Goal: Task Accomplishment & Management: Use online tool/utility

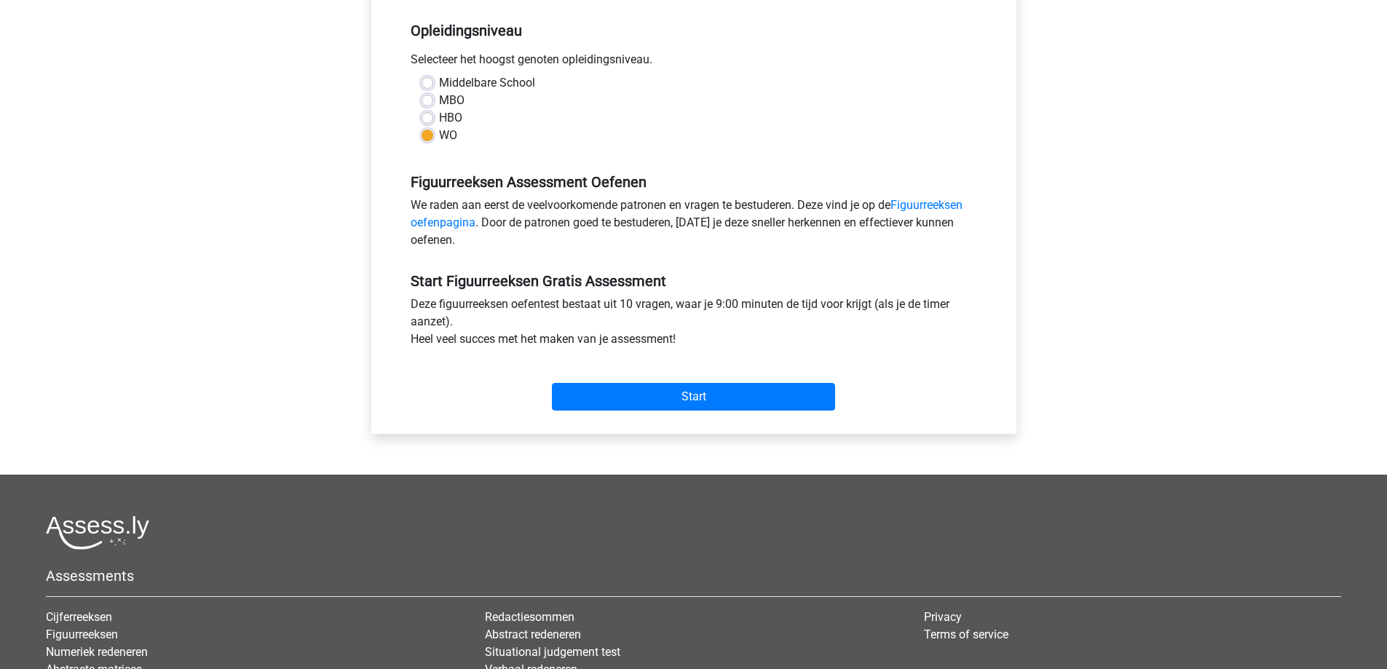
scroll to position [291, 0]
click at [853, 366] on div "Start" at bounding box center [694, 385] width 588 height 51
click at [772, 403] on input "Start" at bounding box center [693, 397] width 283 height 28
click at [678, 383] on input "Start" at bounding box center [693, 397] width 283 height 28
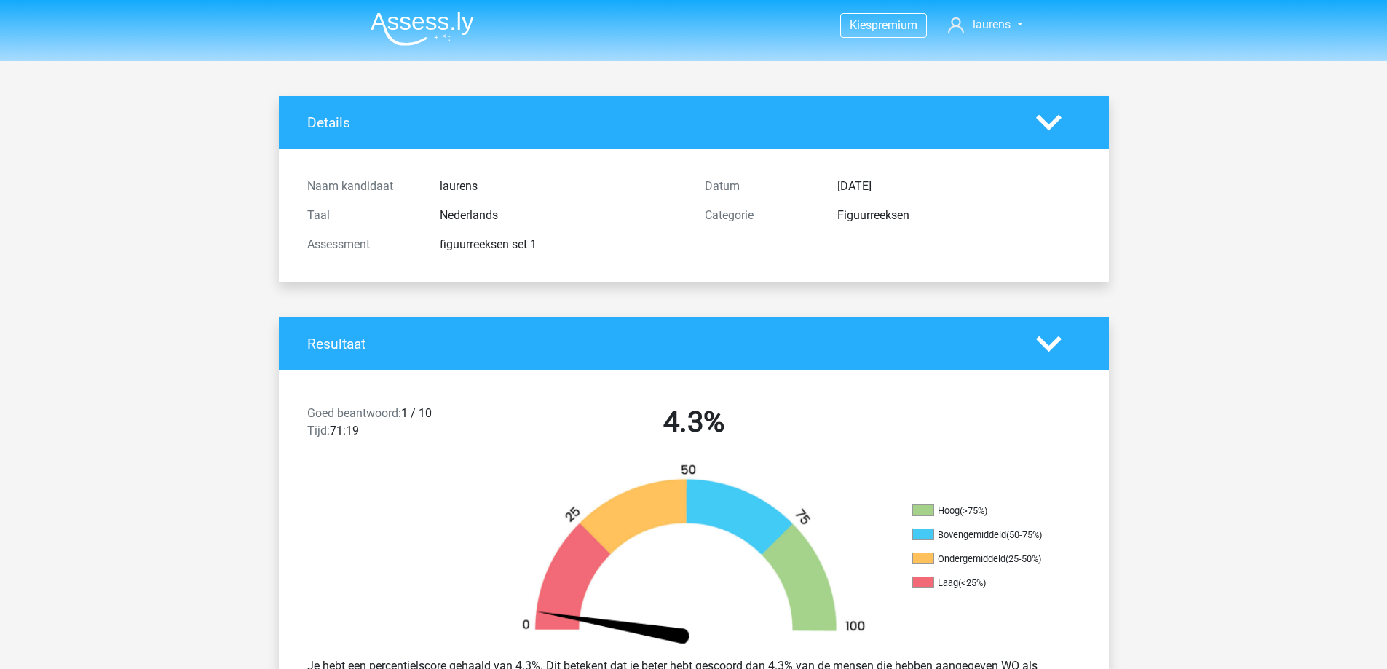
click at [1043, 122] on polygon at bounding box center [1048, 122] width 25 height 16
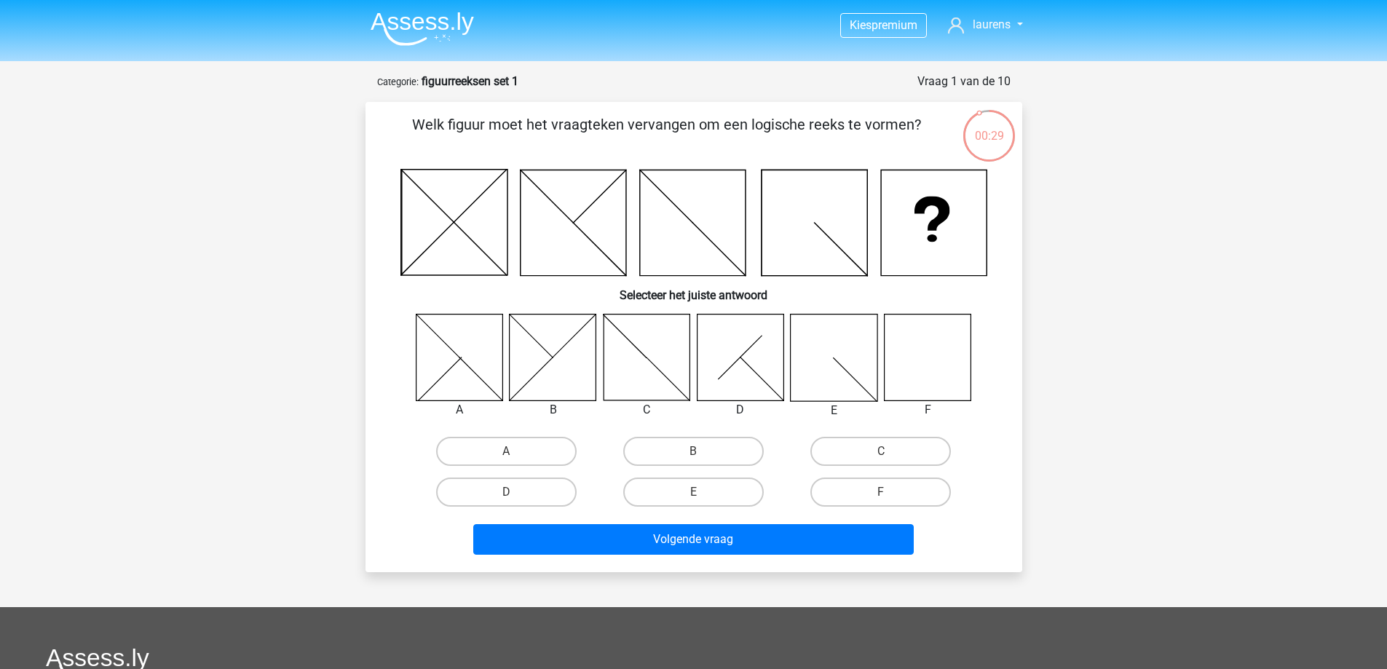
click at [904, 373] on icon at bounding box center [927, 357] width 87 height 87
click at [836, 498] on label "F" at bounding box center [881, 492] width 141 height 29
click at [881, 498] on input "F" at bounding box center [885, 496] width 9 height 9
radio input "true"
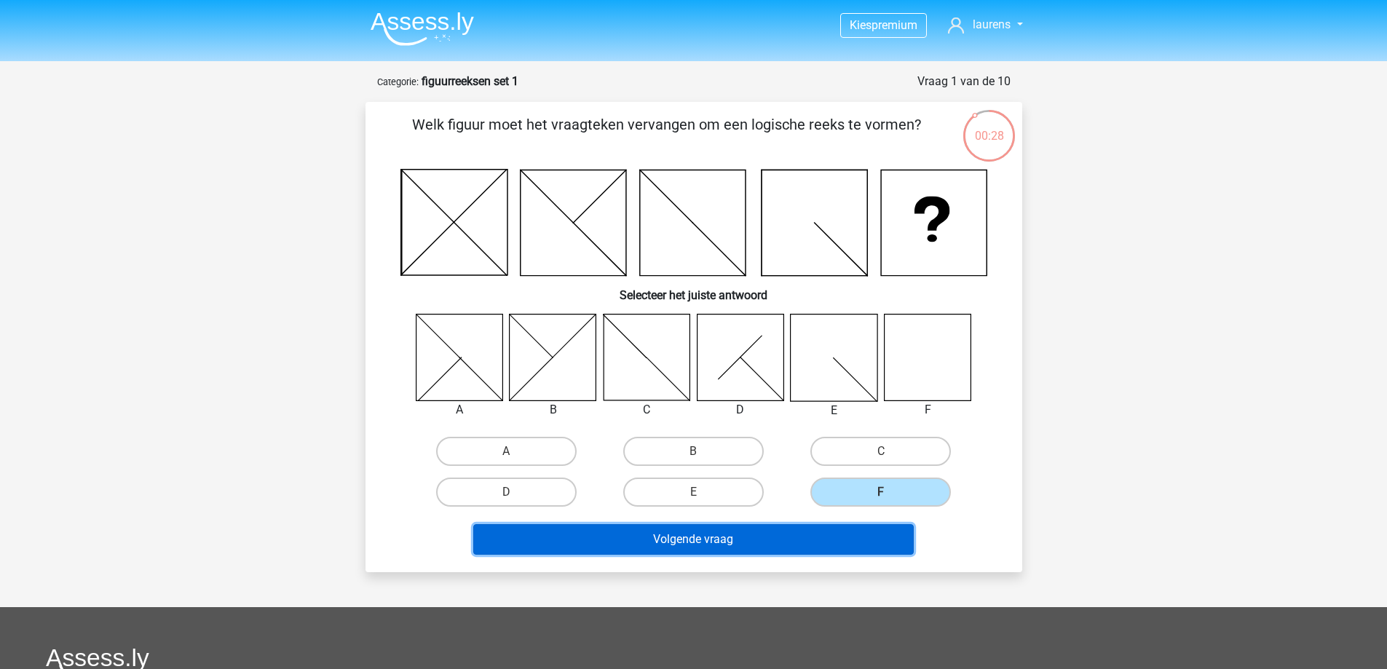
click at [829, 528] on button "Volgende vraag" at bounding box center [693, 539] width 441 height 31
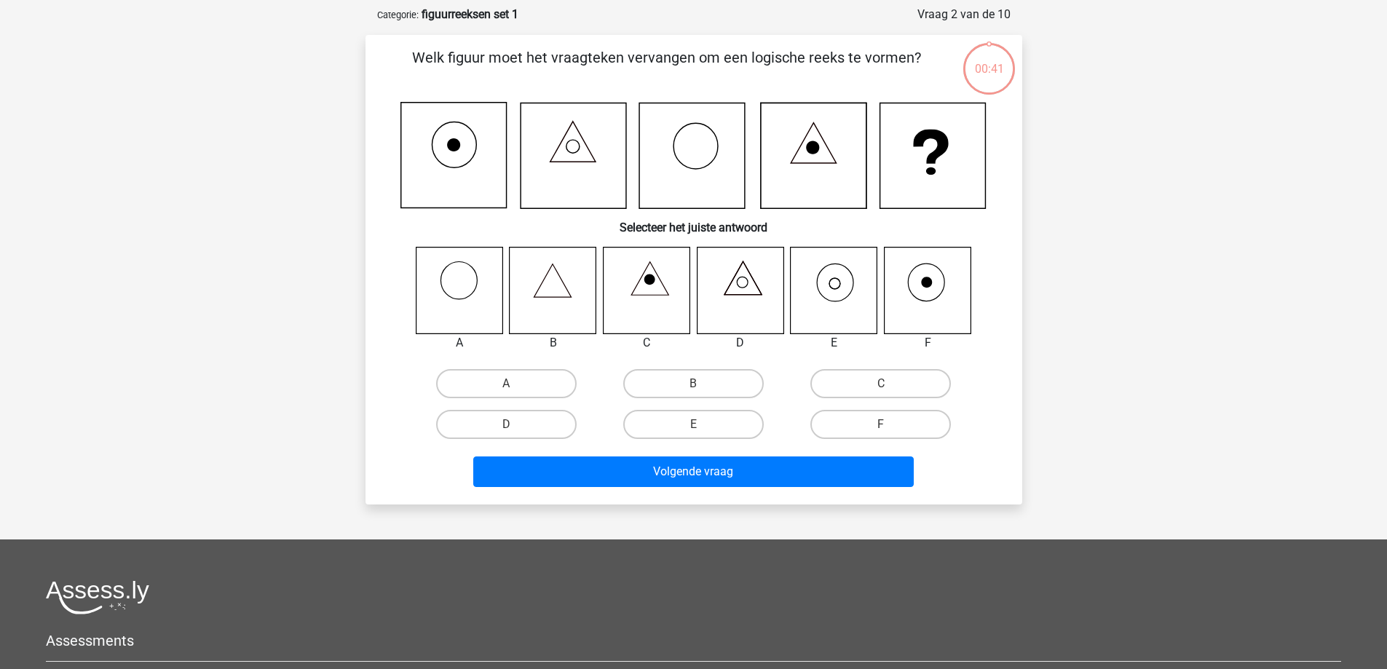
scroll to position [73, 0]
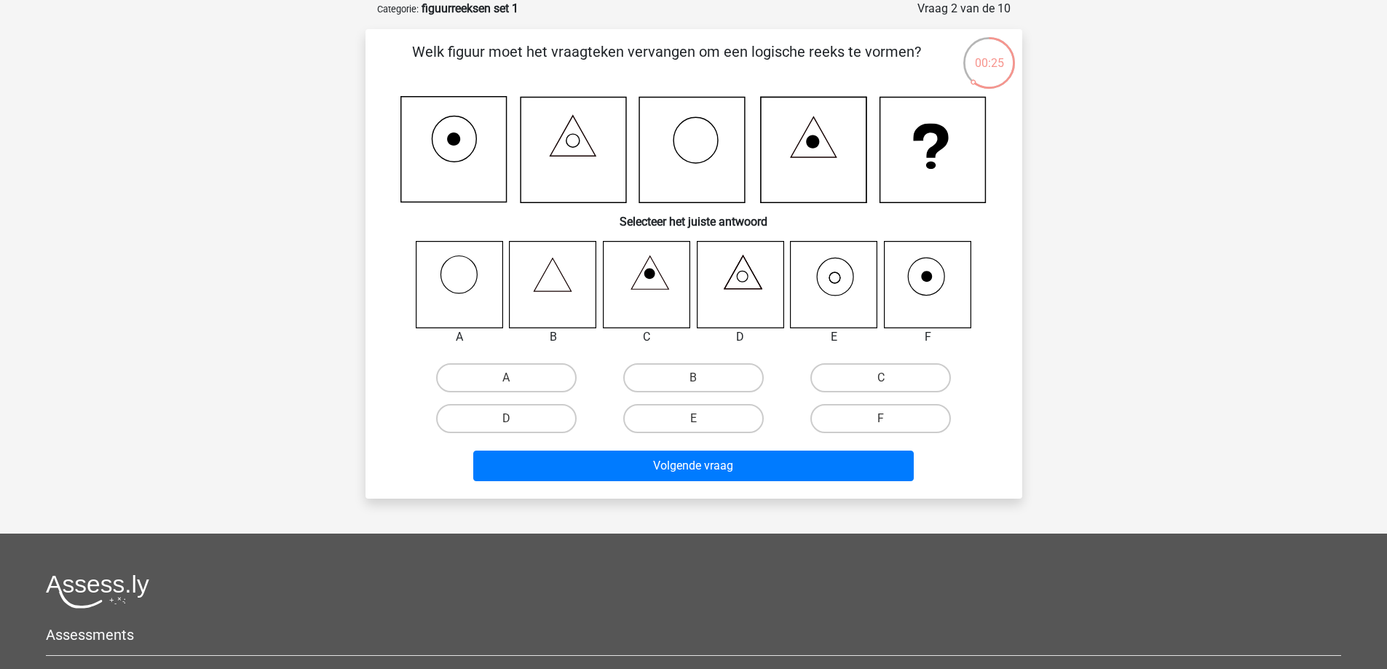
click at [693, 421] on input "E" at bounding box center [697, 423] width 9 height 9
radio input "true"
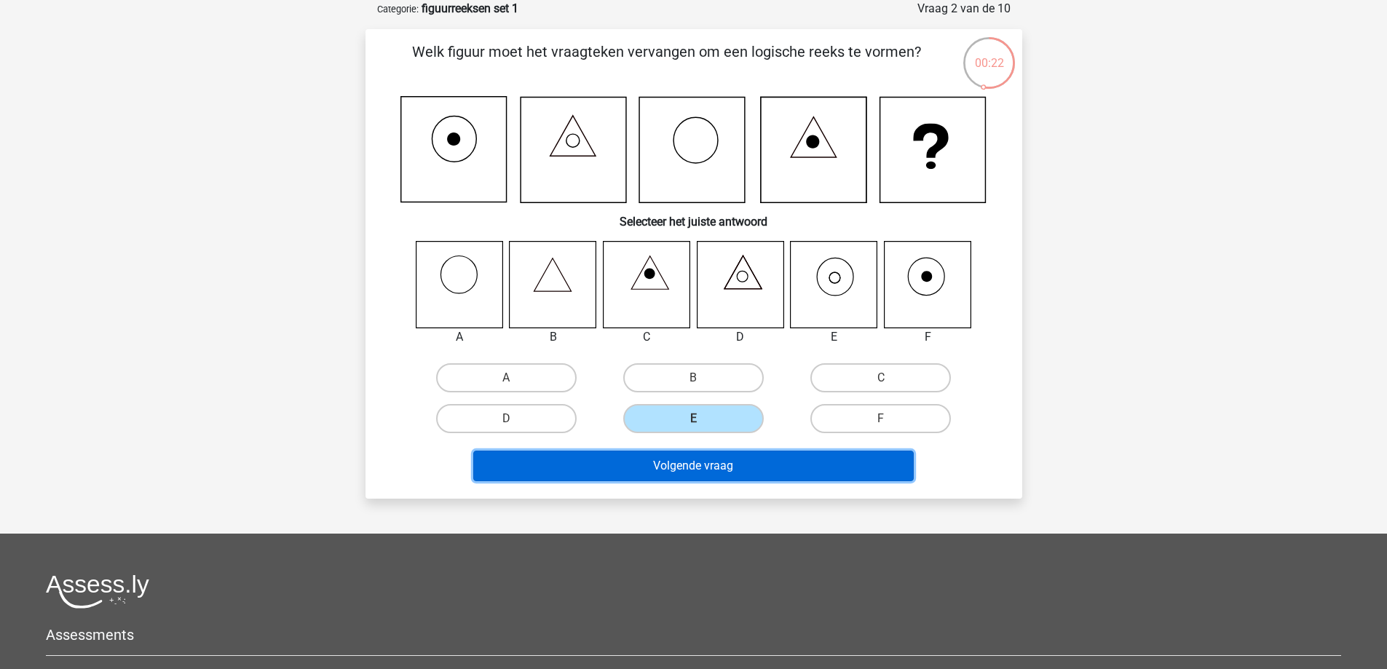
click at [700, 465] on button "Volgende vraag" at bounding box center [693, 466] width 441 height 31
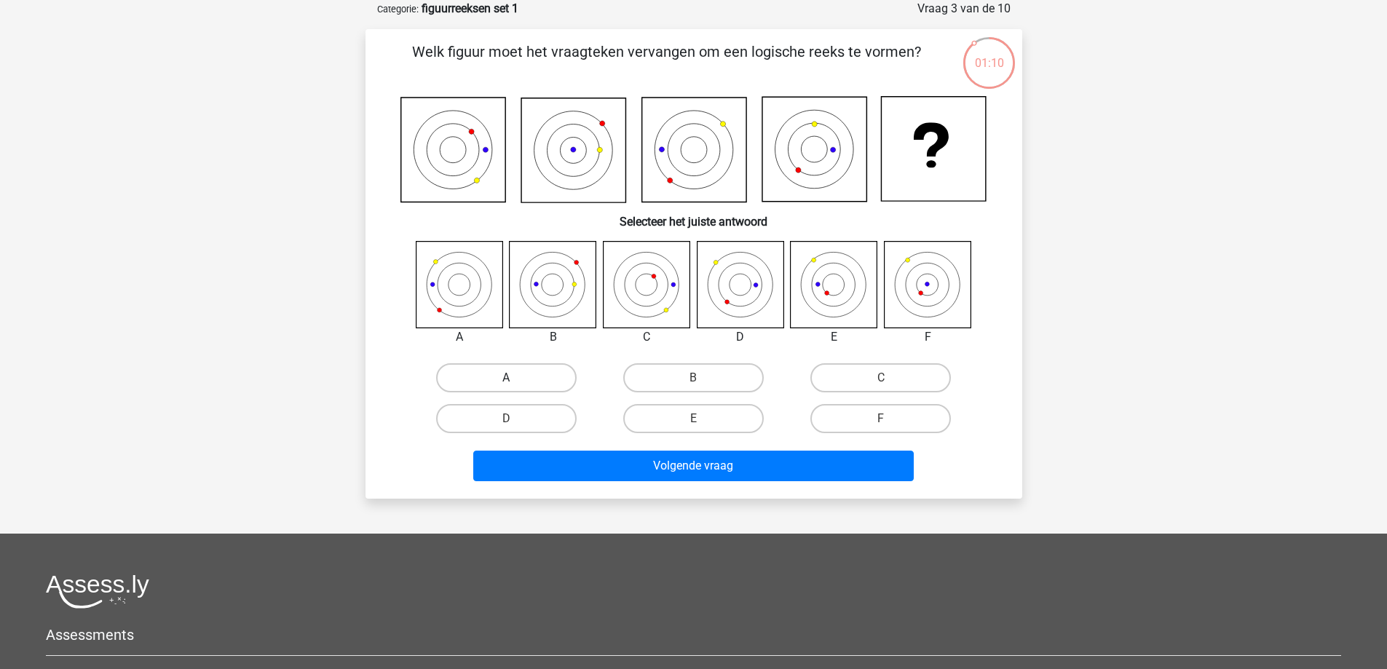
click at [488, 379] on label "A" at bounding box center [506, 377] width 141 height 29
click at [506, 379] on input "A" at bounding box center [510, 382] width 9 height 9
radio input "true"
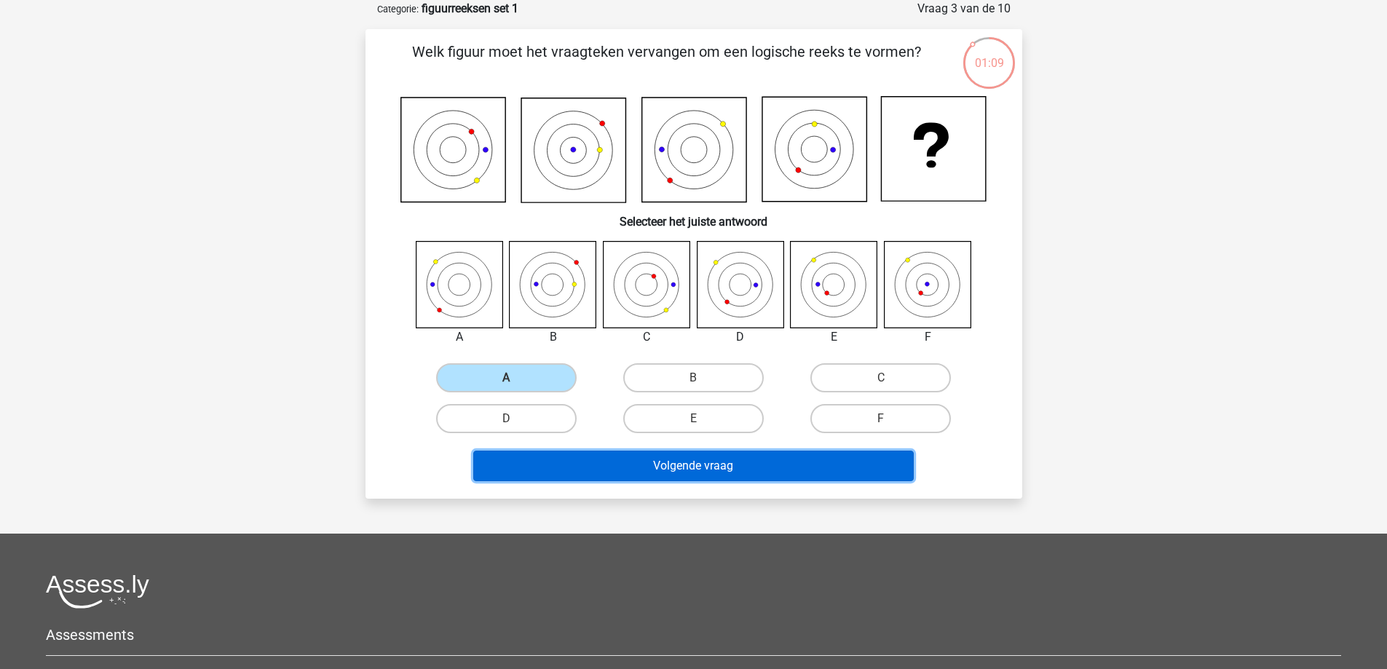
click at [576, 462] on button "Volgende vraag" at bounding box center [693, 466] width 441 height 31
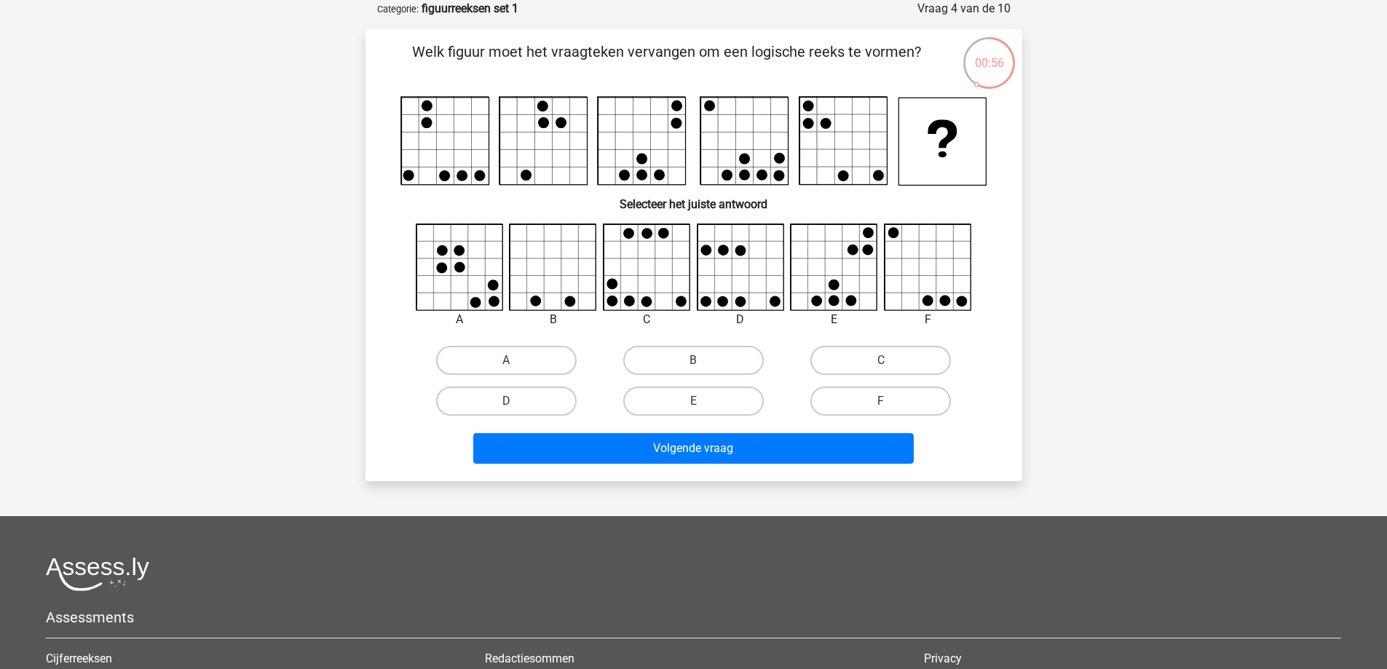
click at [677, 321] on div "C" at bounding box center [647, 319] width 110 height 17
click at [658, 287] on icon at bounding box center [647, 267] width 87 height 87
click at [671, 365] on label "B" at bounding box center [693, 360] width 141 height 29
click at [693, 365] on input "B" at bounding box center [697, 364] width 9 height 9
radio input "true"
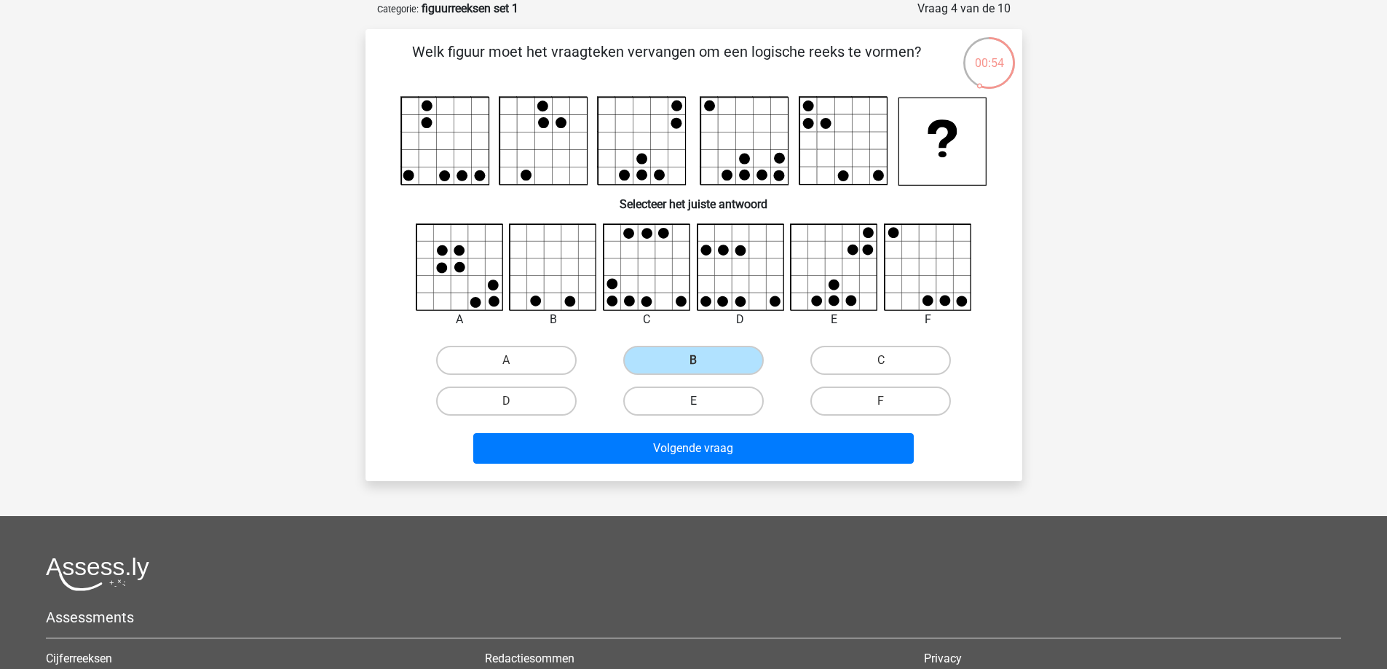
click at [672, 402] on label "E" at bounding box center [693, 401] width 141 height 29
click at [693, 402] on input "E" at bounding box center [697, 405] width 9 height 9
radio input "true"
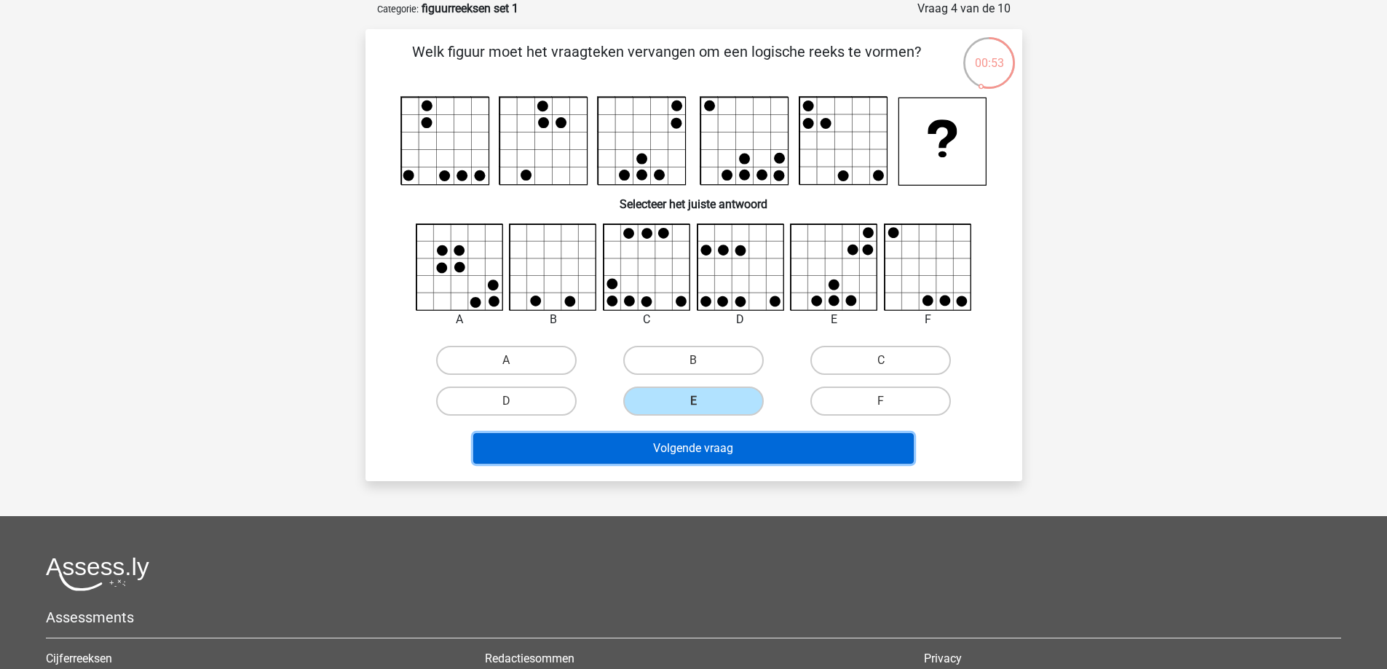
click at [671, 436] on button "Volgende vraag" at bounding box center [693, 448] width 441 height 31
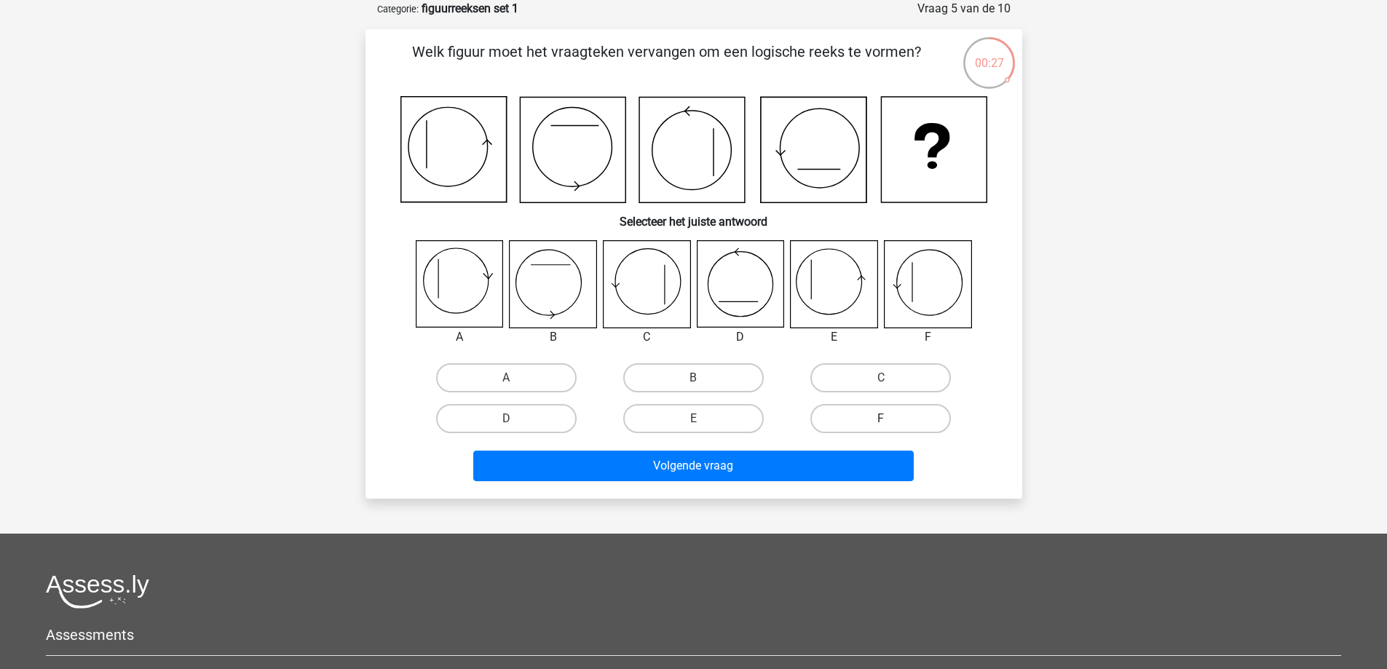
click at [843, 419] on label "F" at bounding box center [881, 418] width 141 height 29
click at [881, 419] on input "F" at bounding box center [885, 423] width 9 height 9
radio input "true"
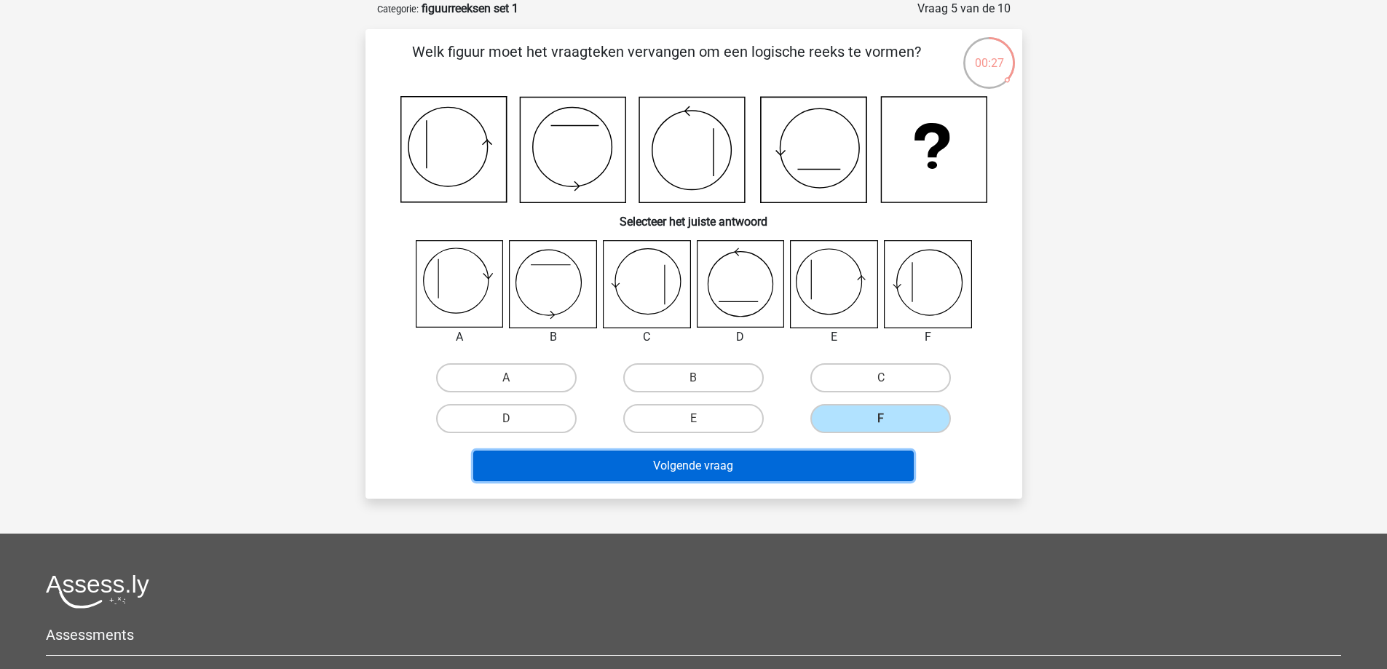
click at [821, 467] on button "Volgende vraag" at bounding box center [693, 466] width 441 height 31
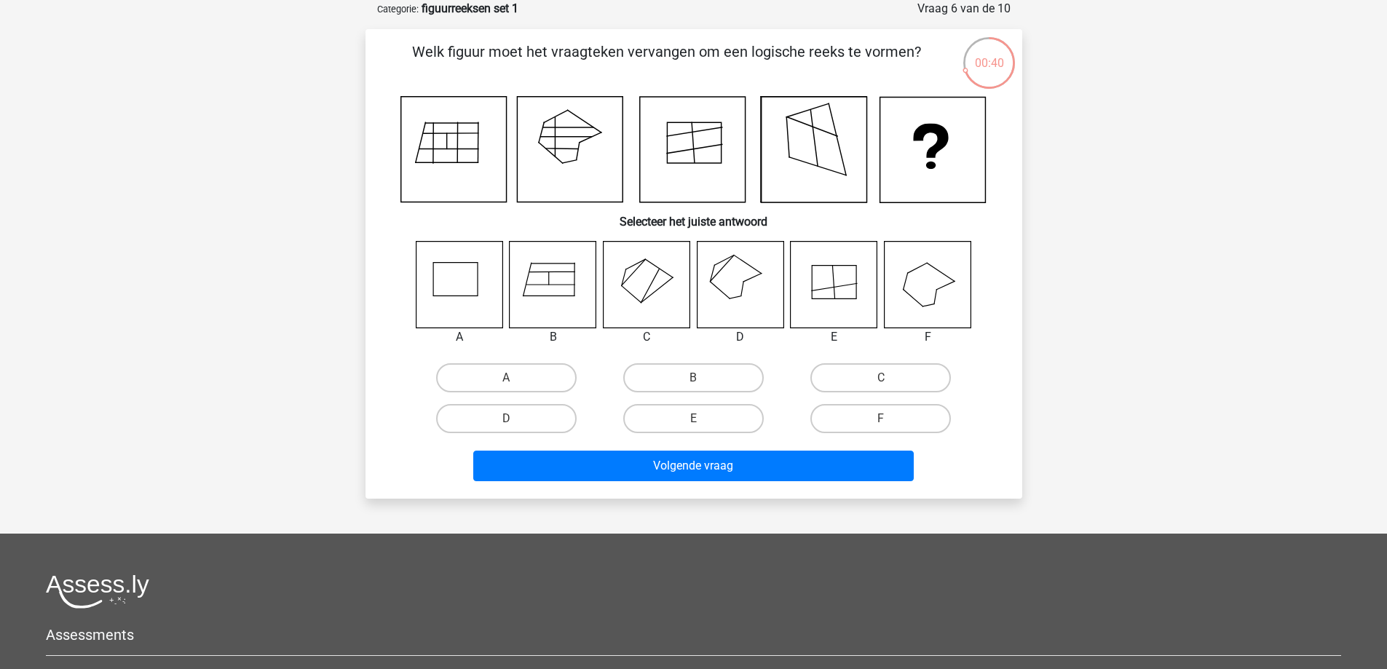
click at [706, 316] on icon at bounding box center [740, 284] width 87 height 87
click at [541, 411] on label "D" at bounding box center [506, 418] width 141 height 29
click at [516, 419] on input "D" at bounding box center [510, 423] width 9 height 9
radio input "true"
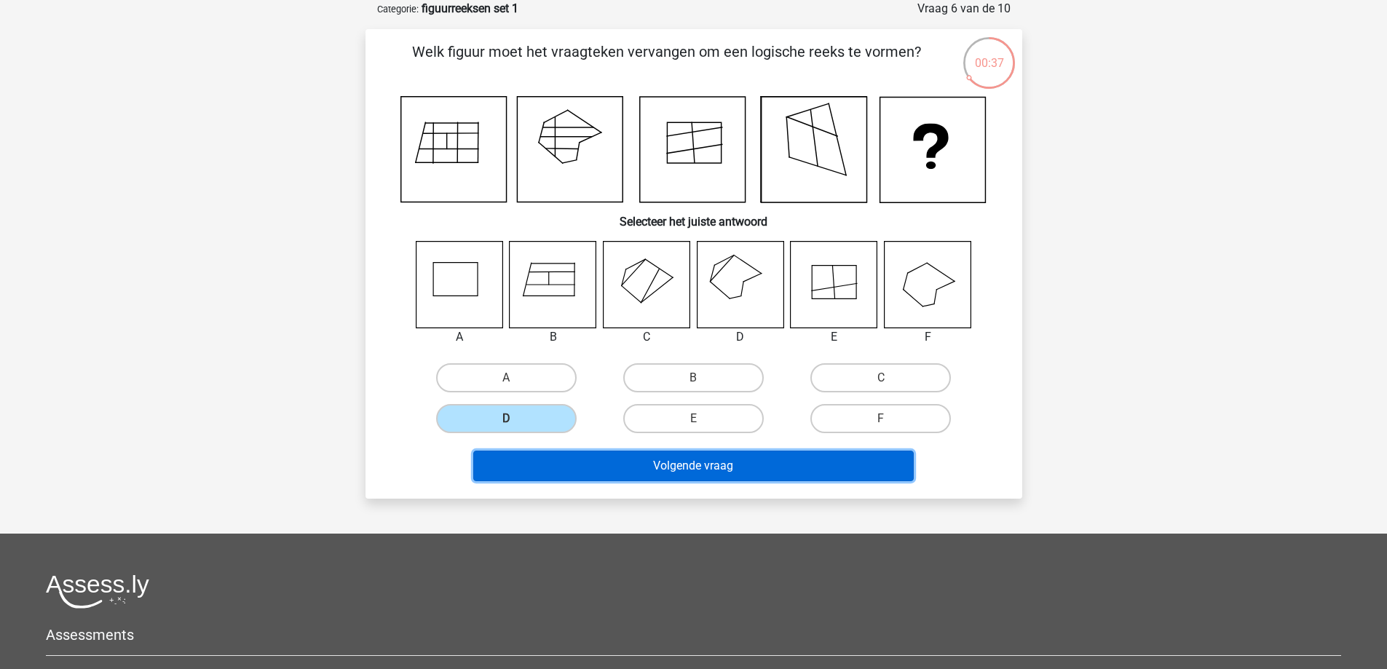
click at [578, 463] on button "Volgende vraag" at bounding box center [693, 466] width 441 height 31
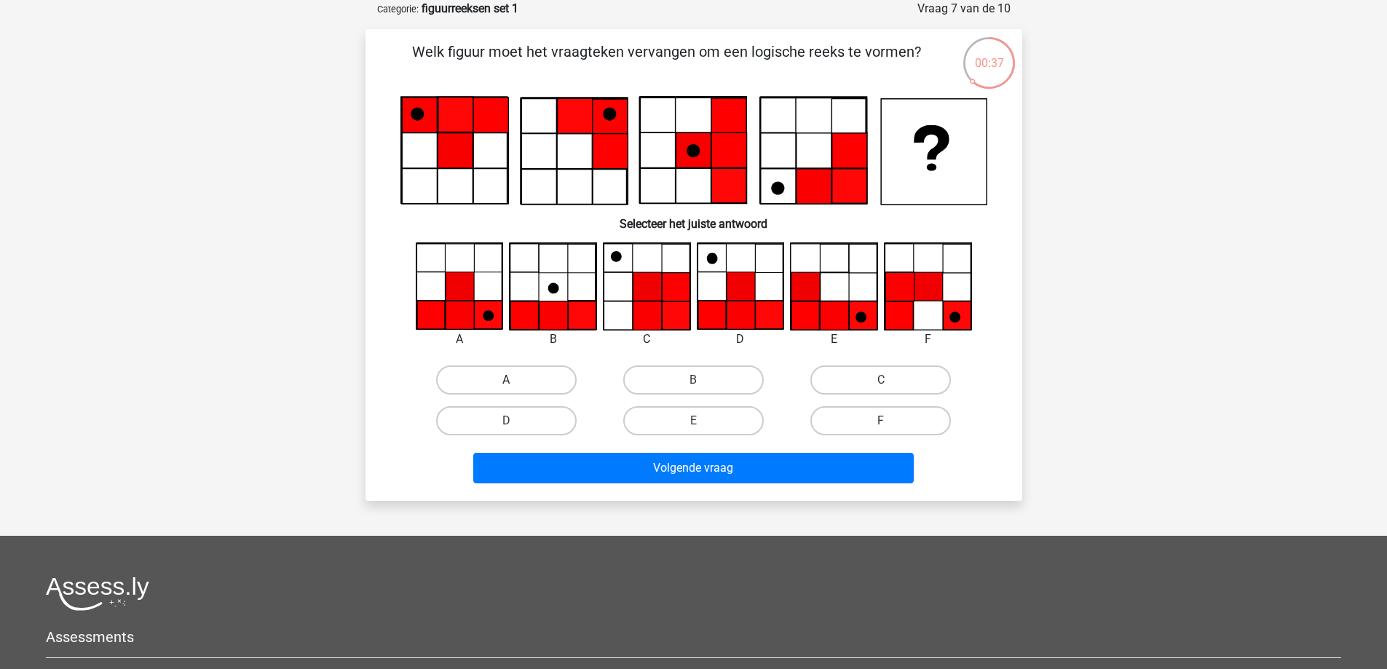
click at [502, 386] on label "A" at bounding box center [506, 380] width 141 height 29
click at [506, 386] on input "A" at bounding box center [510, 384] width 9 height 9
radio input "true"
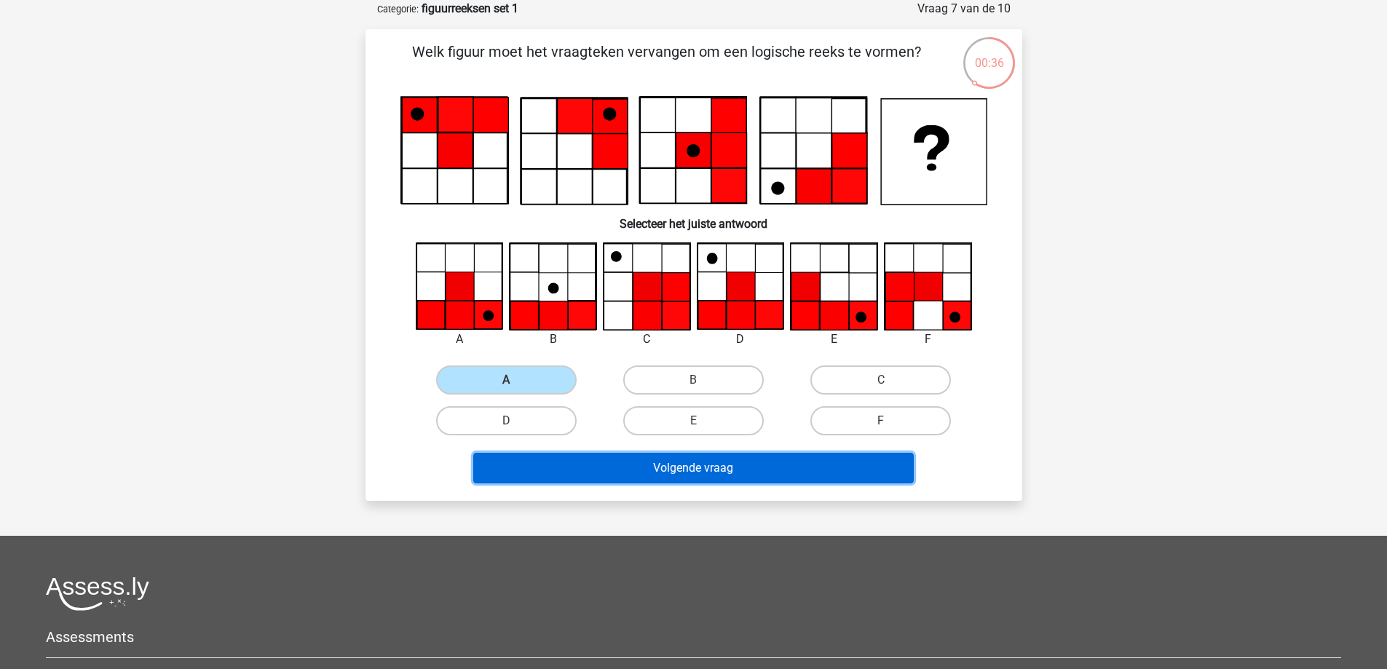
click at [667, 469] on button "Volgende vraag" at bounding box center [693, 468] width 441 height 31
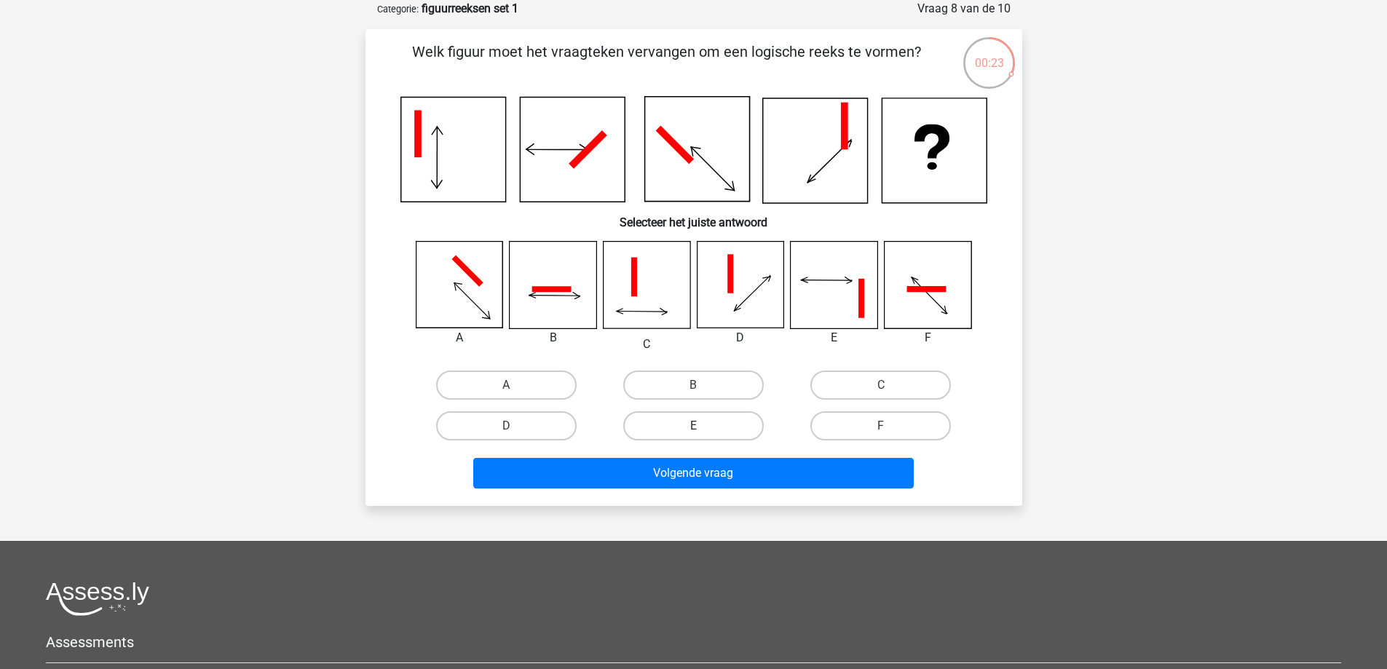
click at [679, 431] on label "E" at bounding box center [693, 425] width 141 height 29
click at [693, 431] on input "E" at bounding box center [697, 430] width 9 height 9
radio input "true"
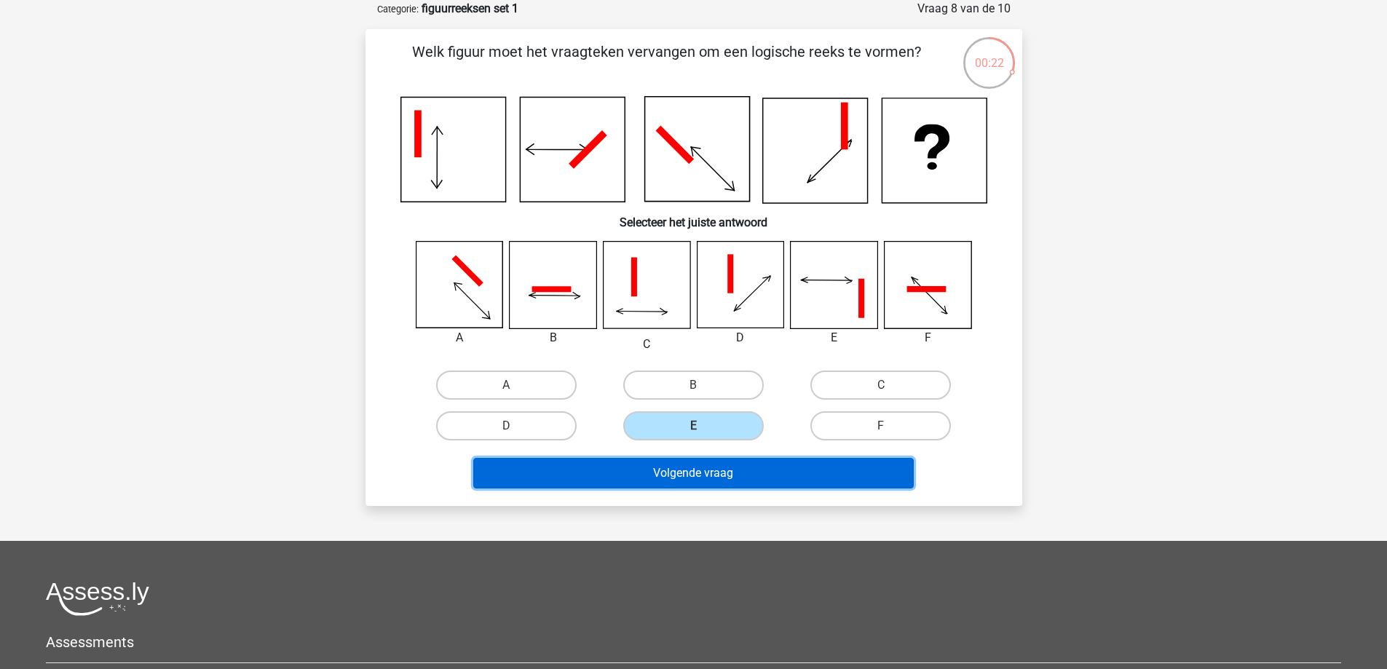
click at [692, 478] on button "Volgende vraag" at bounding box center [693, 473] width 441 height 31
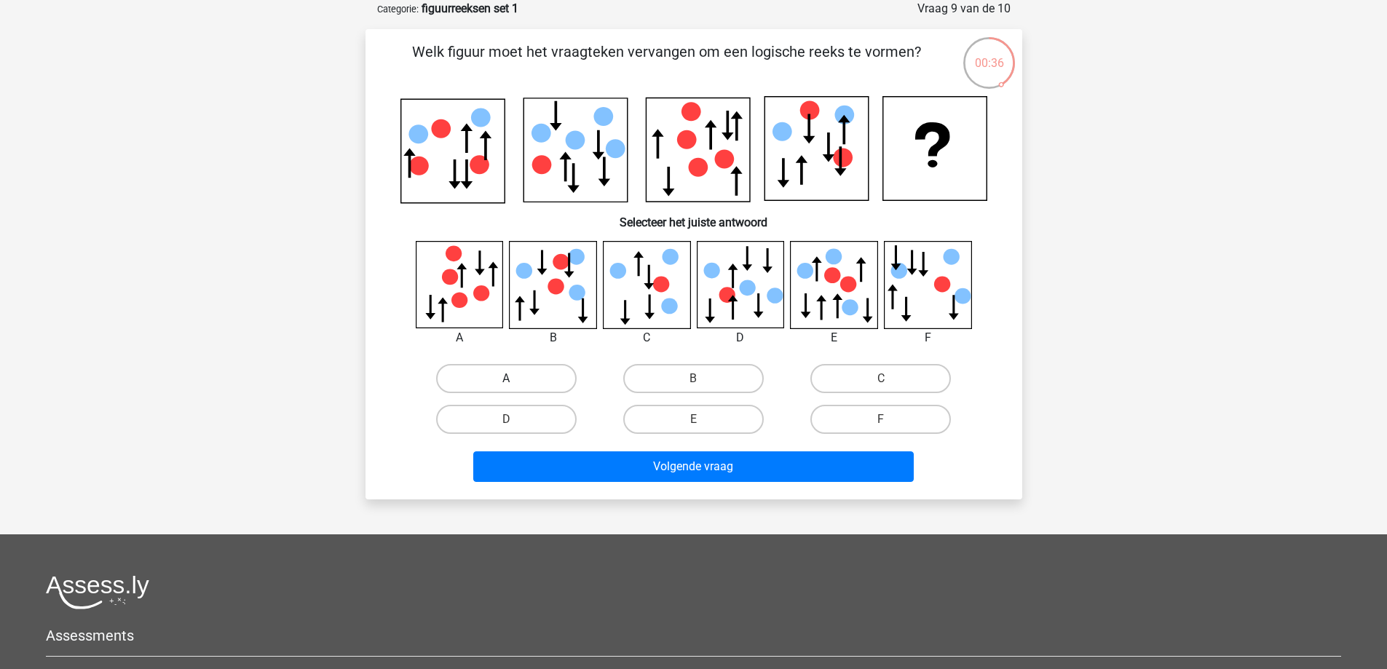
click at [468, 374] on label "A" at bounding box center [506, 378] width 141 height 29
click at [506, 379] on input "A" at bounding box center [510, 383] width 9 height 9
radio input "true"
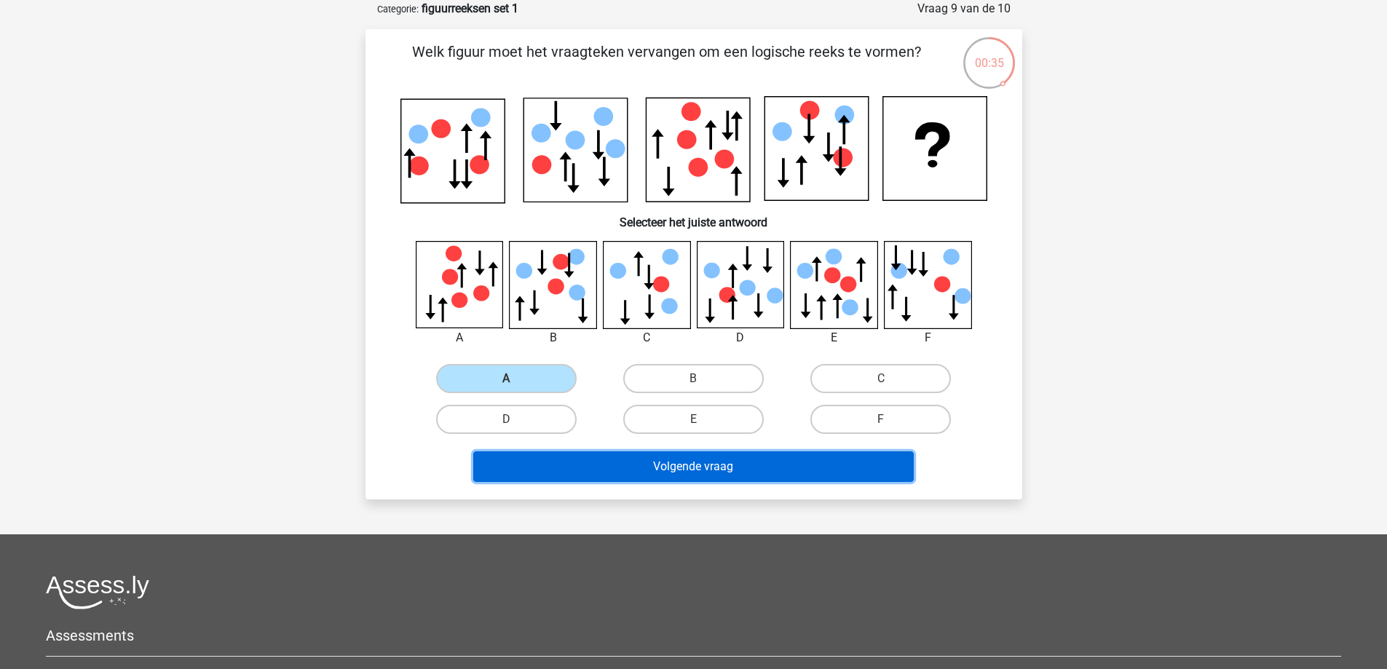
click at [634, 460] on button "Volgende vraag" at bounding box center [693, 467] width 441 height 31
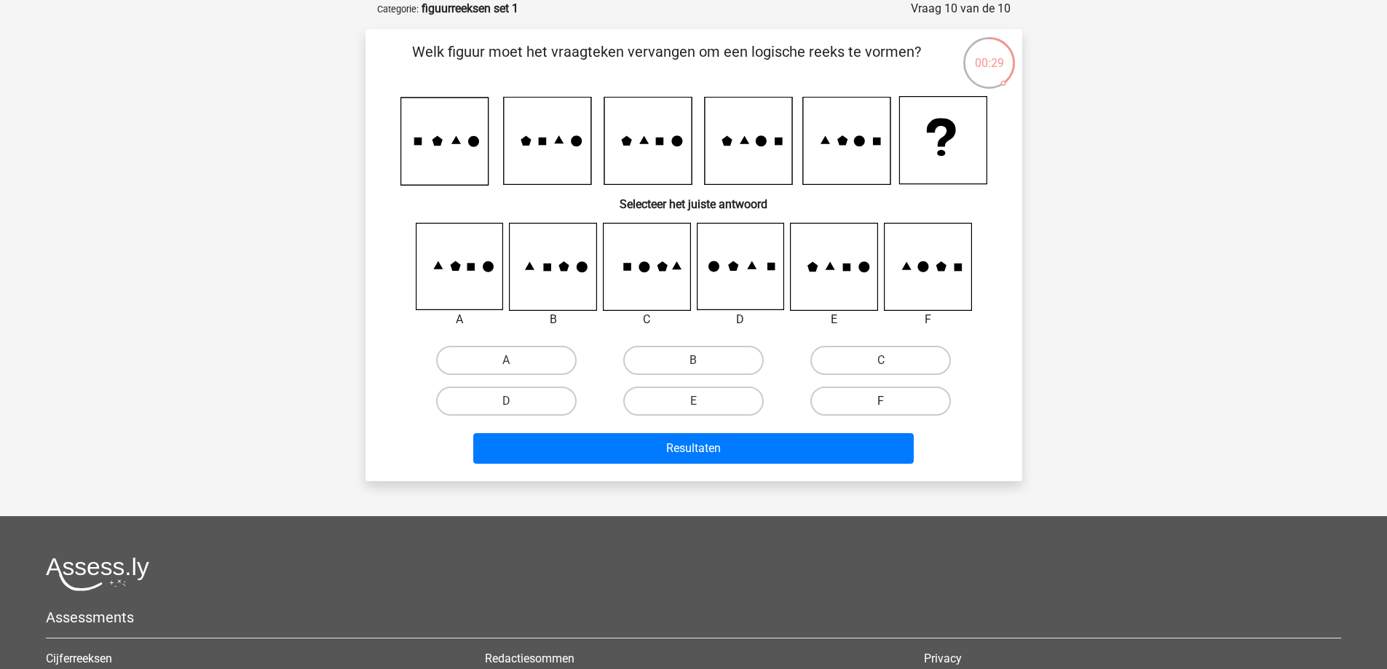
click at [904, 396] on label "F" at bounding box center [881, 401] width 141 height 29
click at [891, 401] on input "F" at bounding box center [885, 405] width 9 height 9
radio input "true"
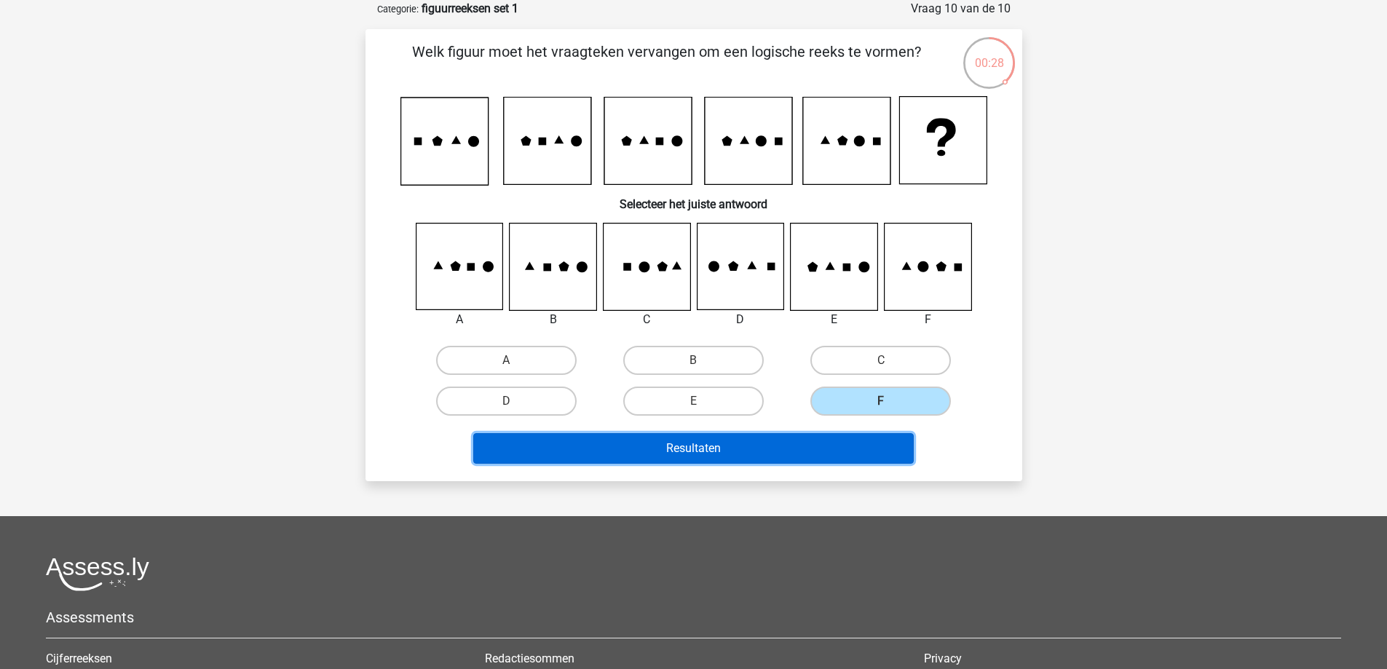
click at [846, 452] on button "Resultaten" at bounding box center [693, 448] width 441 height 31
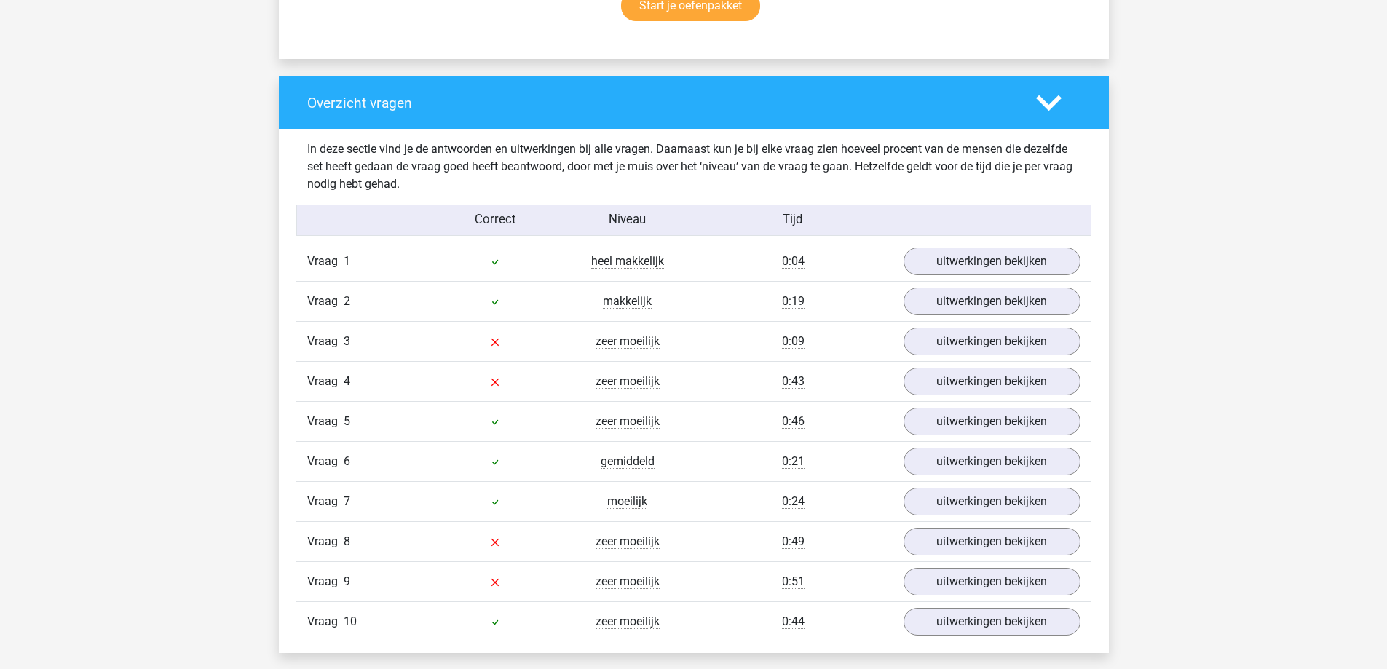
scroll to position [1020, 0]
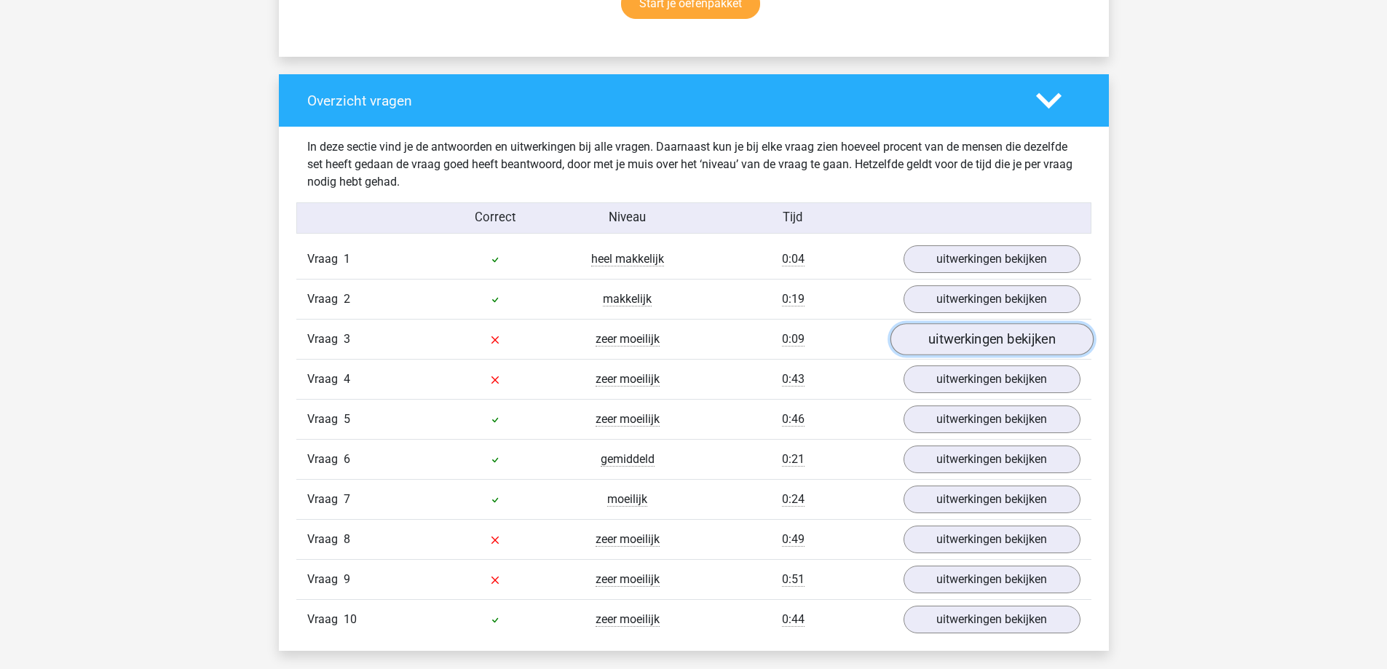
click at [951, 344] on link "uitwerkingen bekijken" at bounding box center [991, 340] width 203 height 32
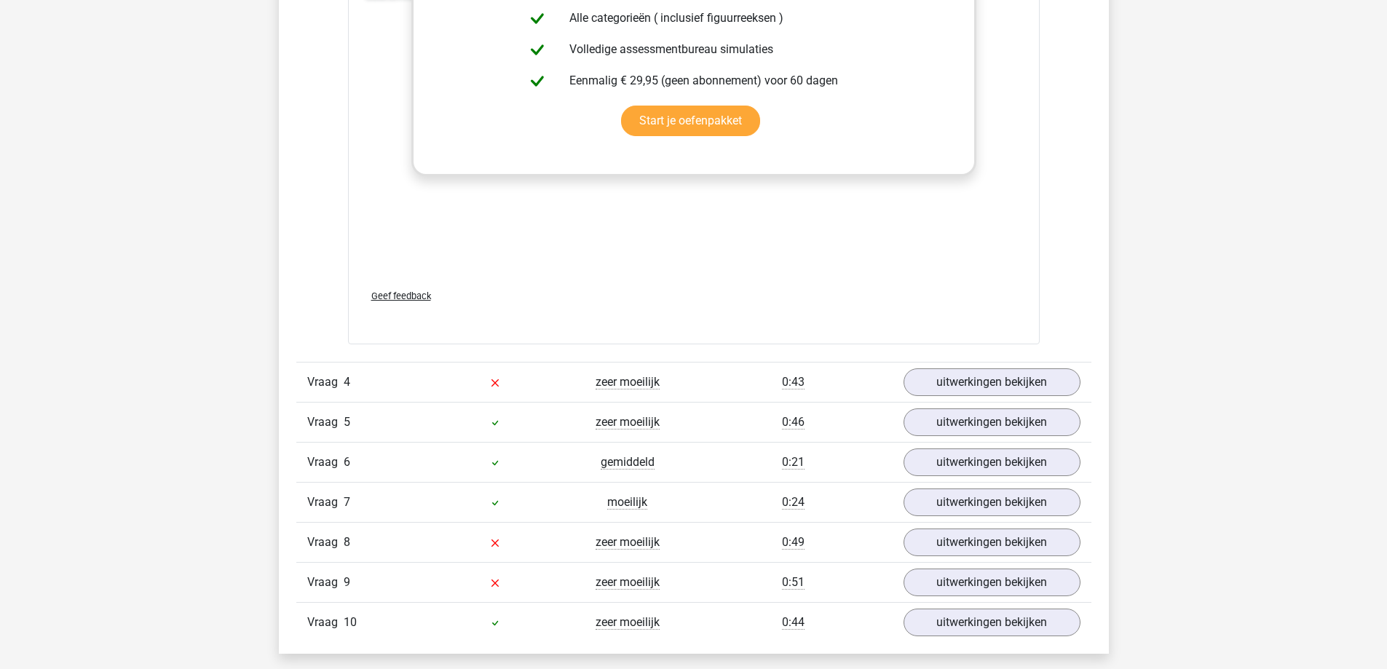
scroll to position [2549, 0]
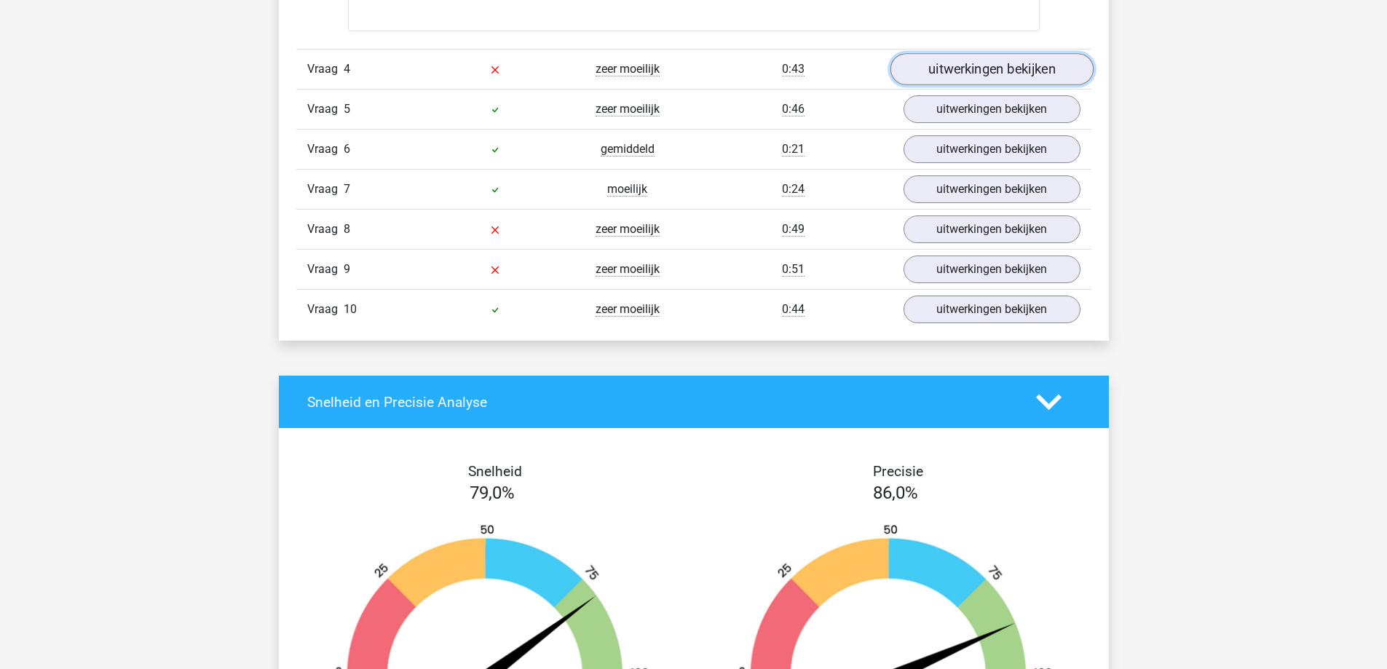
click at [970, 70] on link "uitwerkingen bekijken" at bounding box center [991, 70] width 203 height 32
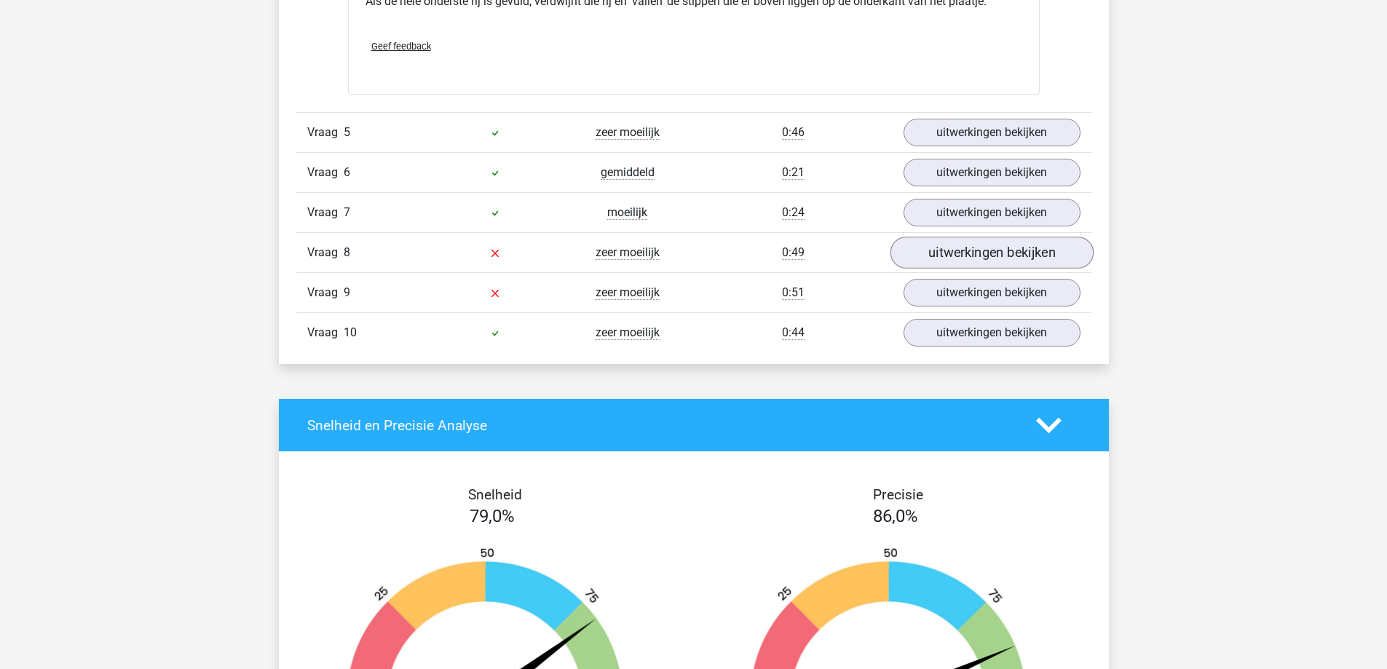
scroll to position [3423, 0]
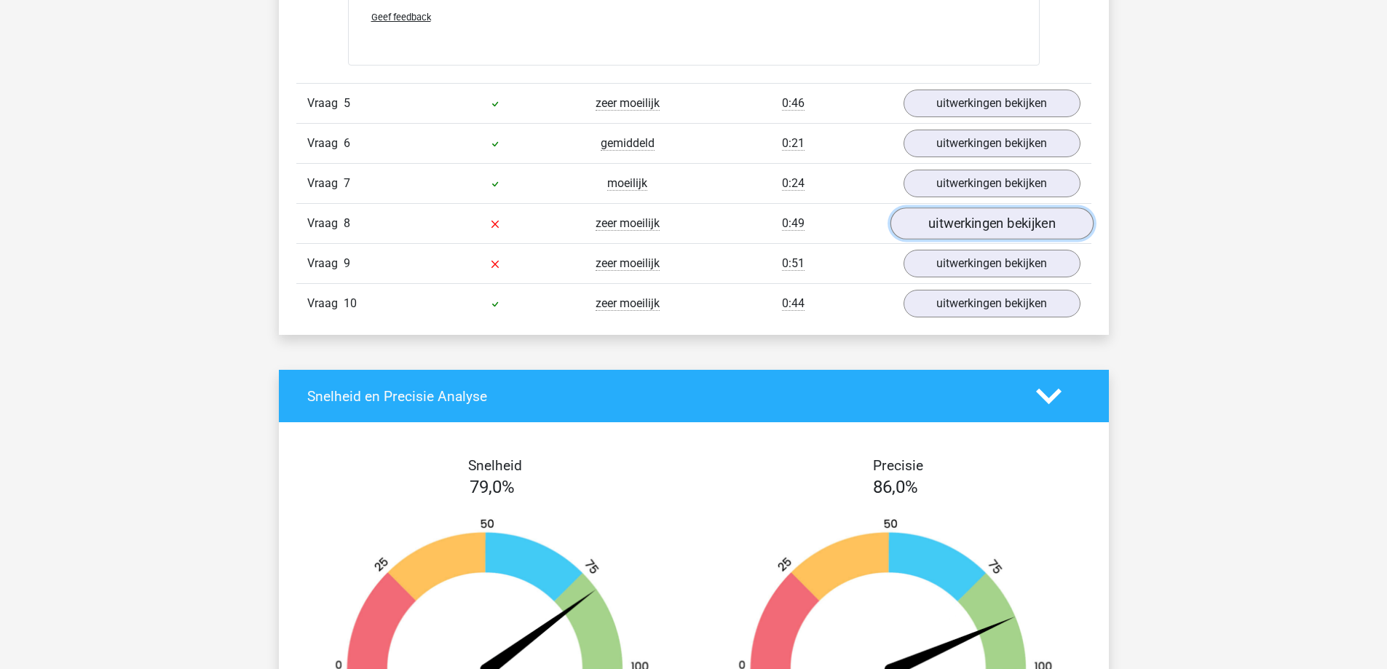
click at [977, 229] on link "uitwerkingen bekijken" at bounding box center [991, 224] width 203 height 32
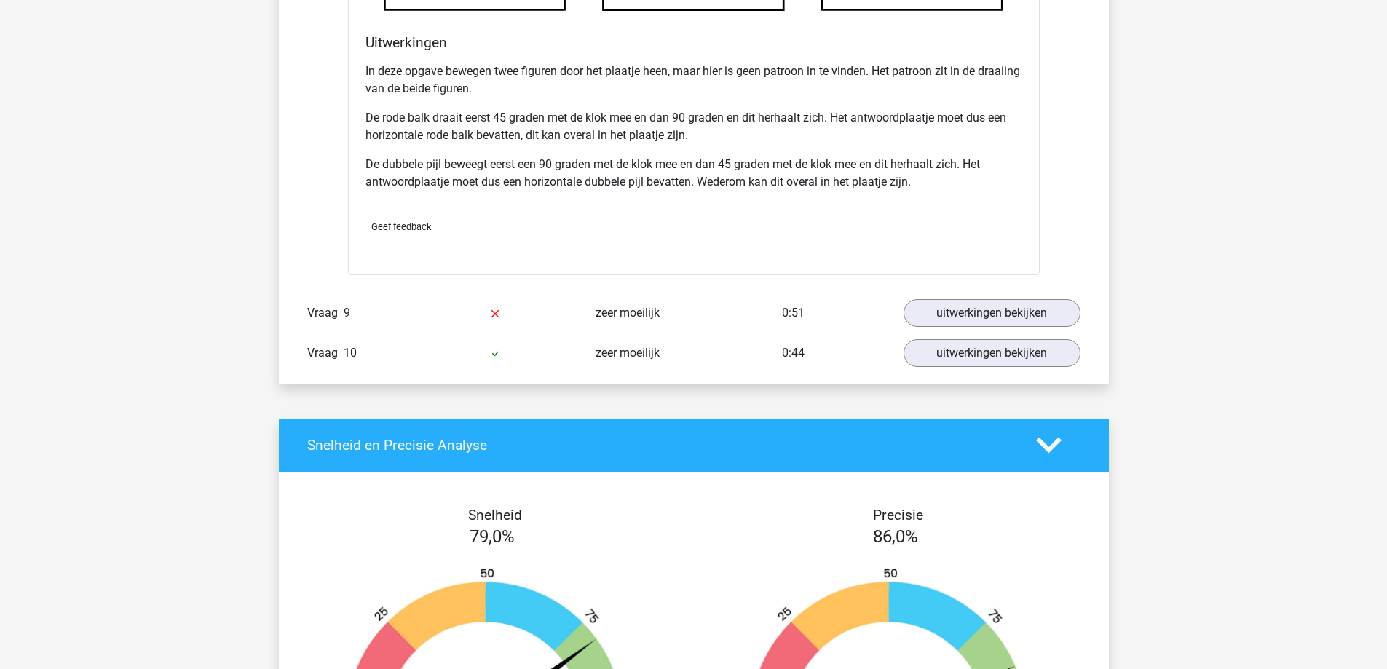
scroll to position [4297, 0]
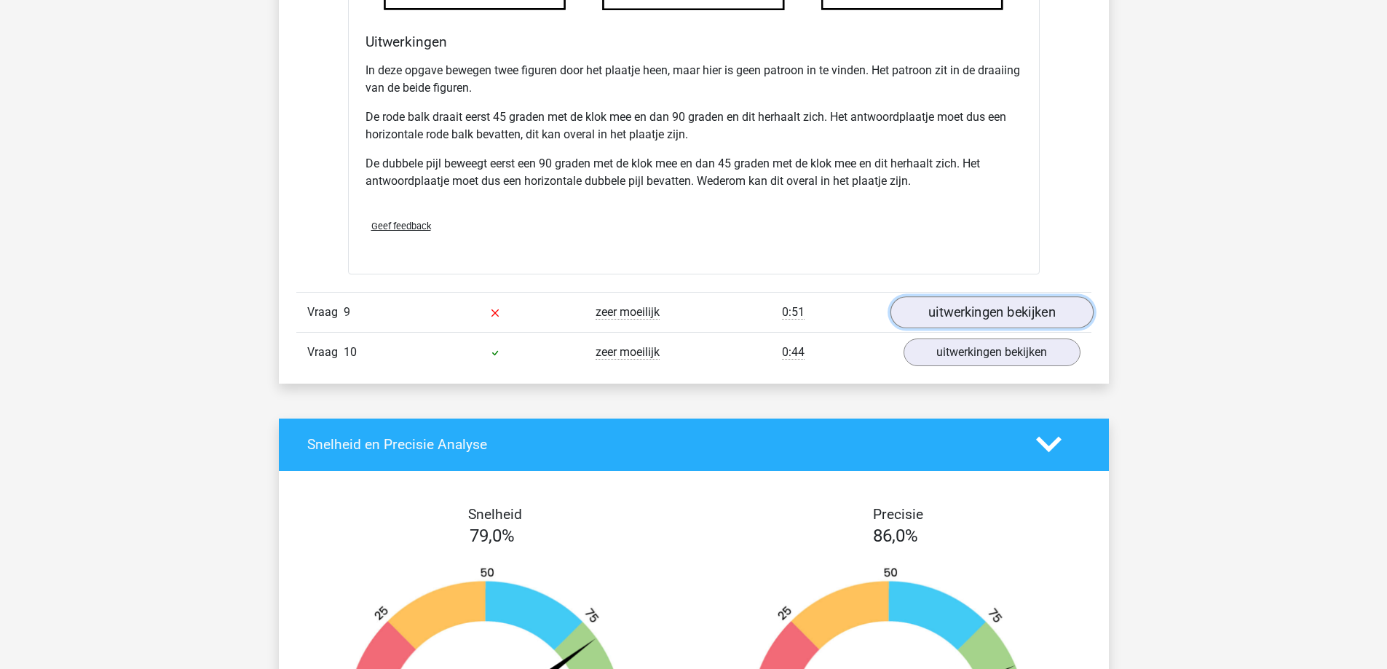
click at [961, 317] on link "uitwerkingen bekijken" at bounding box center [991, 312] width 203 height 32
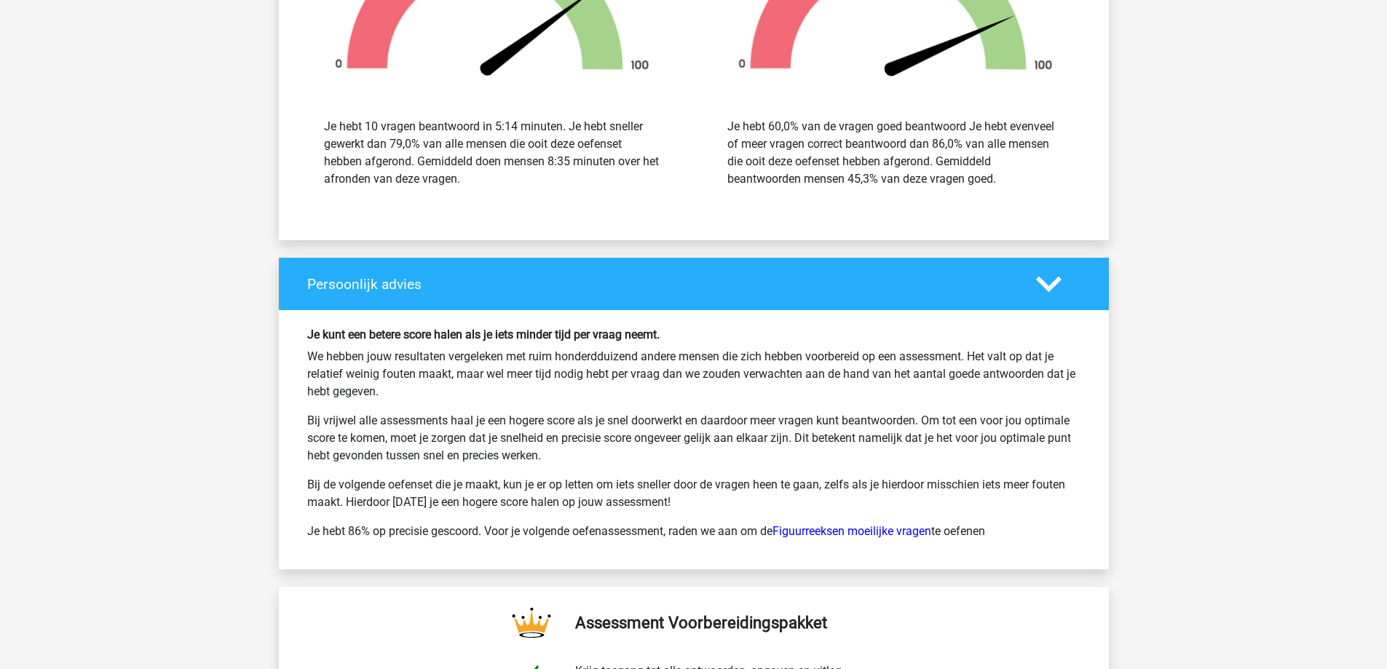
scroll to position [6336, 0]
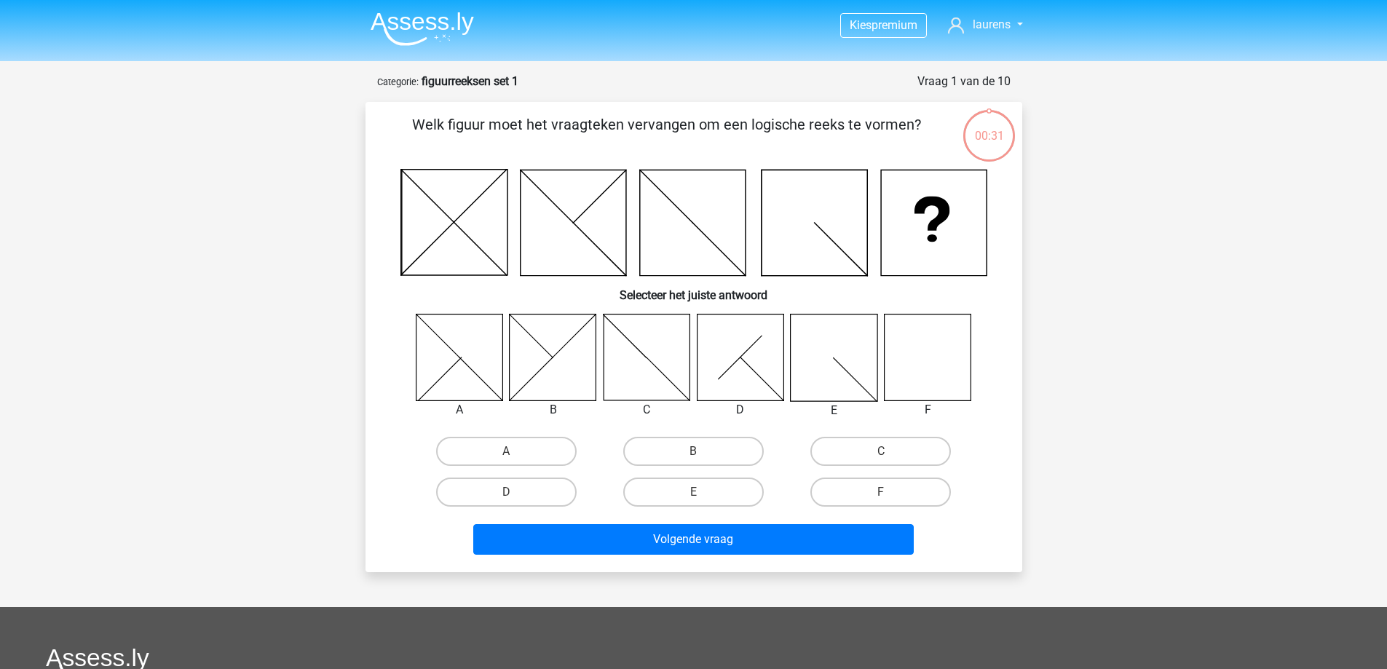
scroll to position [73, 0]
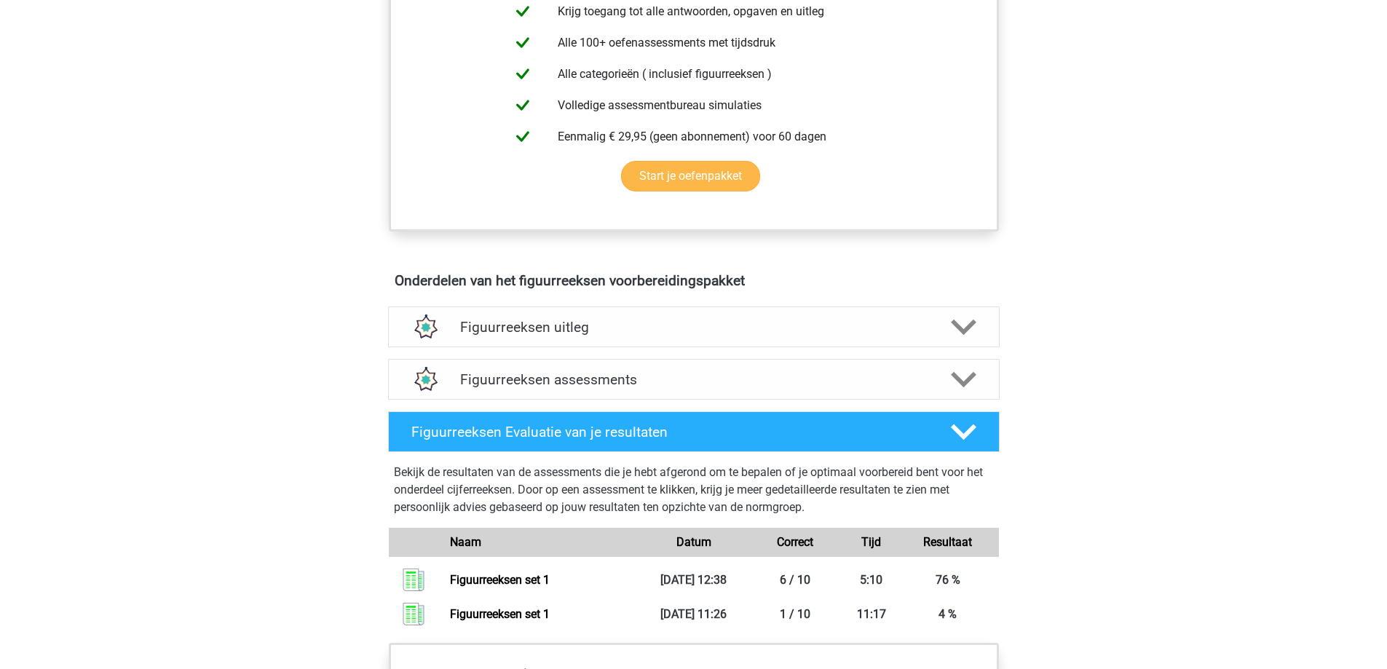
scroll to position [728, 0]
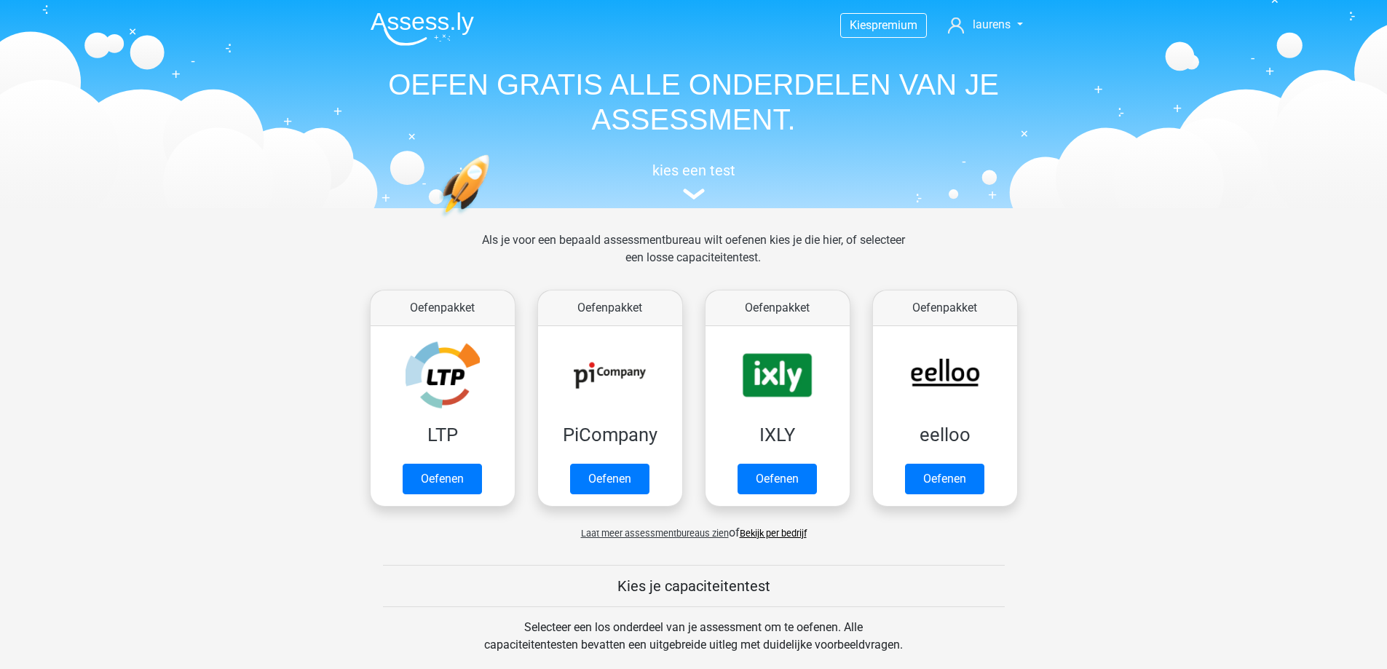
scroll to position [583, 0]
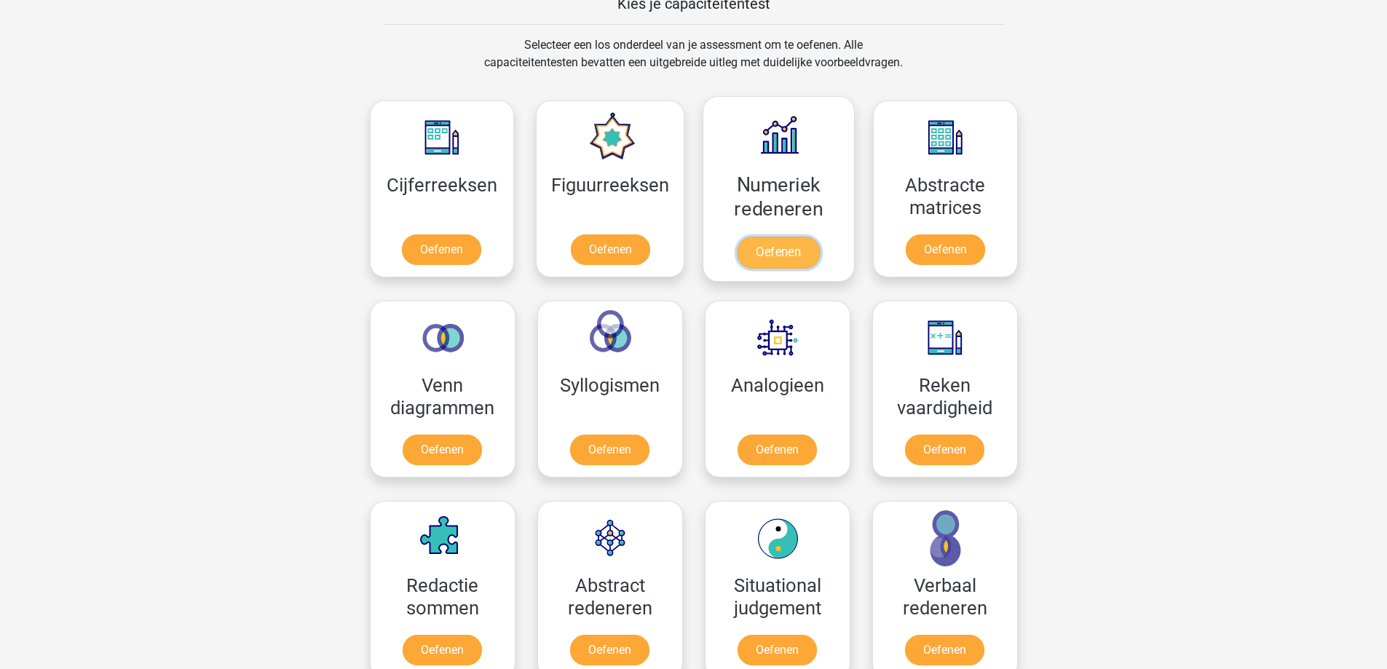
click at [779, 259] on link "Oefenen" at bounding box center [778, 253] width 83 height 32
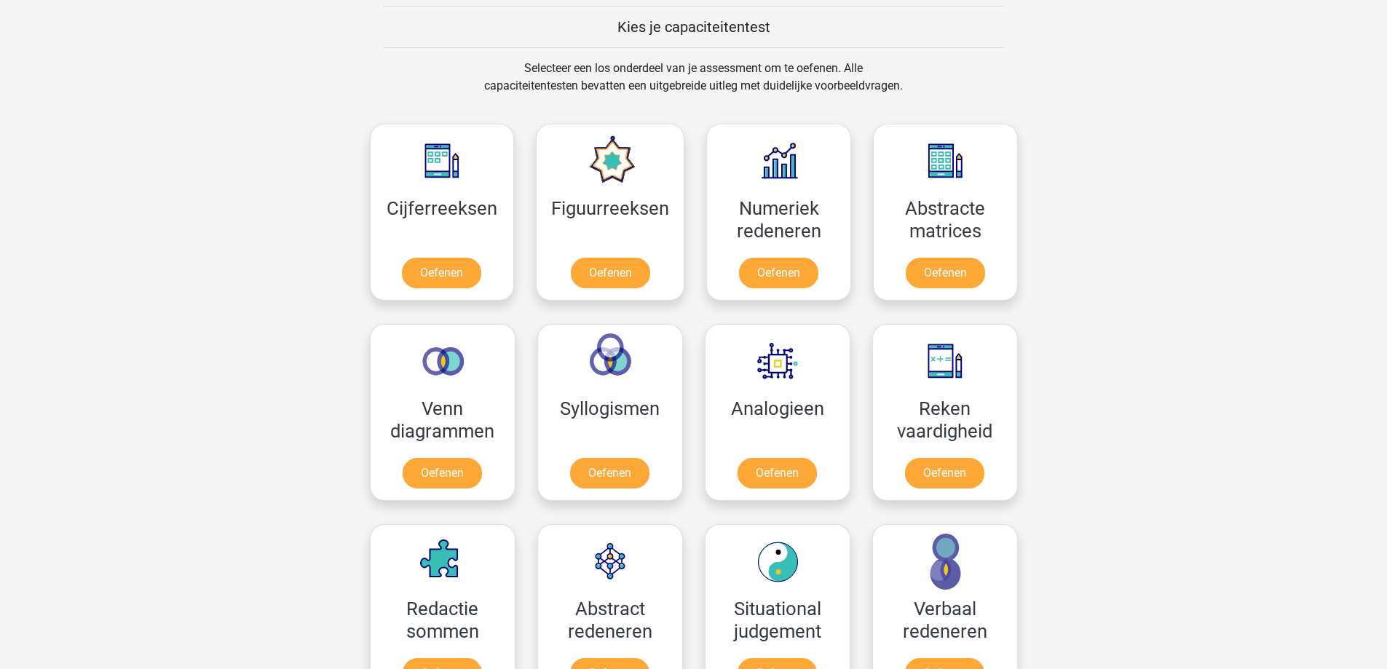
scroll to position [510, 0]
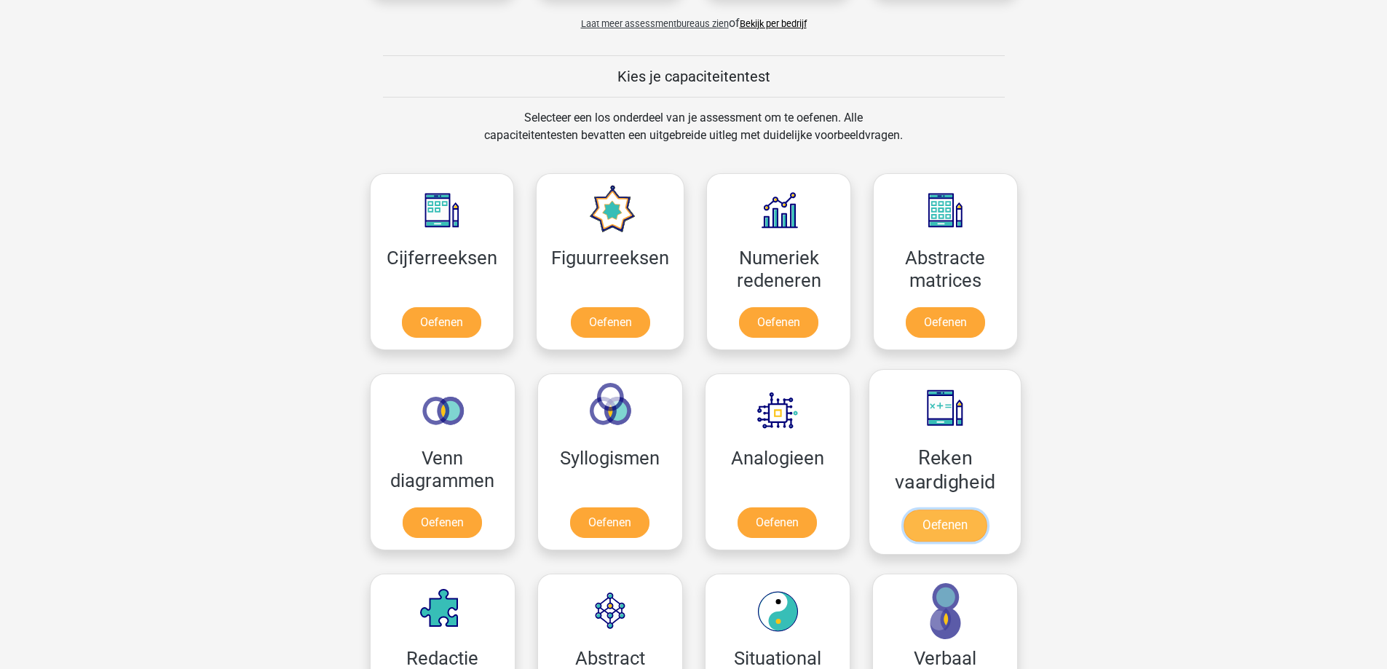
click at [956, 519] on link "Oefenen" at bounding box center [944, 526] width 83 height 32
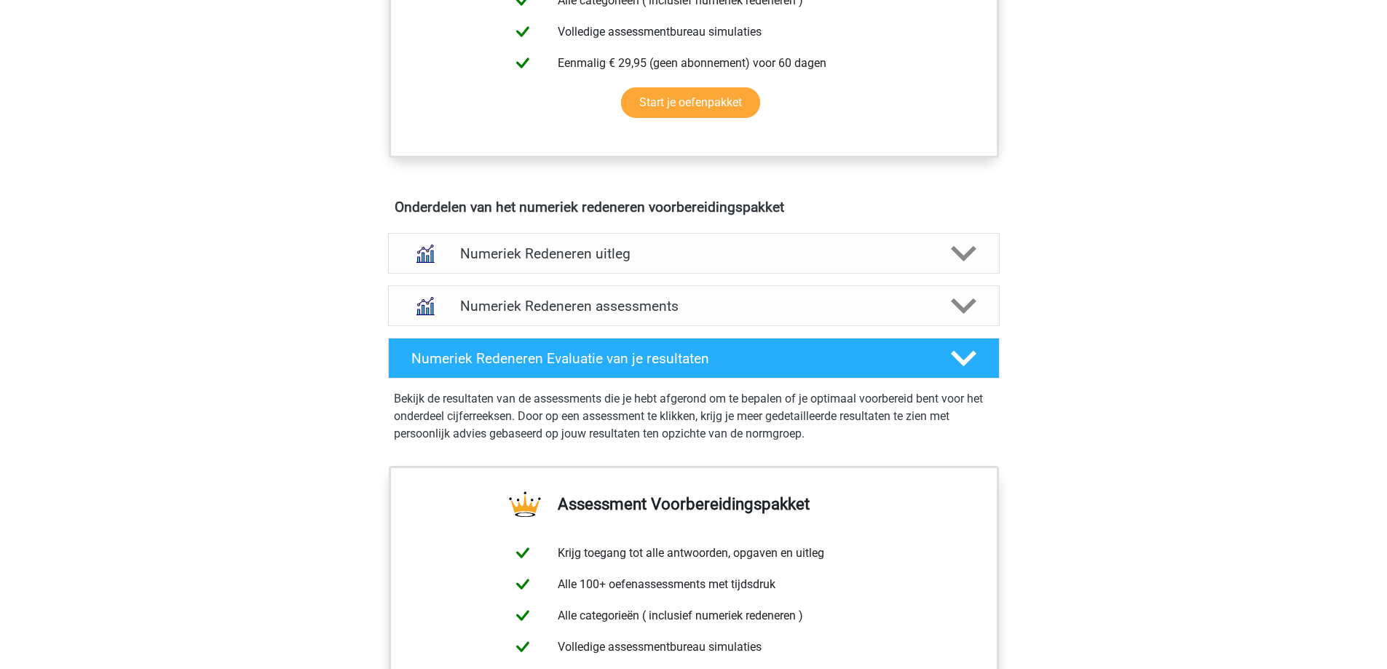
scroll to position [728, 0]
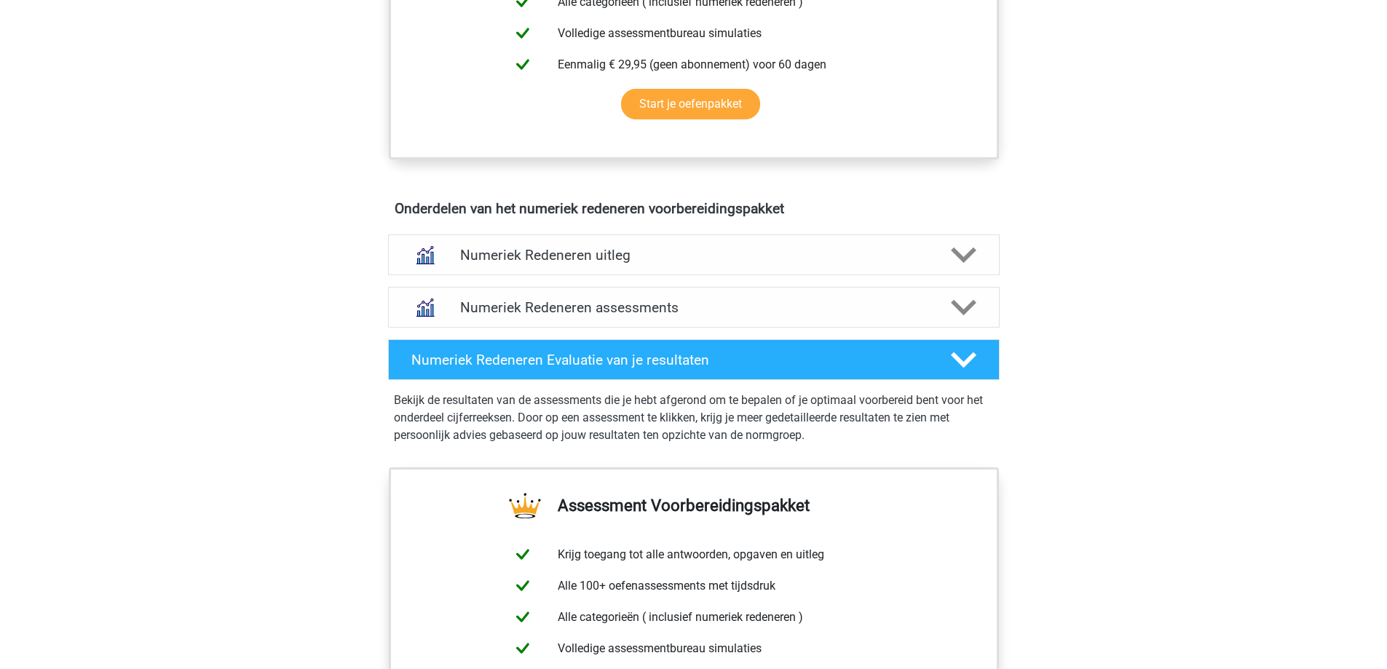
click at [736, 259] on h4 "Numeriek Redeneren uitleg" at bounding box center [694, 255] width 468 height 17
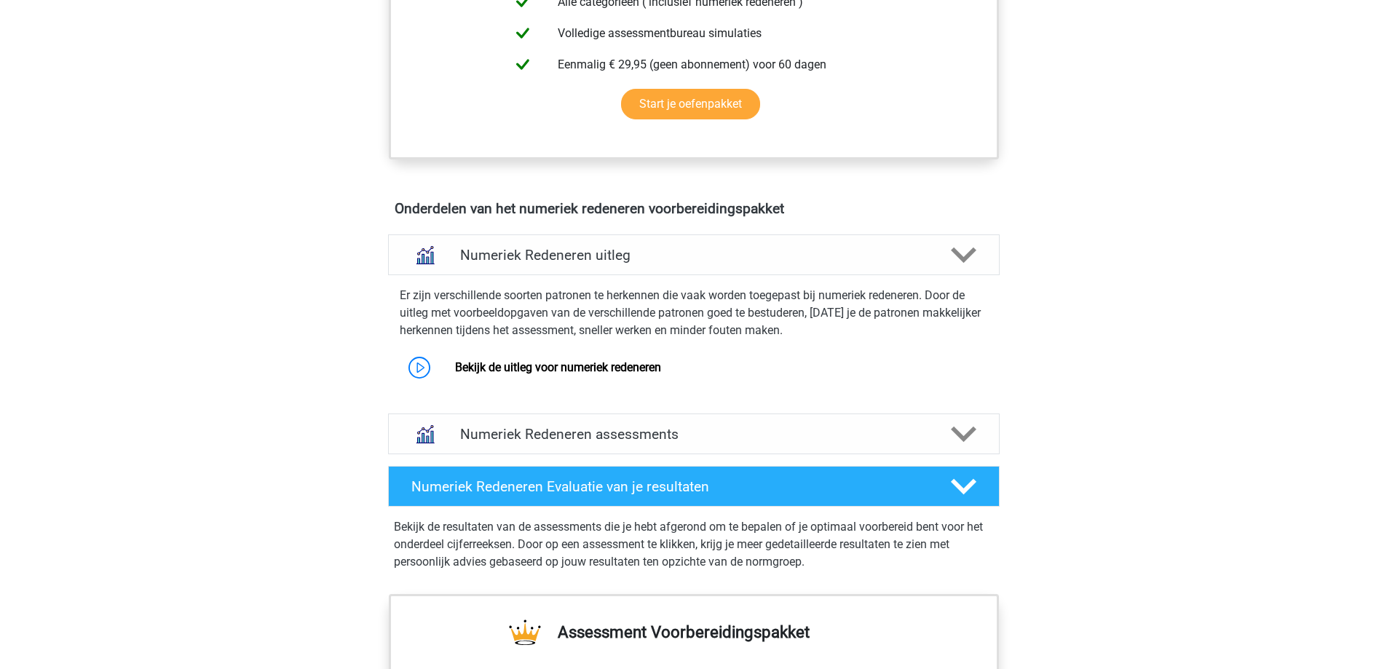
click at [736, 259] on h4 "Numeriek Redeneren uitleg" at bounding box center [694, 255] width 468 height 17
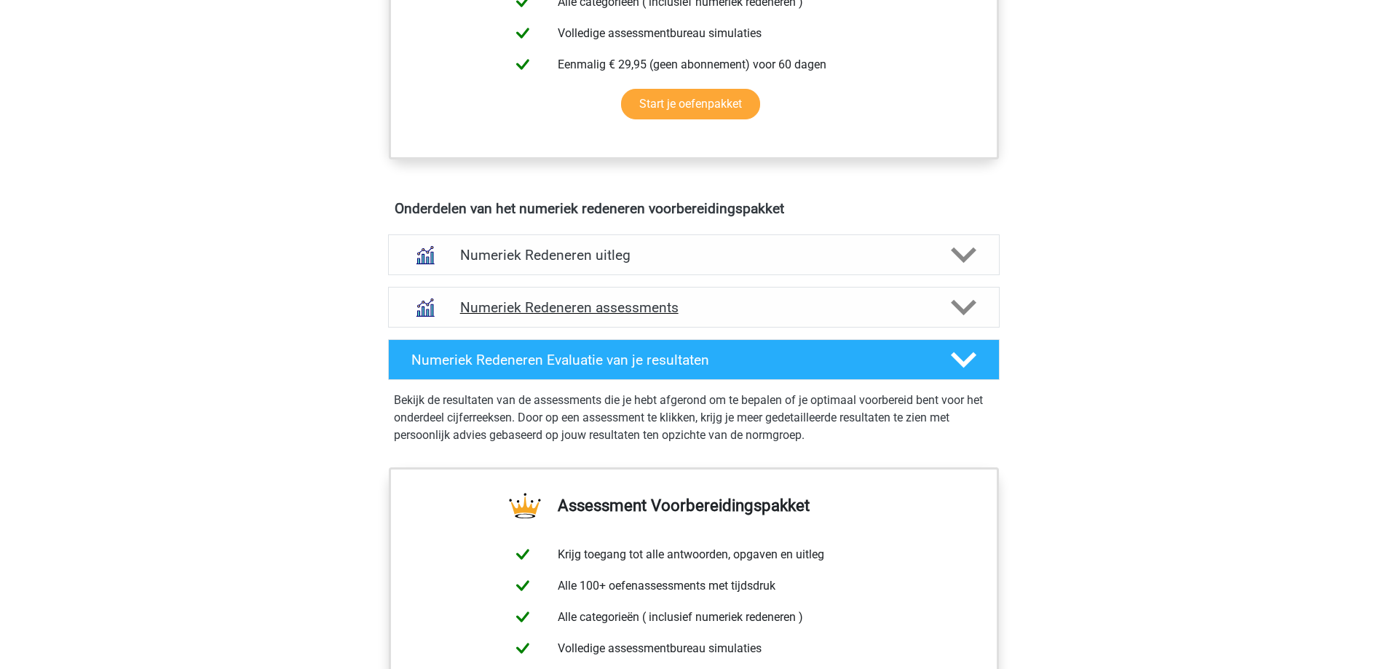
click at [722, 314] on h4 "Numeriek Redeneren assessments" at bounding box center [694, 307] width 468 height 17
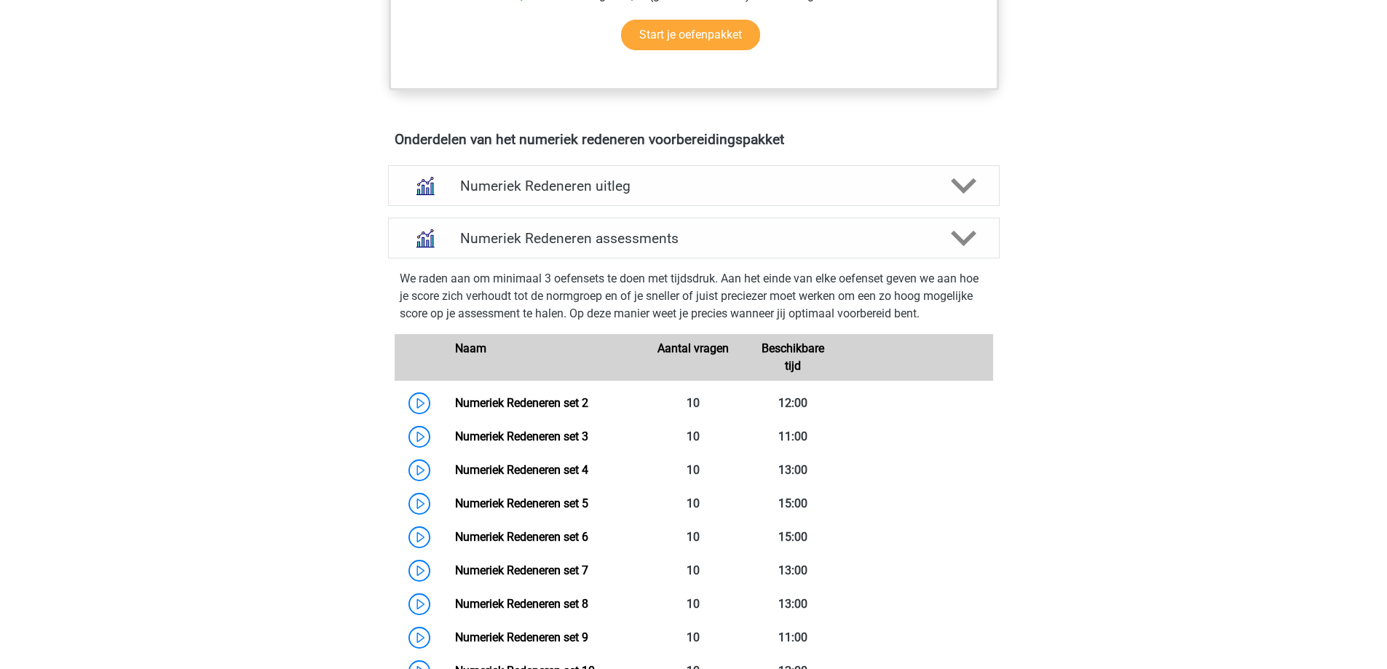
scroll to position [801, 0]
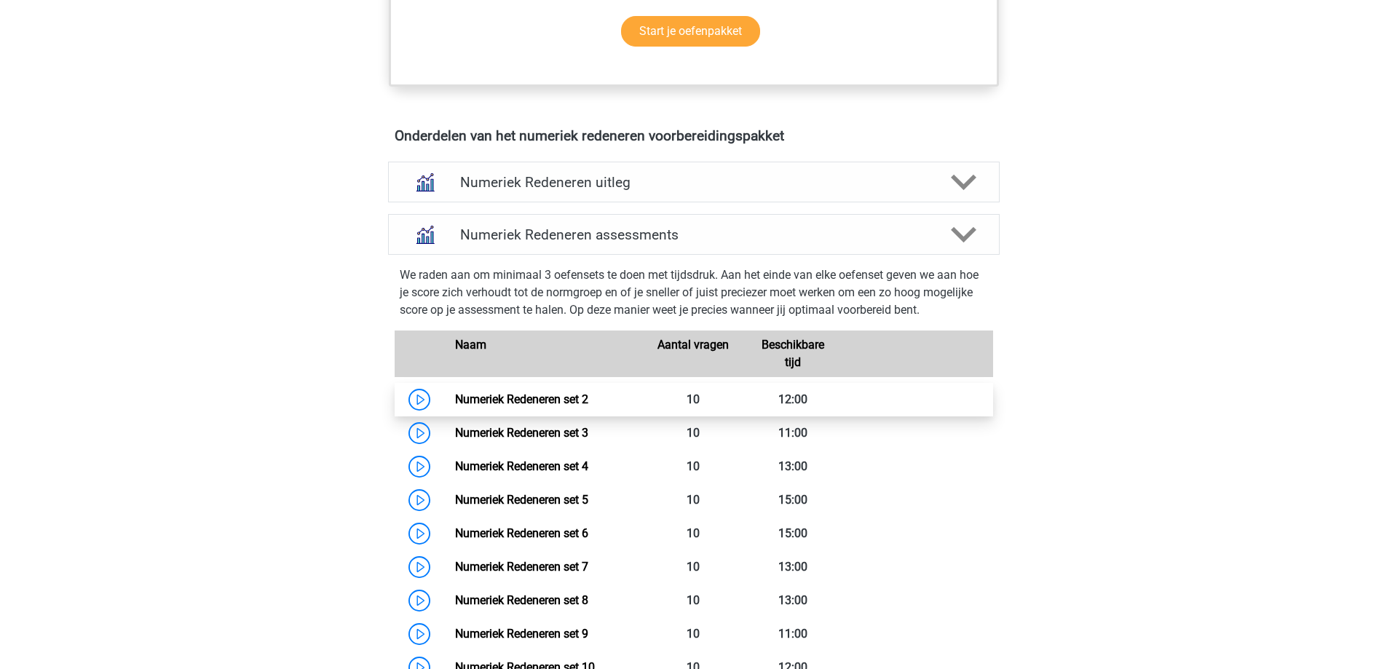
click at [455, 398] on link "Numeriek Redeneren set 2" at bounding box center [521, 400] width 133 height 14
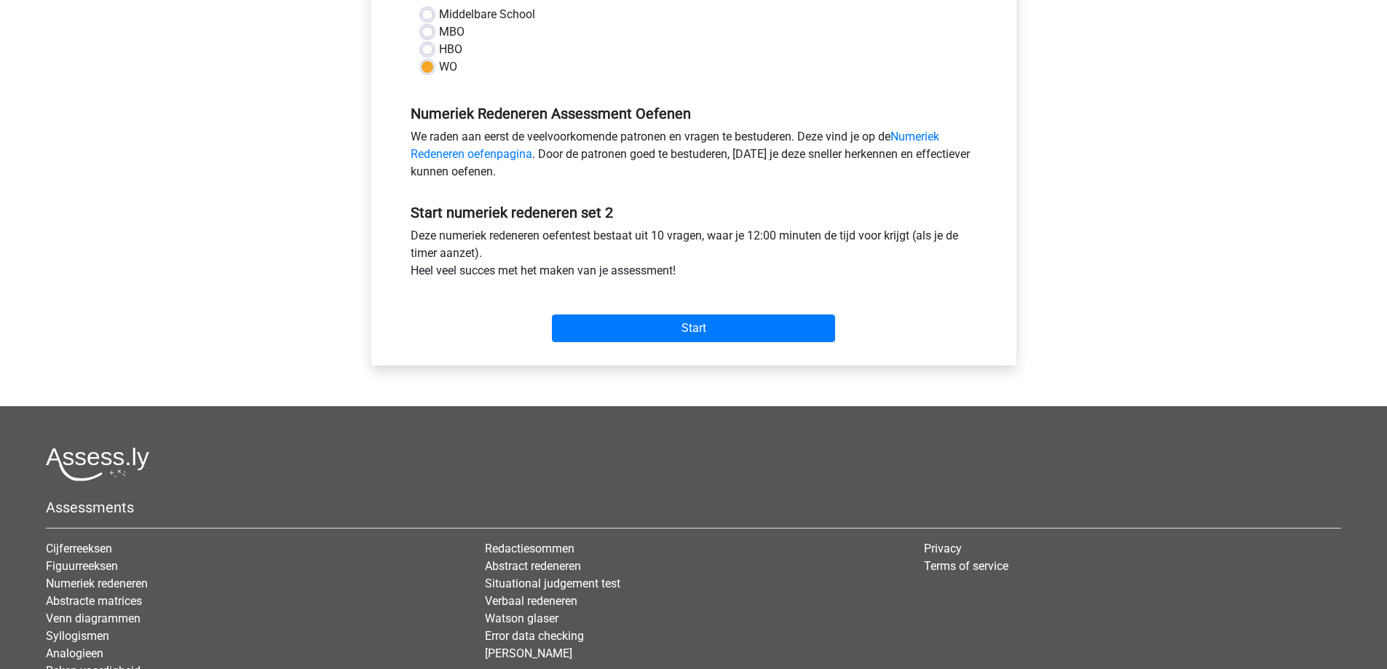
scroll to position [437, 0]
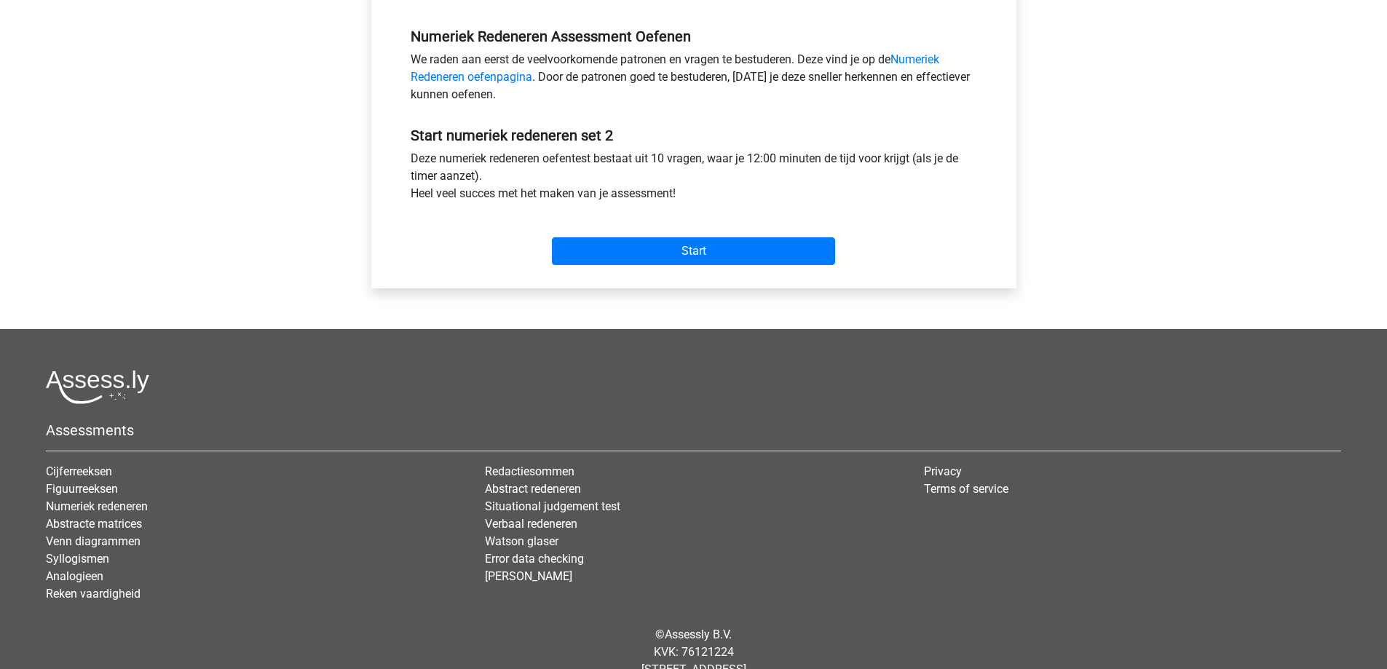
click at [670, 232] on div "Start" at bounding box center [694, 239] width 588 height 51
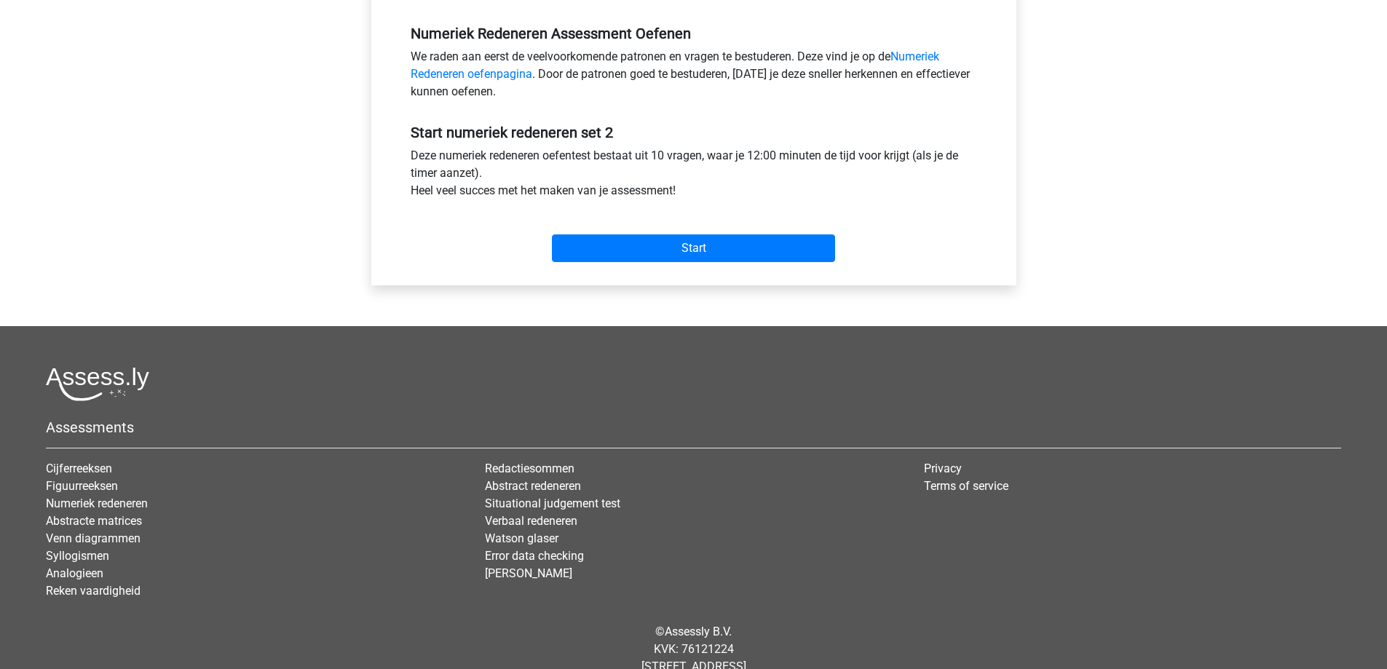
scroll to position [481, 0]
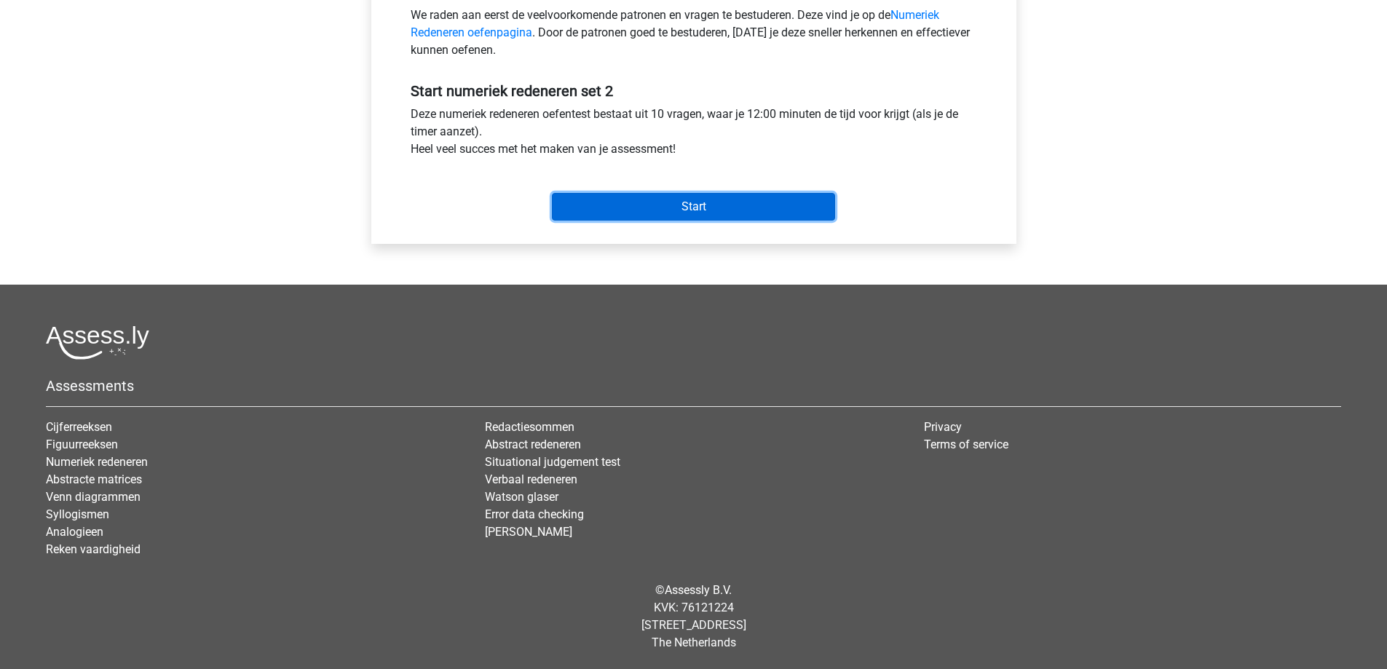
click at [658, 212] on input "Start" at bounding box center [693, 207] width 283 height 28
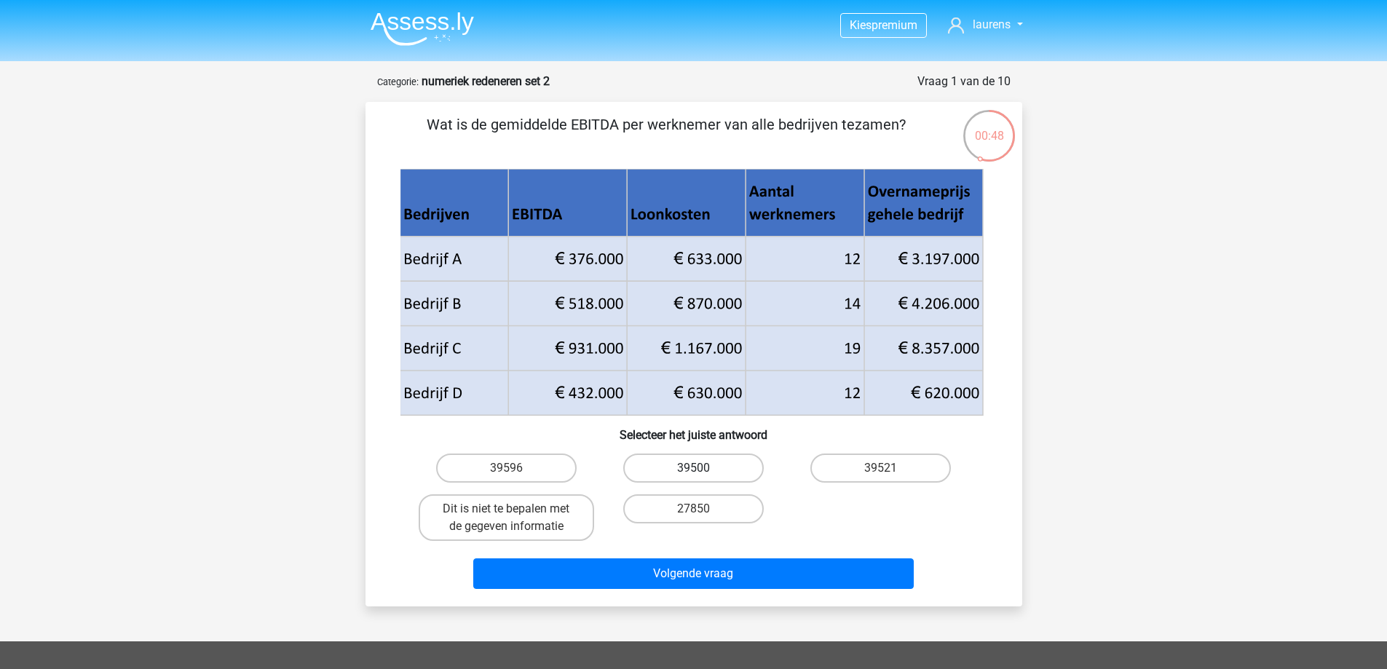
click at [661, 471] on label "39500" at bounding box center [693, 468] width 141 height 29
click at [693, 471] on input "39500" at bounding box center [697, 472] width 9 height 9
radio input "true"
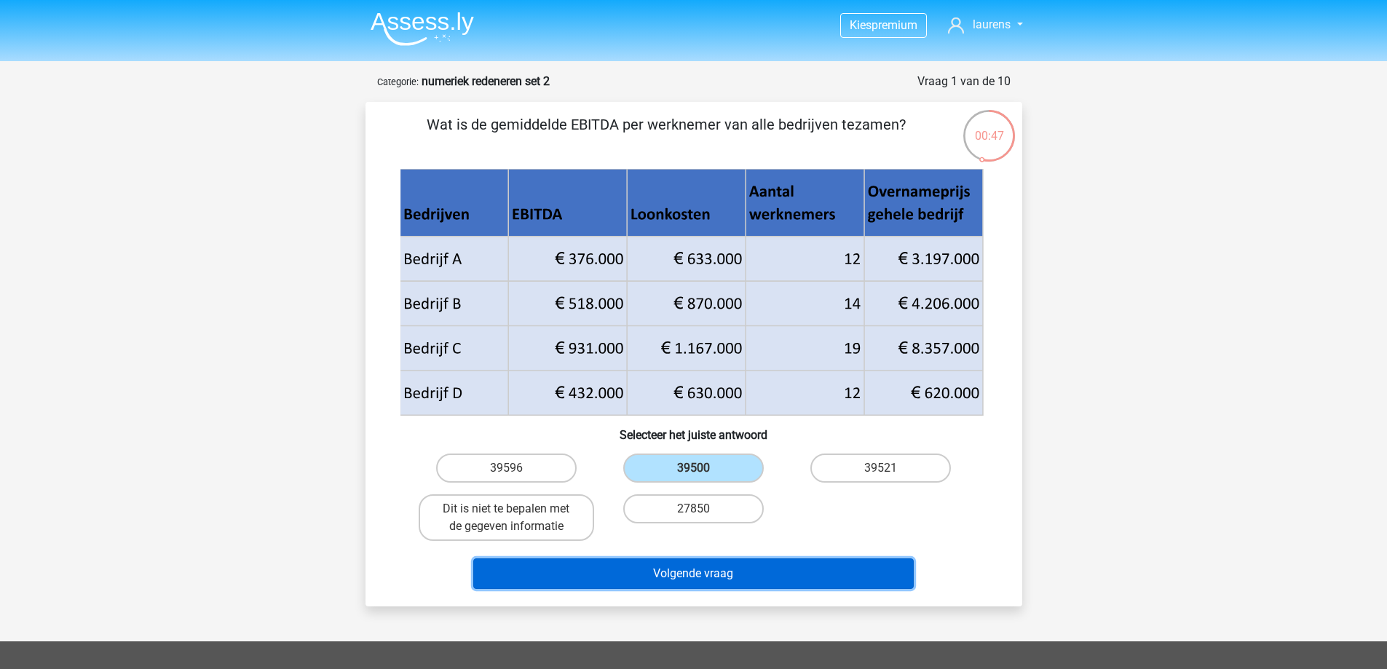
click at [661, 569] on button "Volgende vraag" at bounding box center [693, 574] width 441 height 31
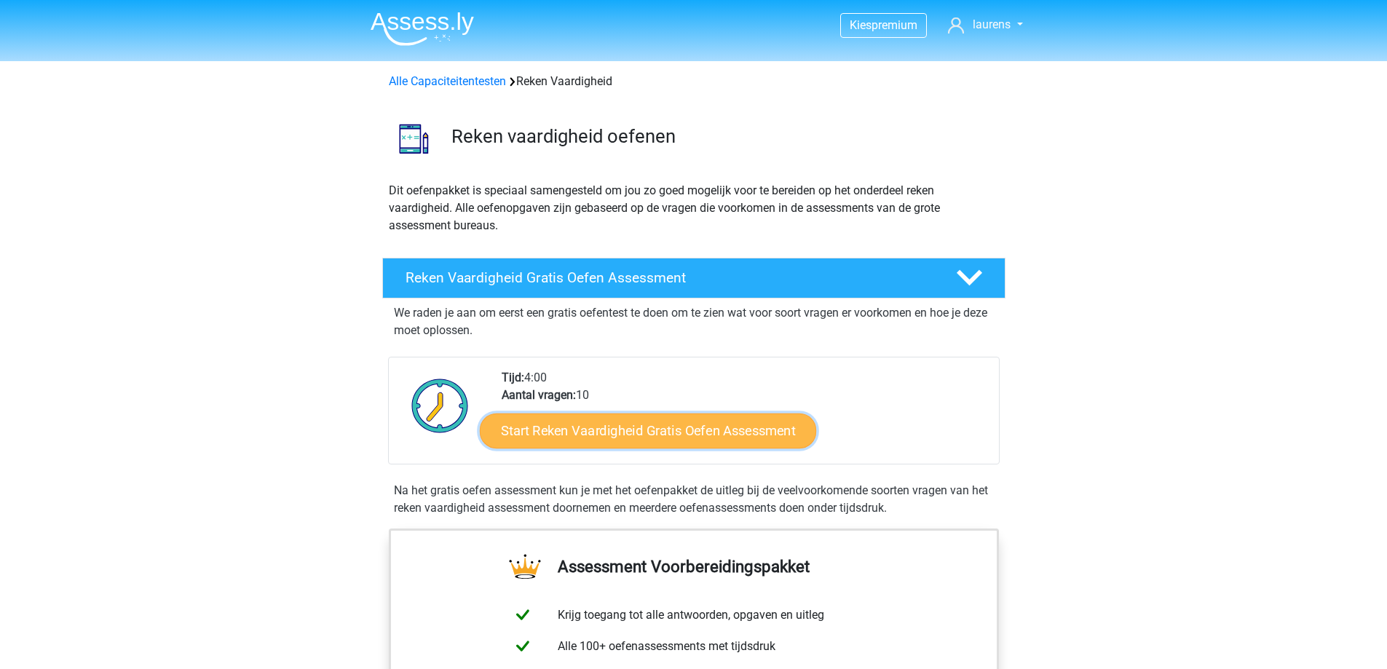
click at [777, 428] on link "Start Reken Vaardigheid Gratis Oefen Assessment" at bounding box center [648, 430] width 336 height 35
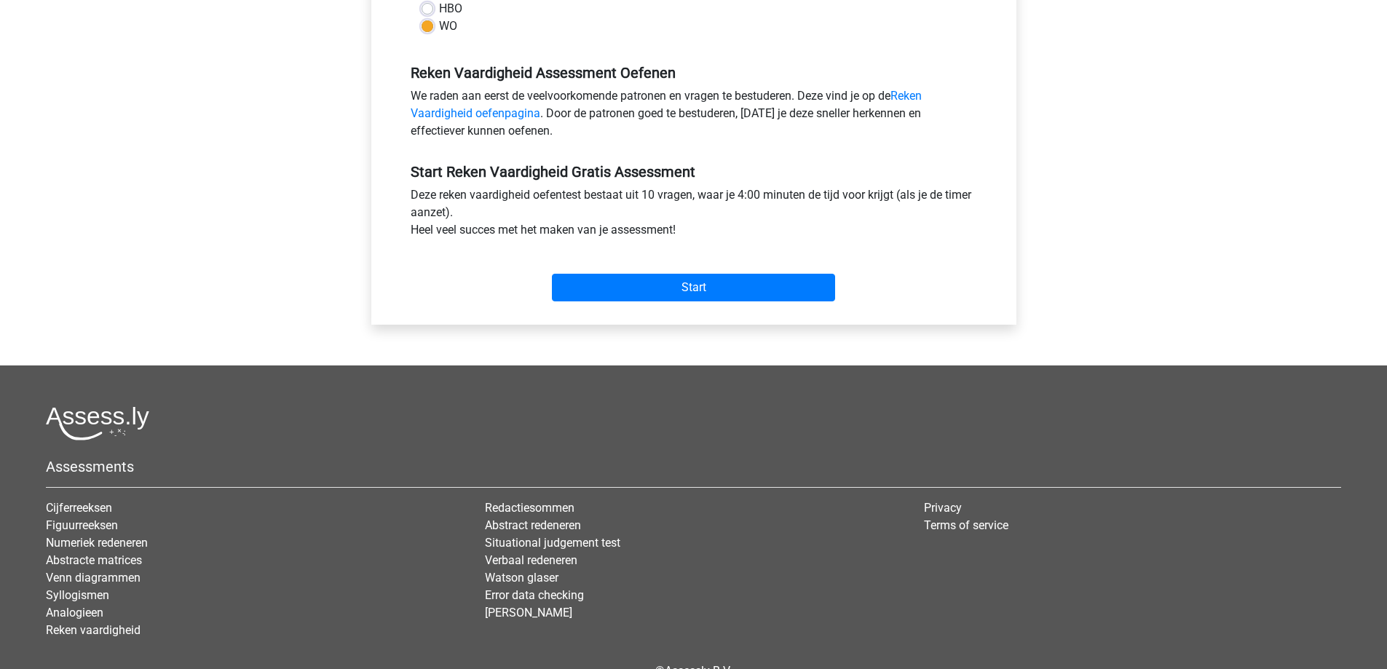
scroll to position [481, 0]
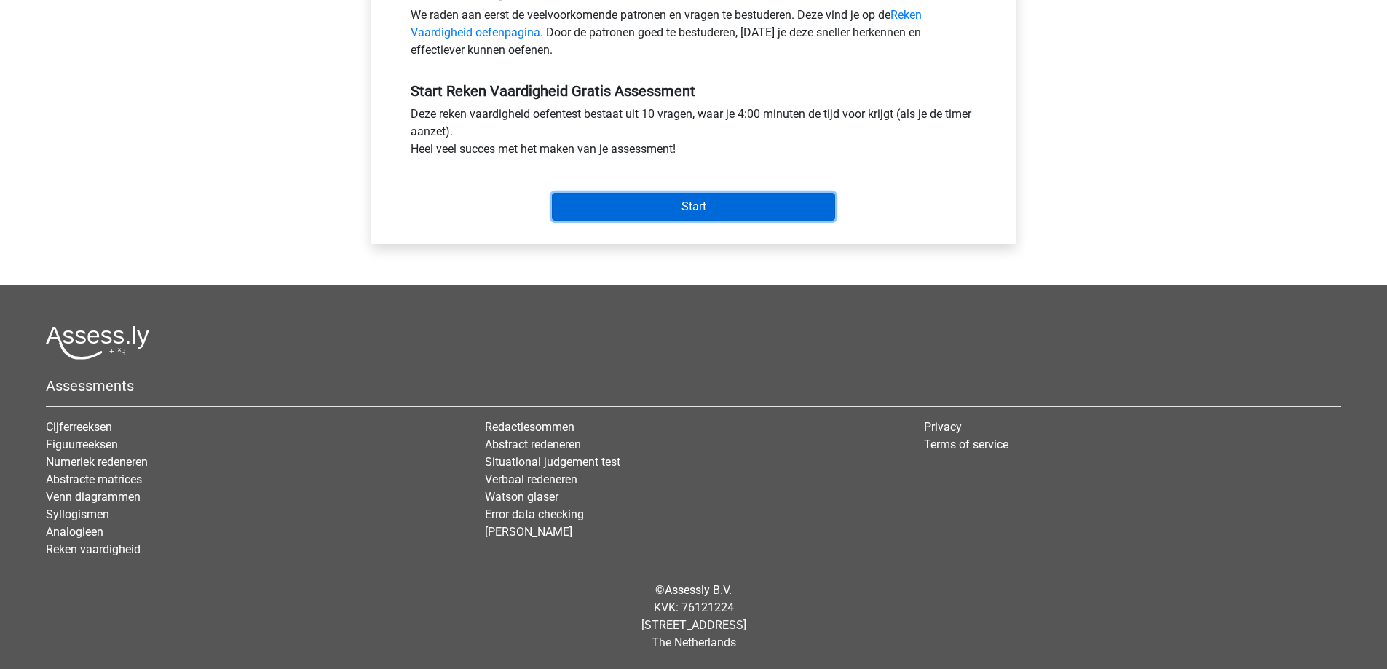
click at [715, 213] on input "Start" at bounding box center [693, 207] width 283 height 28
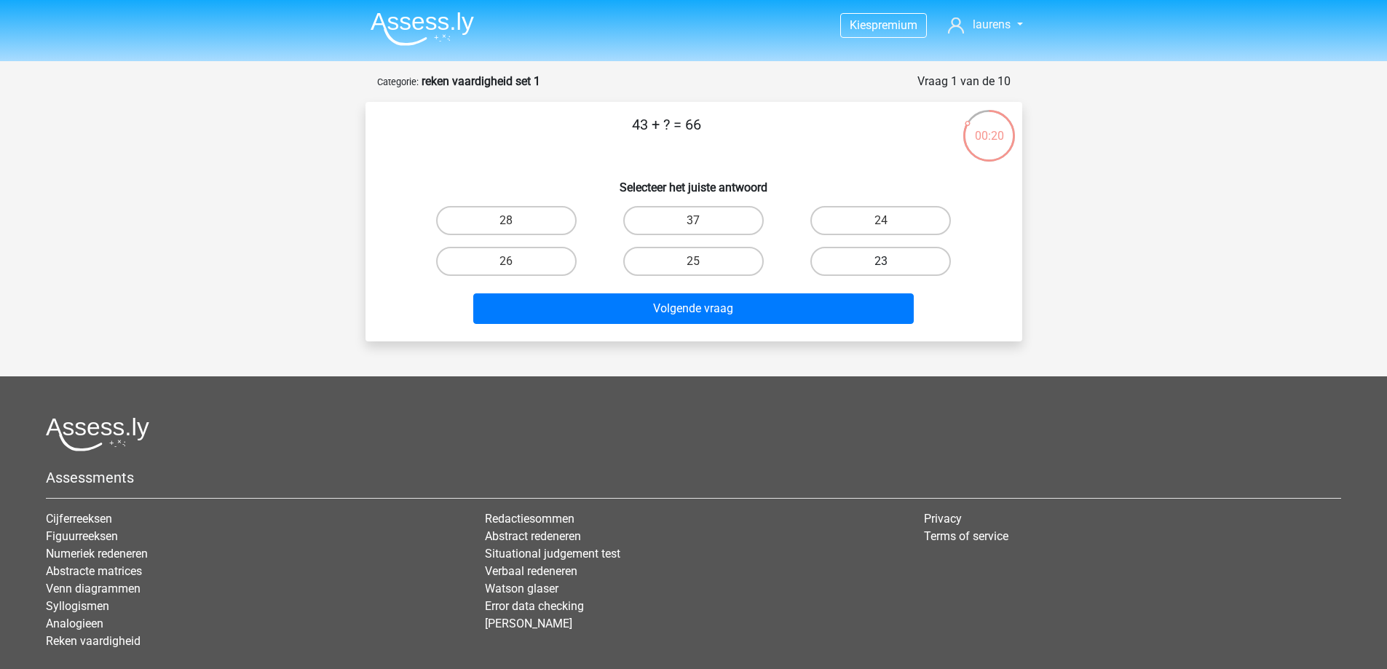
click at [857, 263] on label "23" at bounding box center [881, 261] width 141 height 29
click at [881, 263] on input "23" at bounding box center [885, 265] width 9 height 9
radio input "true"
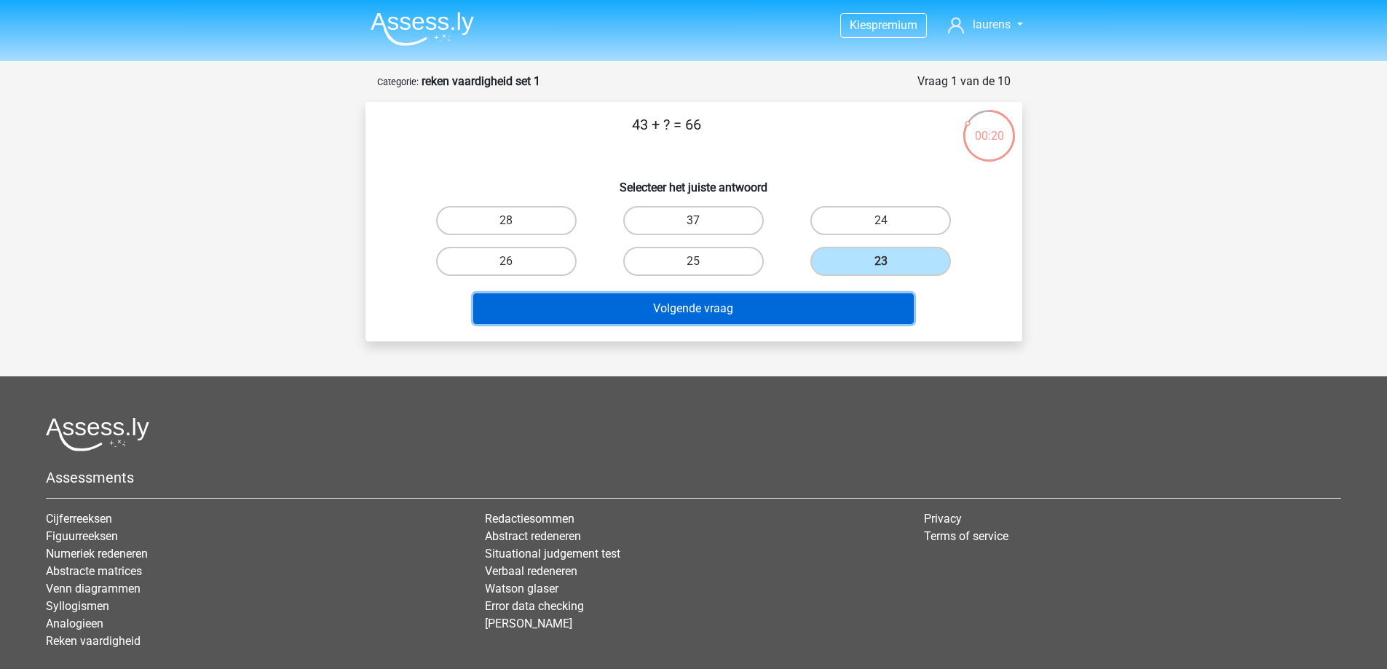
click at [841, 302] on button "Volgende vraag" at bounding box center [693, 308] width 441 height 31
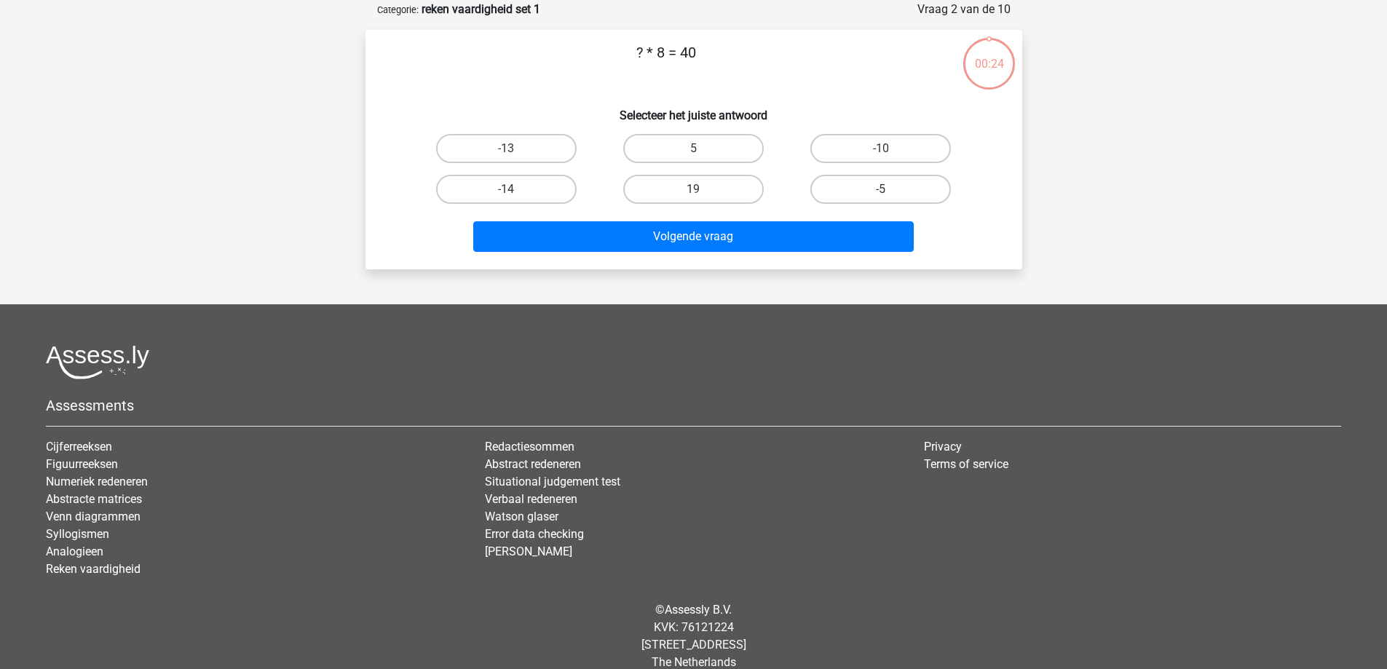
scroll to position [73, 0]
drag, startPoint x: 701, startPoint y: 138, endPoint x: 708, endPoint y: 178, distance: 40.7
click at [701, 141] on label "5" at bounding box center [693, 147] width 141 height 29
click at [701, 148] on input "5" at bounding box center [697, 152] width 9 height 9
radio input "true"
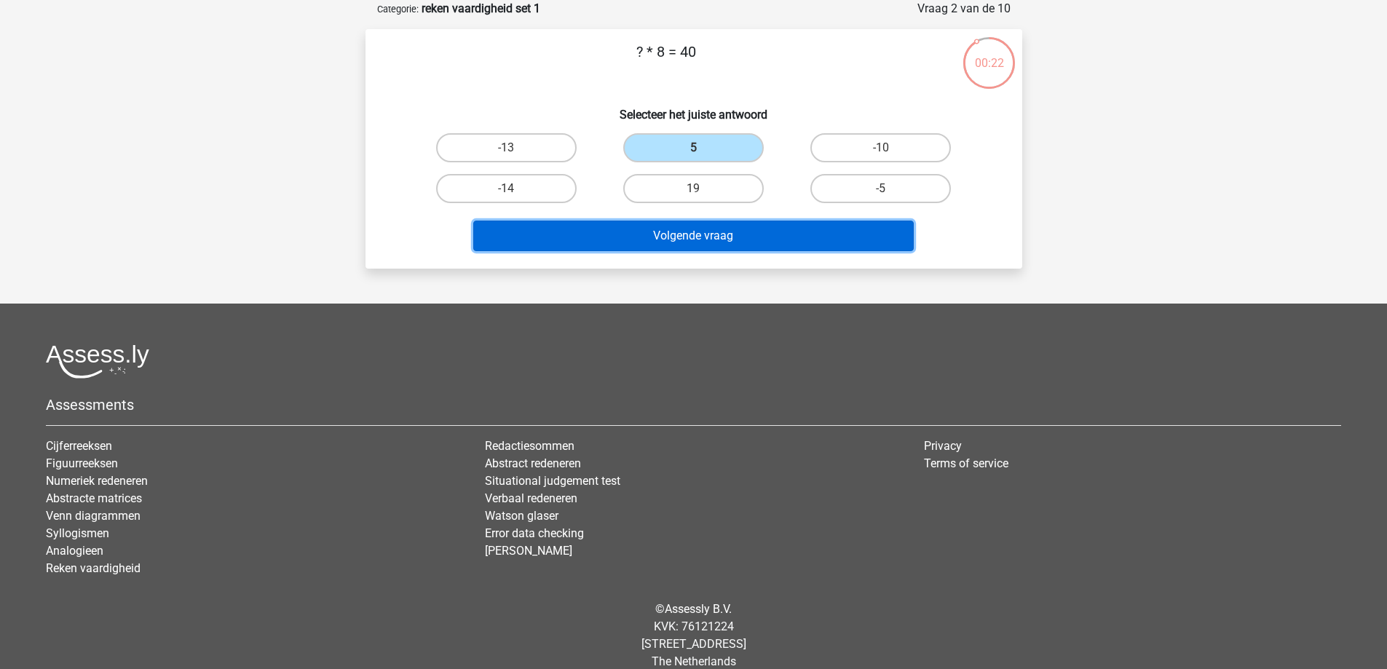
click at [714, 232] on button "Volgende vraag" at bounding box center [693, 236] width 441 height 31
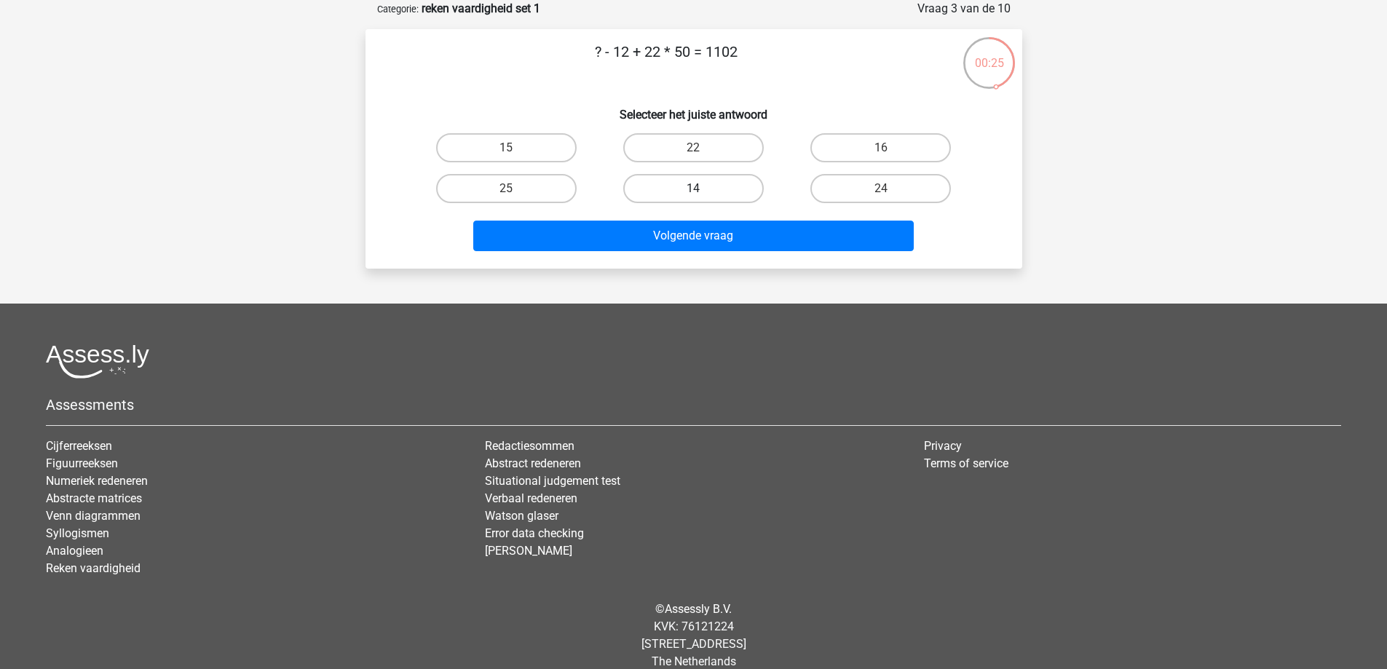
click at [663, 177] on label "14" at bounding box center [693, 188] width 141 height 29
click at [693, 189] on input "14" at bounding box center [697, 193] width 9 height 9
radio input "true"
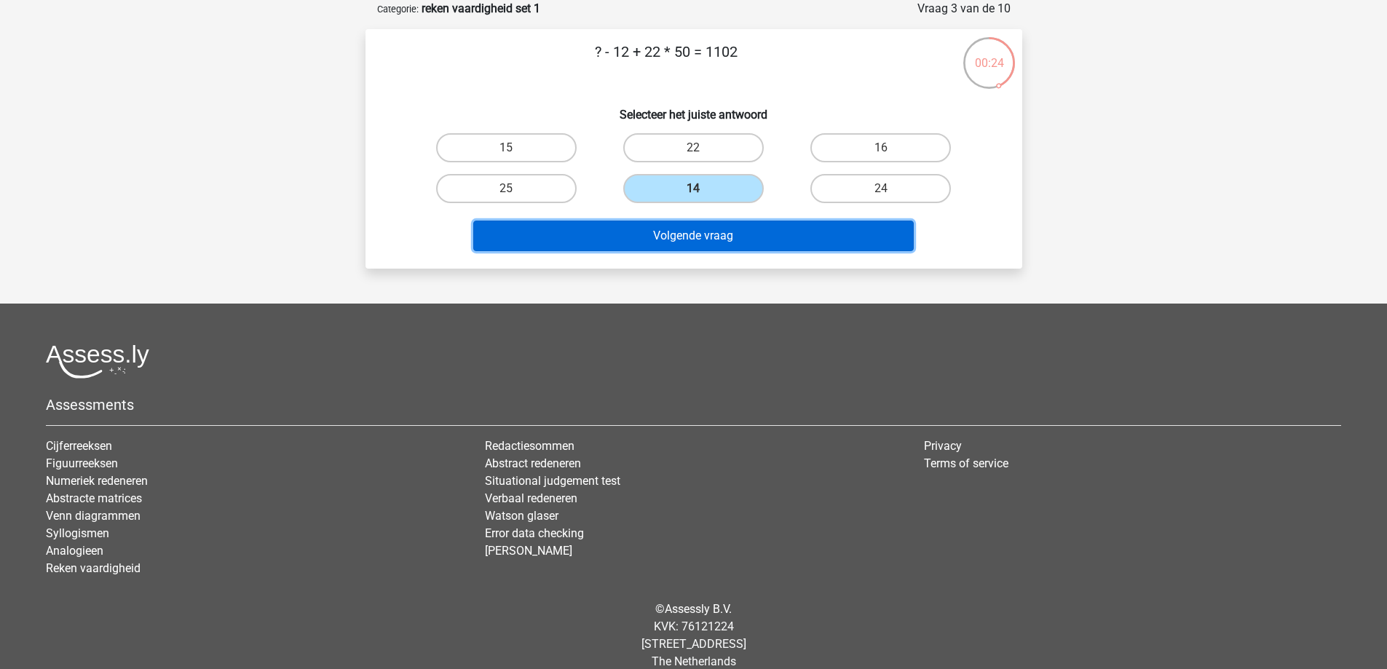
click at [668, 226] on button "Volgende vraag" at bounding box center [693, 236] width 441 height 31
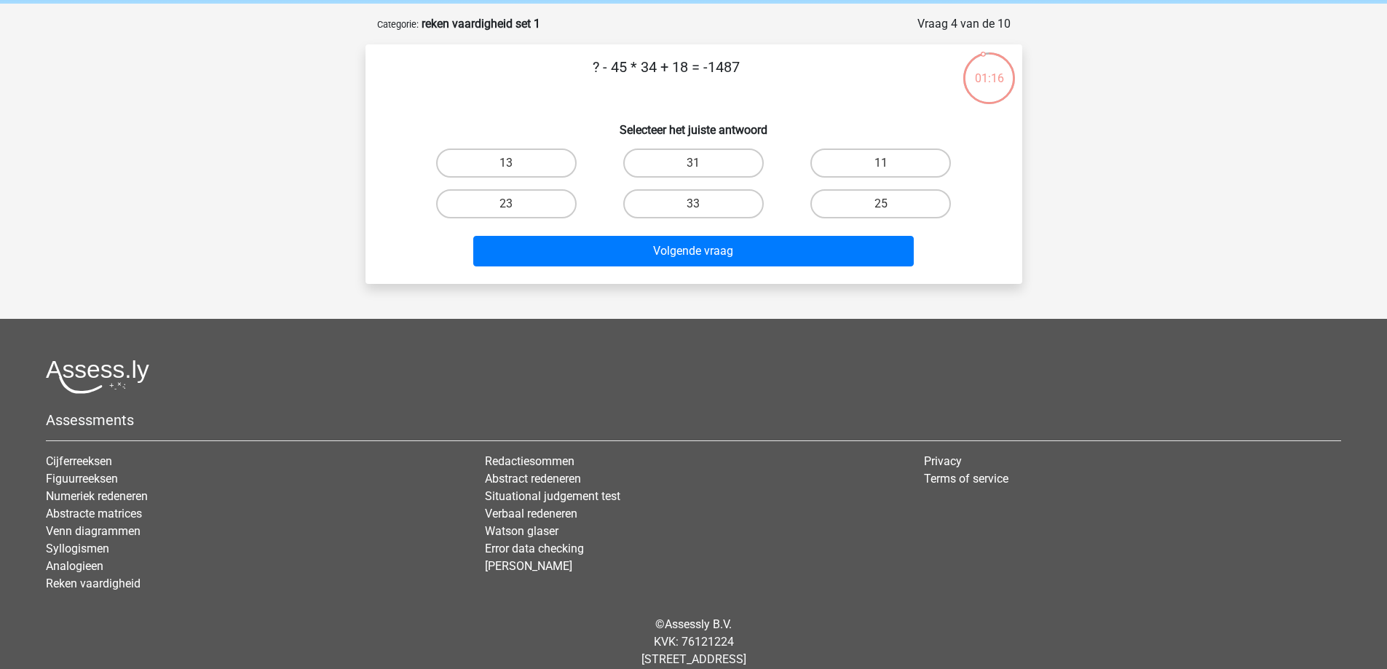
scroll to position [0, 0]
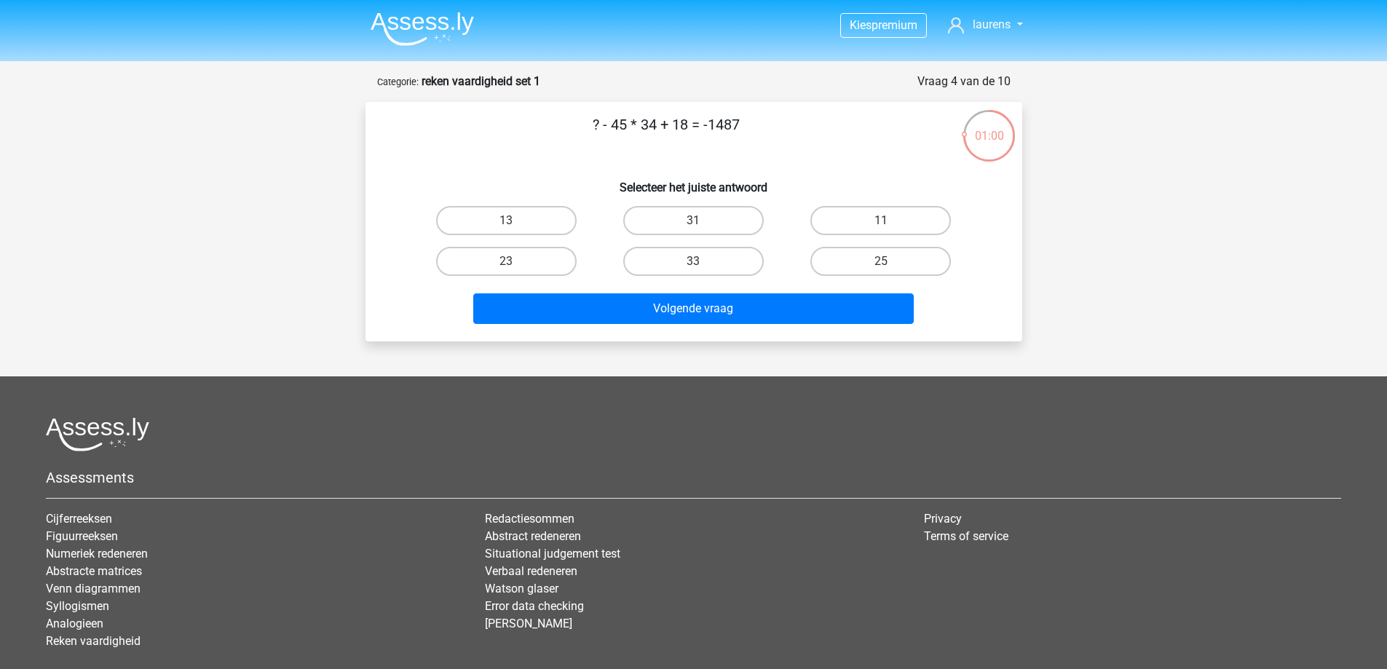
click at [421, 20] on img at bounding box center [422, 29] width 103 height 34
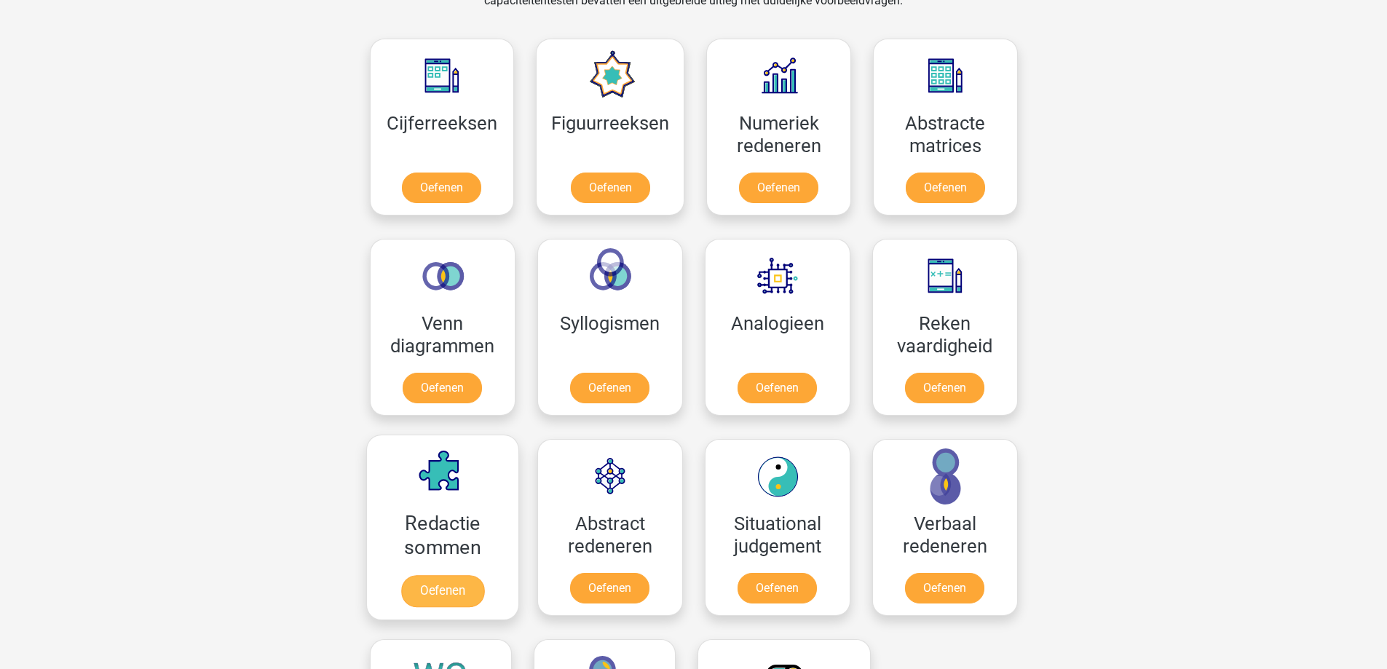
scroll to position [728, 0]
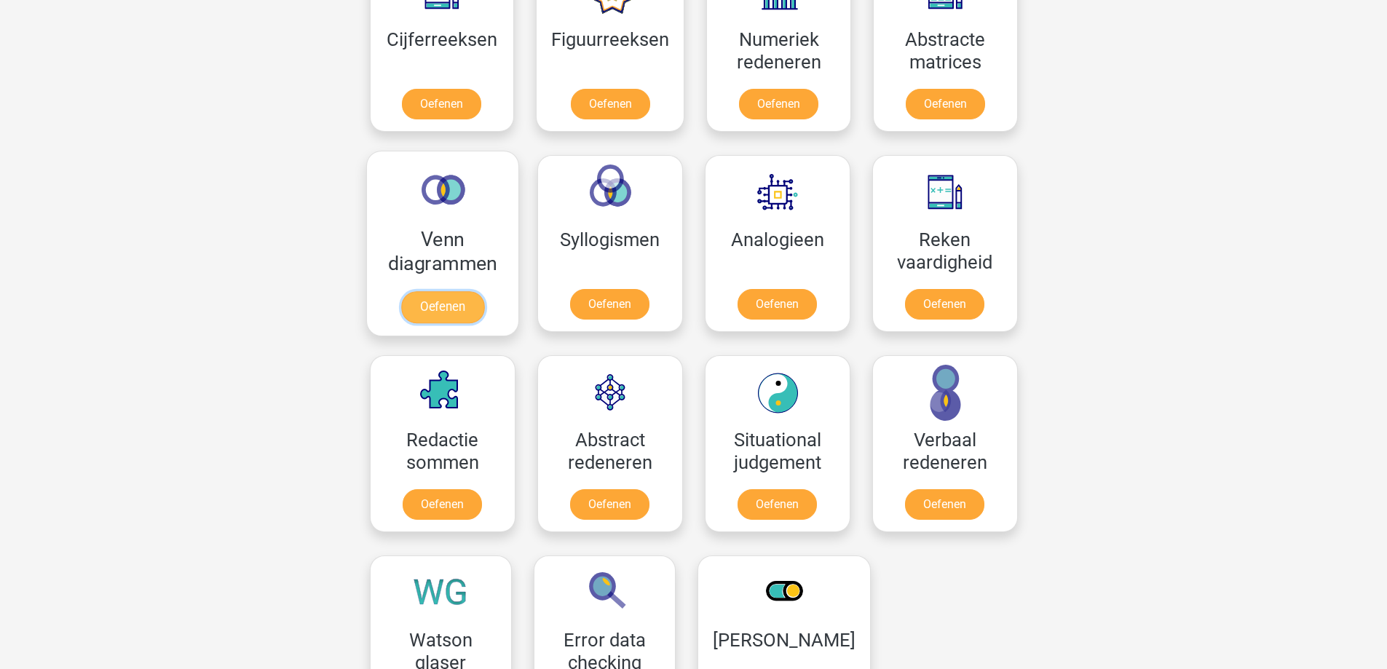
click at [431, 303] on link "Oefenen" at bounding box center [442, 307] width 83 height 32
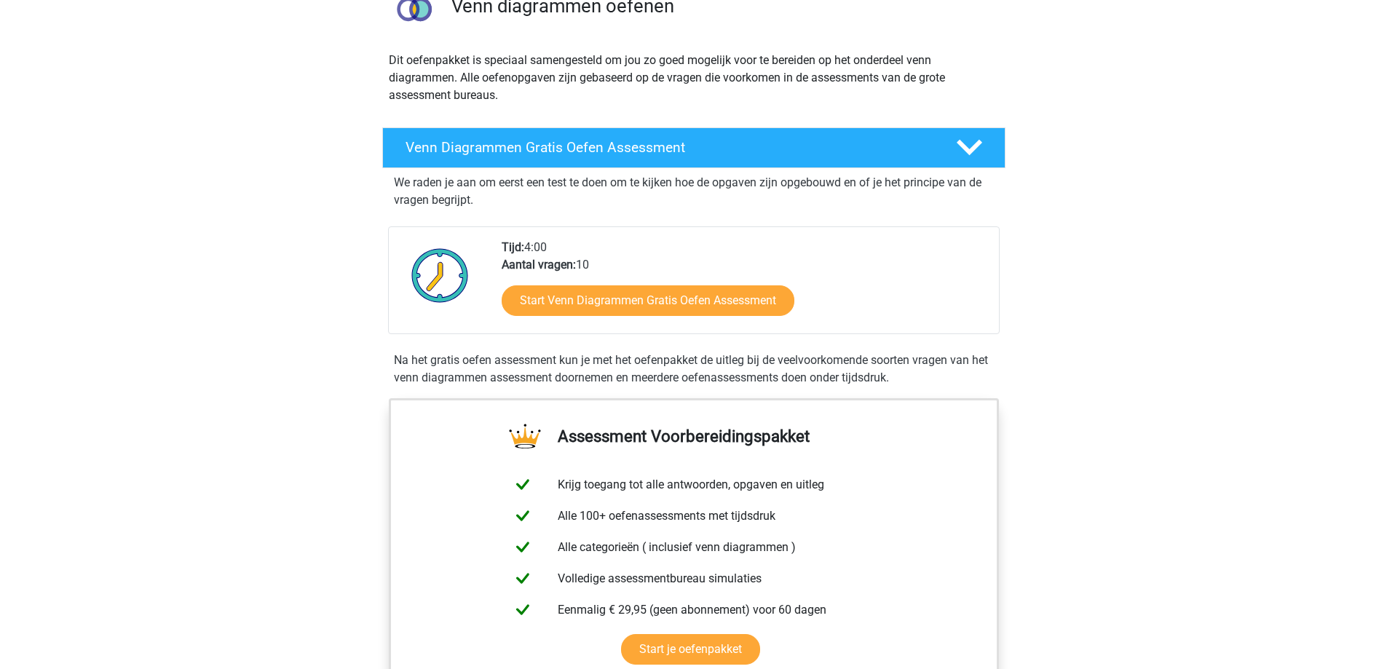
scroll to position [146, 0]
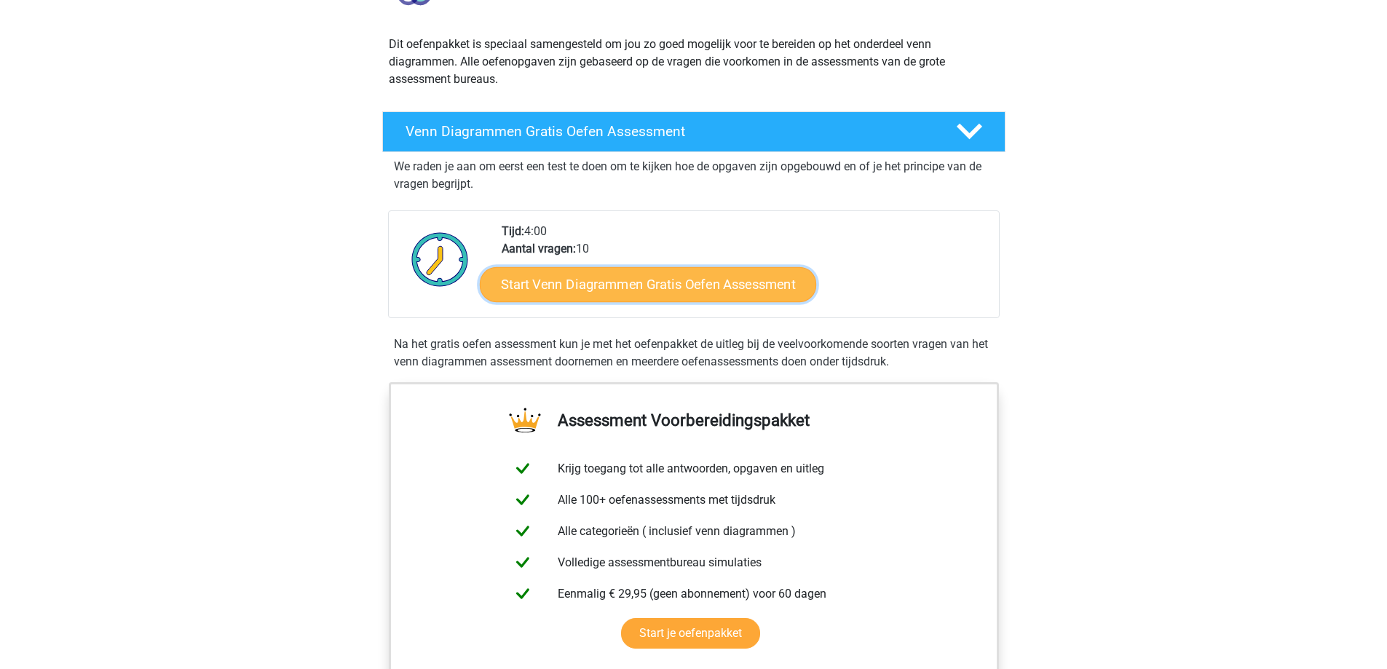
click at [572, 290] on link "Start Venn Diagrammen Gratis Oefen Assessment" at bounding box center [648, 284] width 336 height 35
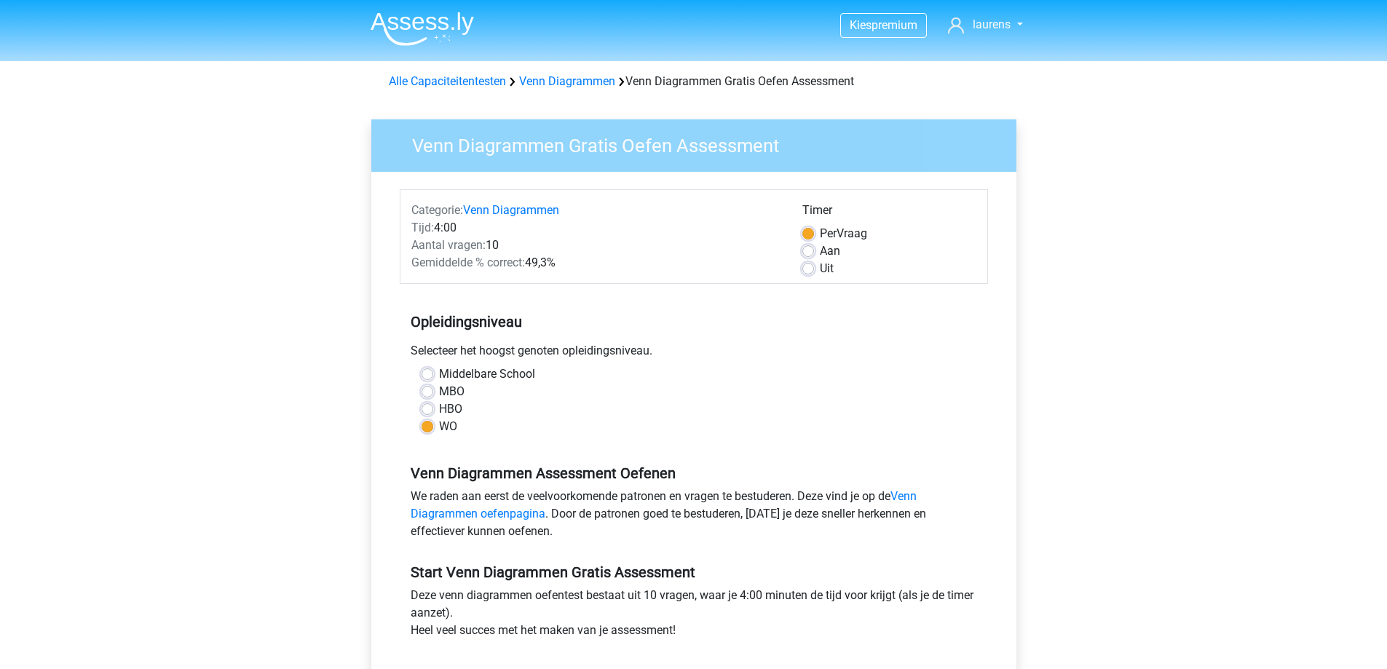
drag, startPoint x: 524, startPoint y: 260, endPoint x: 602, endPoint y: 266, distance: 77.4
click at [602, 266] on div "Gemiddelde % correct: 49,3%" at bounding box center [596, 262] width 391 height 17
click at [601, 279] on div "Categorie: Venn Diagrammen Tijd: 4:00 Aantal vragen: 10 Gemiddelde % correct: 4…" at bounding box center [694, 236] width 588 height 95
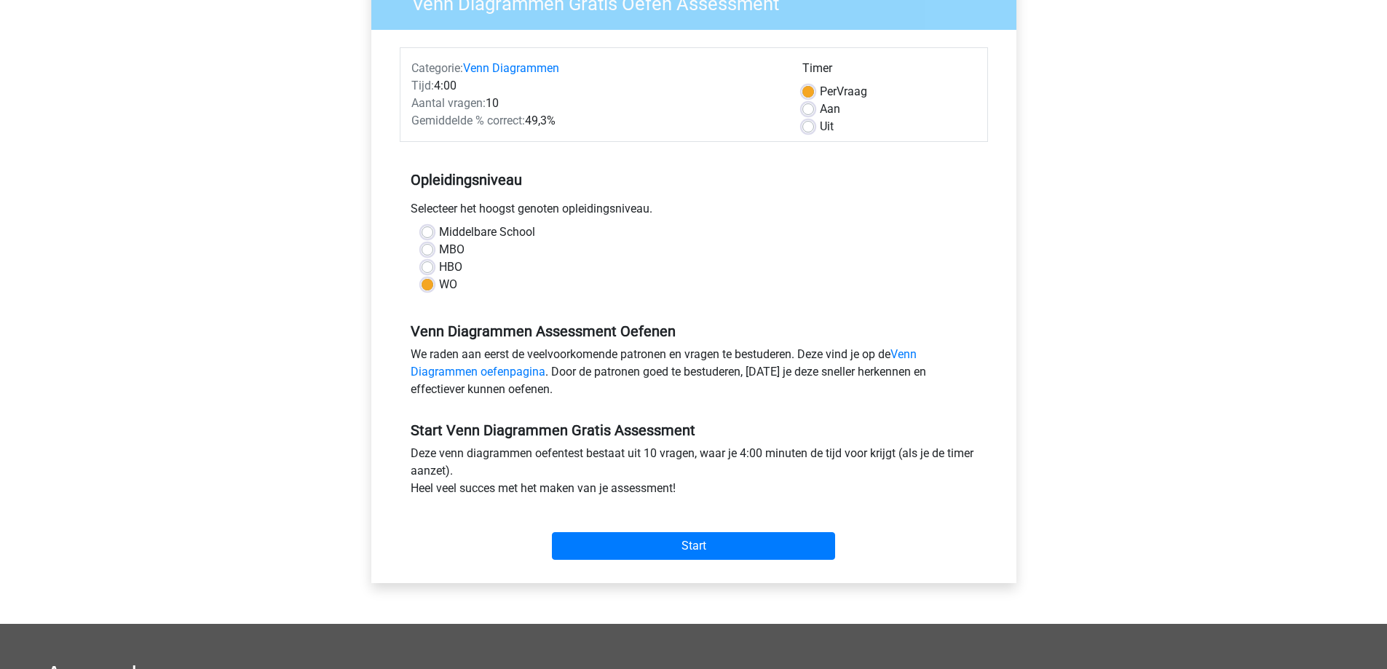
scroll to position [437, 0]
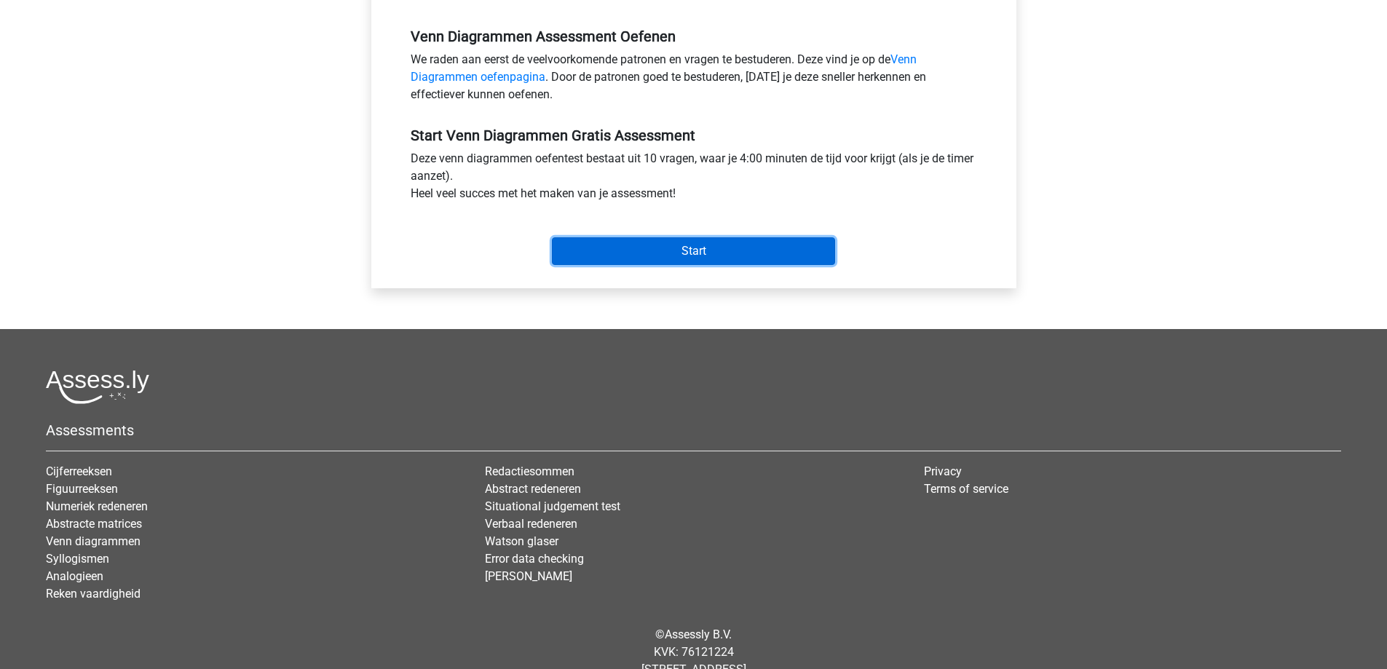
click at [812, 240] on input "Start" at bounding box center [693, 251] width 283 height 28
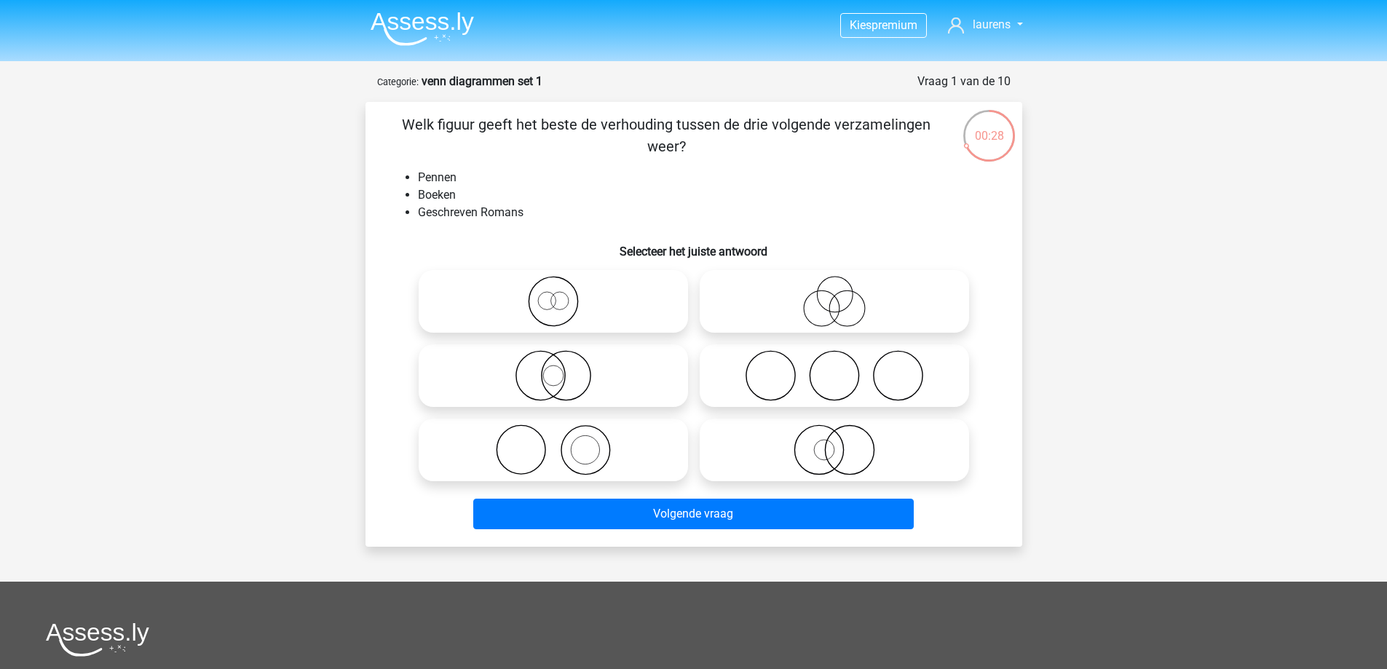
click at [568, 450] on icon at bounding box center [554, 450] width 258 height 51
click at [563, 443] on input "radio" at bounding box center [557, 437] width 9 height 9
radio input "true"
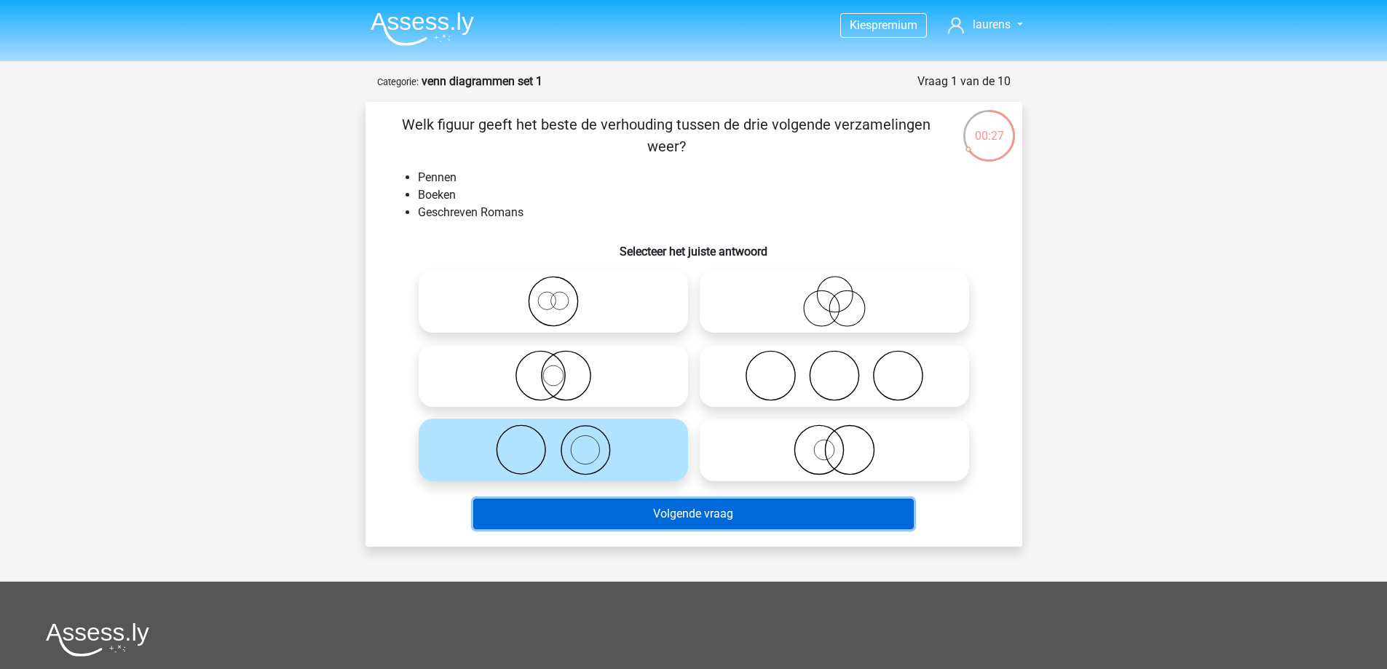
click at [641, 508] on button "Volgende vraag" at bounding box center [693, 514] width 441 height 31
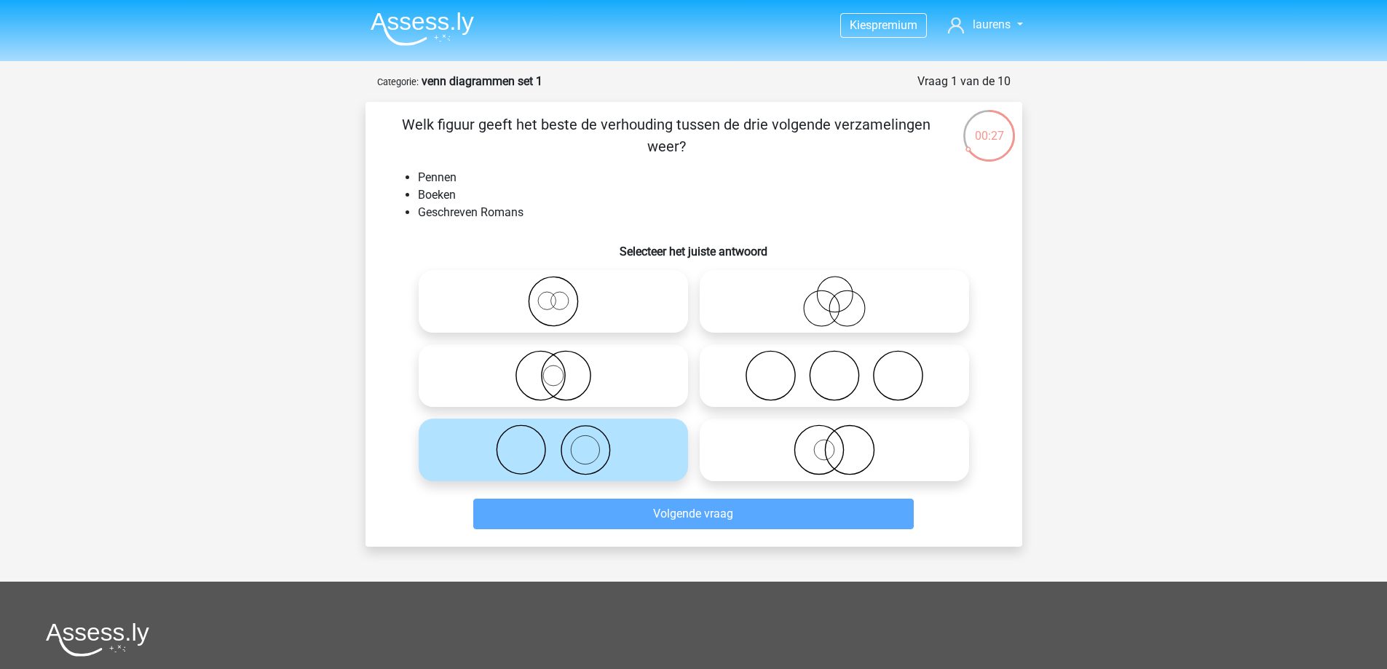
scroll to position [73, 0]
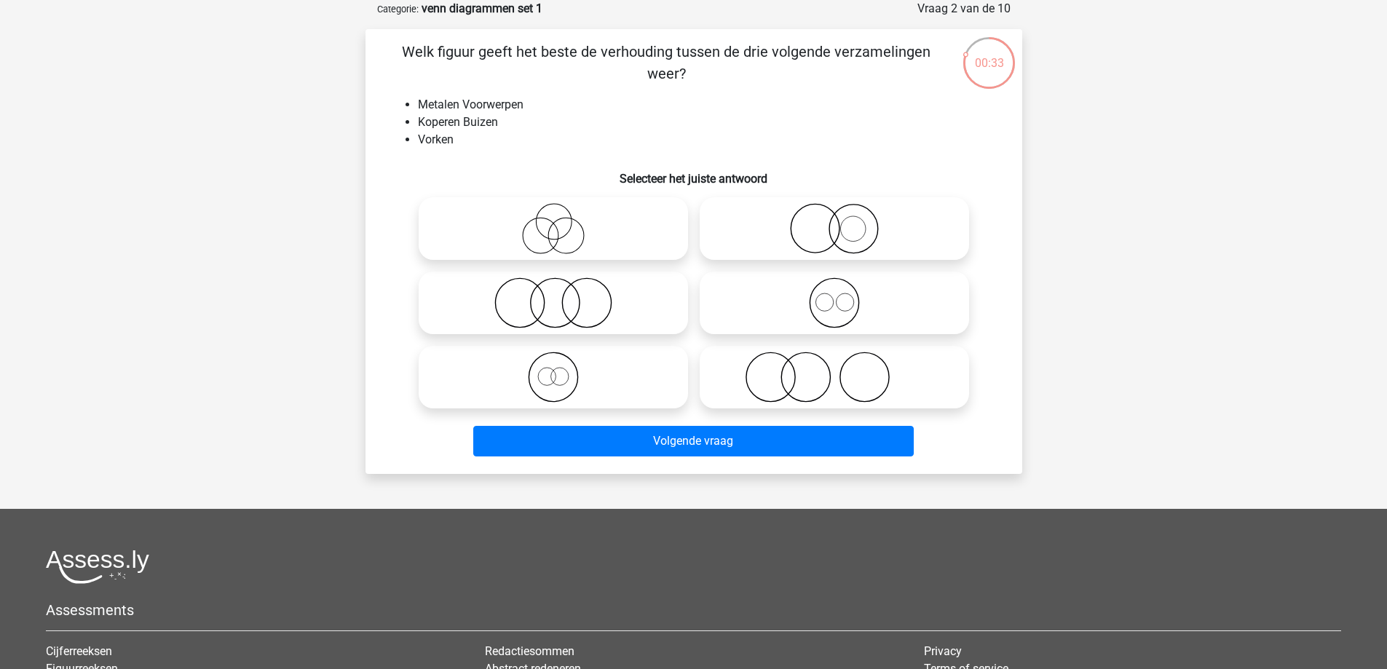
click at [819, 306] on icon at bounding box center [835, 302] width 258 height 51
click at [835, 296] on input "radio" at bounding box center [839, 290] width 9 height 9
radio input "true"
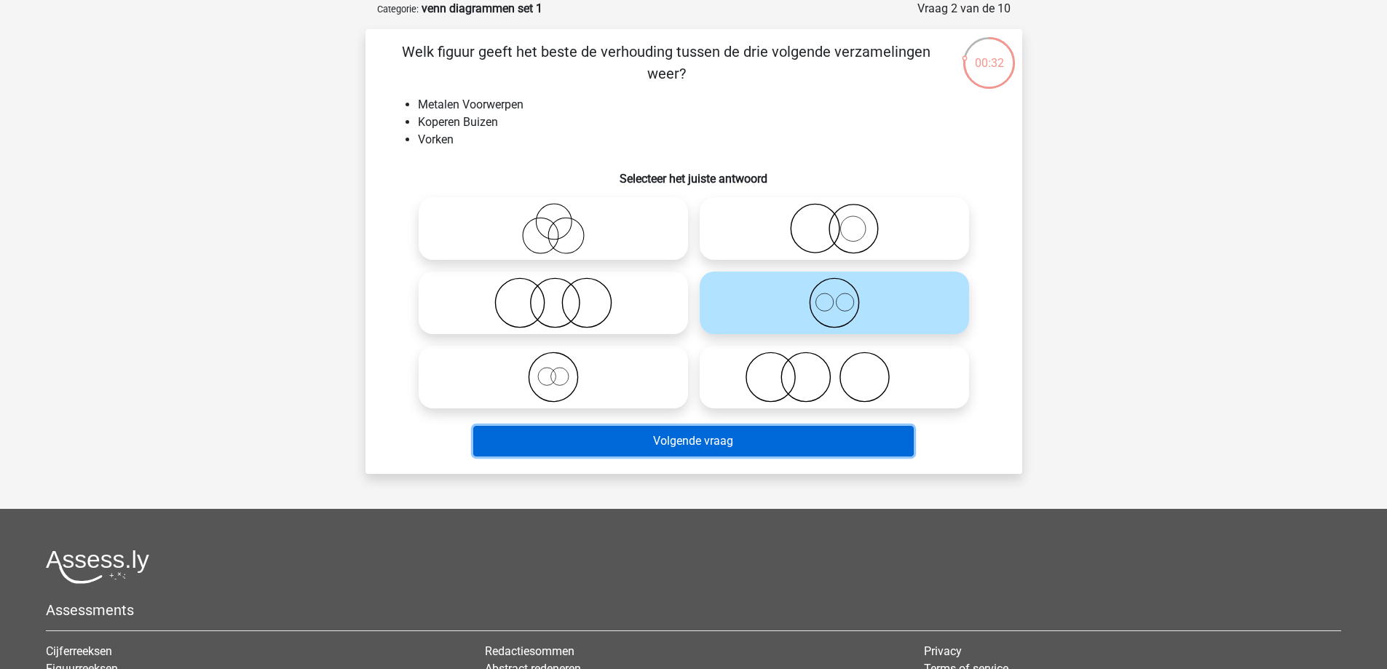
click at [796, 431] on button "Volgende vraag" at bounding box center [693, 441] width 441 height 31
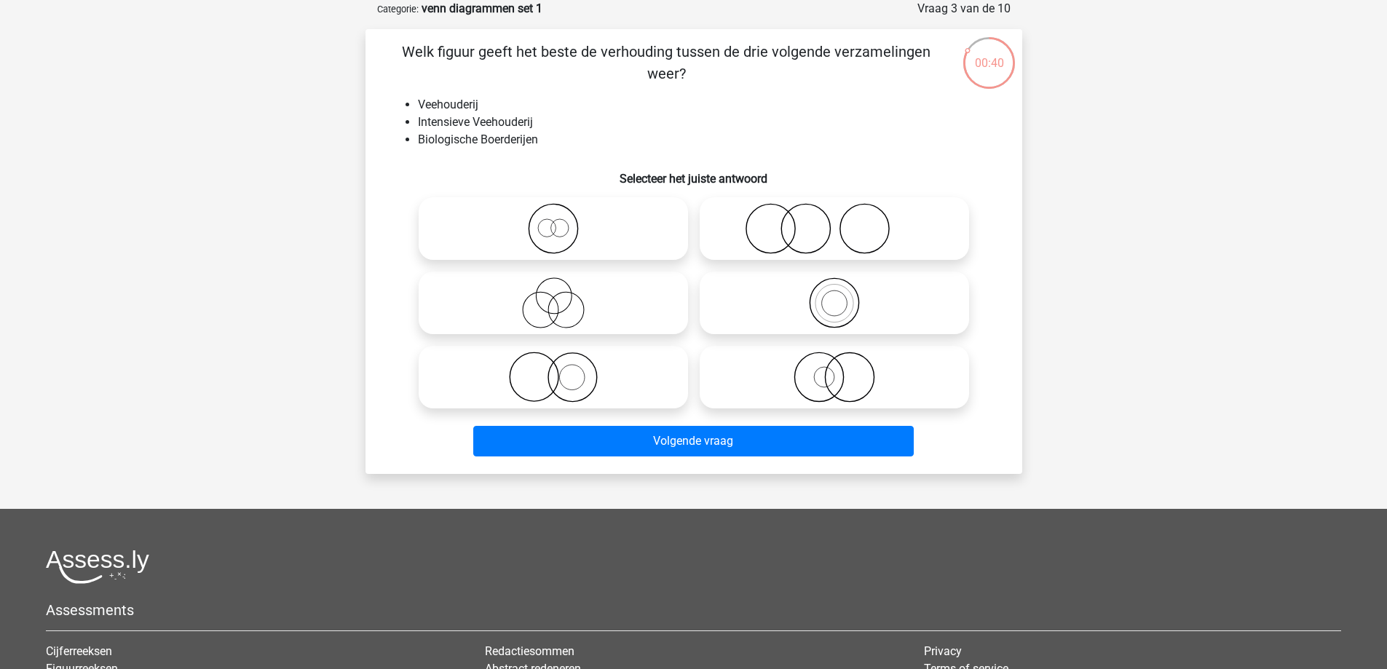
click at [591, 358] on icon at bounding box center [554, 377] width 258 height 51
click at [563, 360] on input "radio" at bounding box center [557, 364] width 9 height 9
radio input "true"
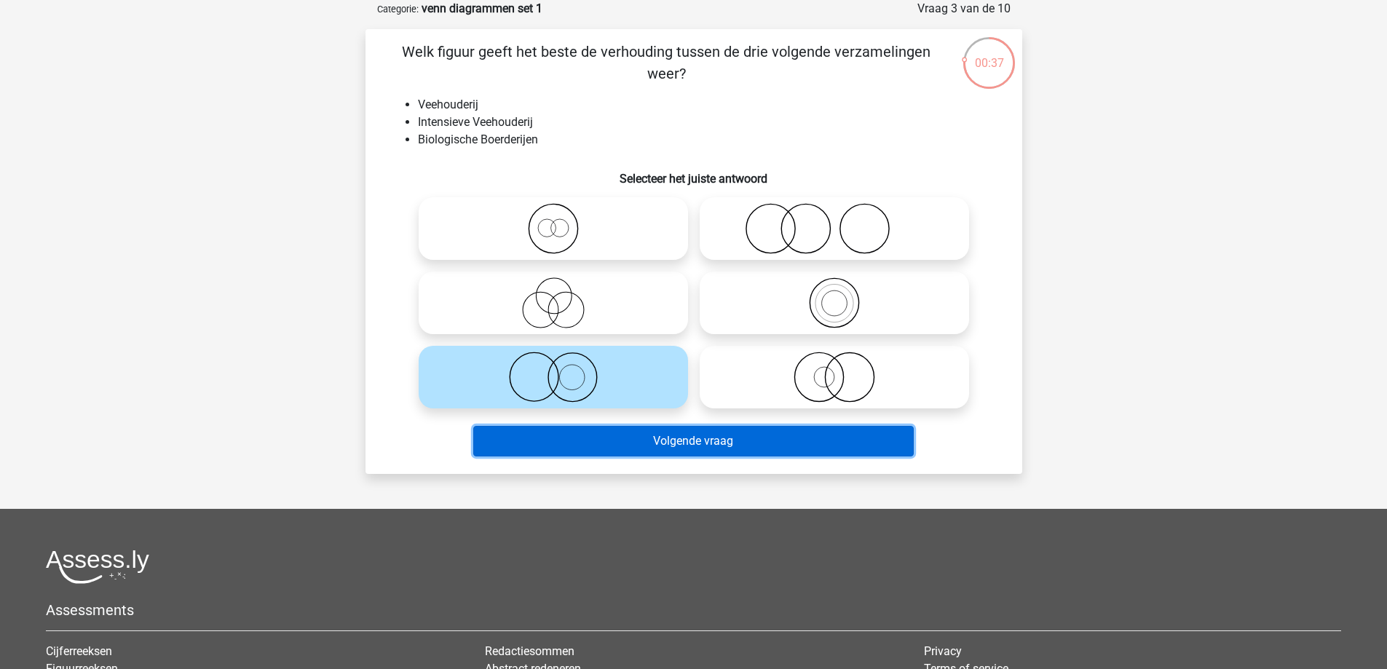
click at [634, 429] on button "Volgende vraag" at bounding box center [693, 441] width 441 height 31
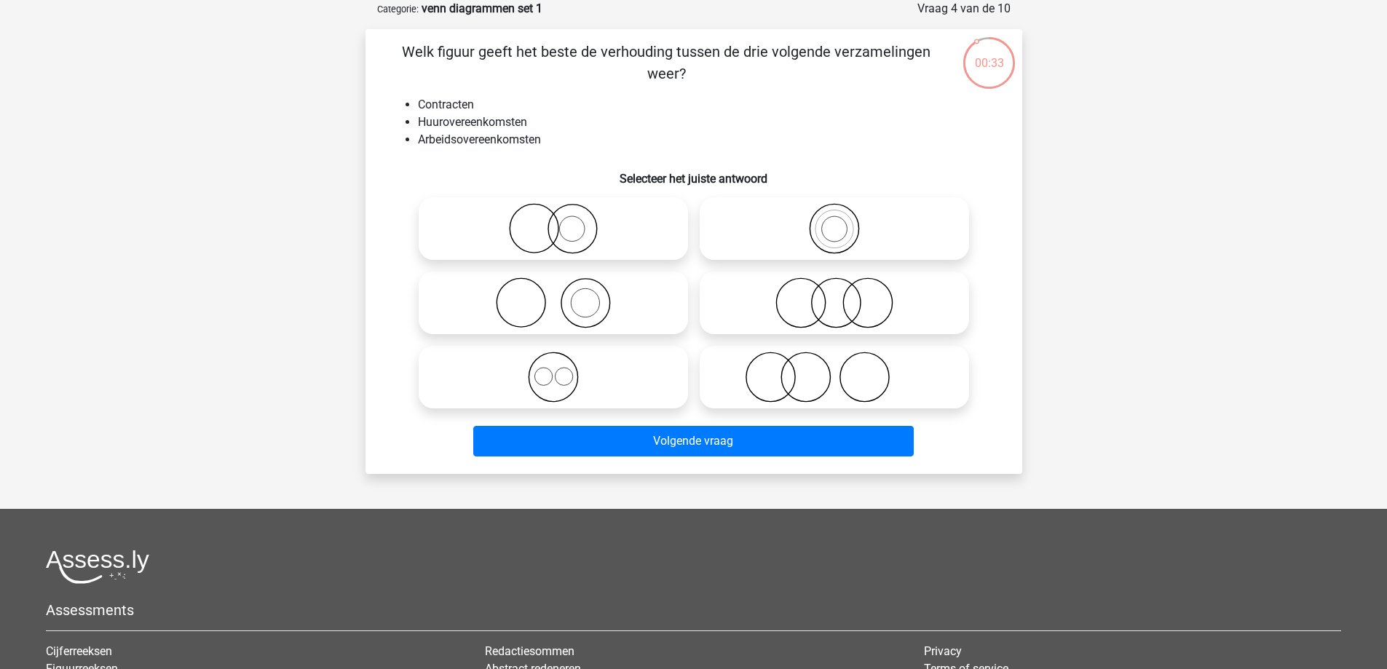
click at [609, 385] on icon at bounding box center [554, 377] width 258 height 51
click at [563, 370] on input "radio" at bounding box center [557, 364] width 9 height 9
radio input "true"
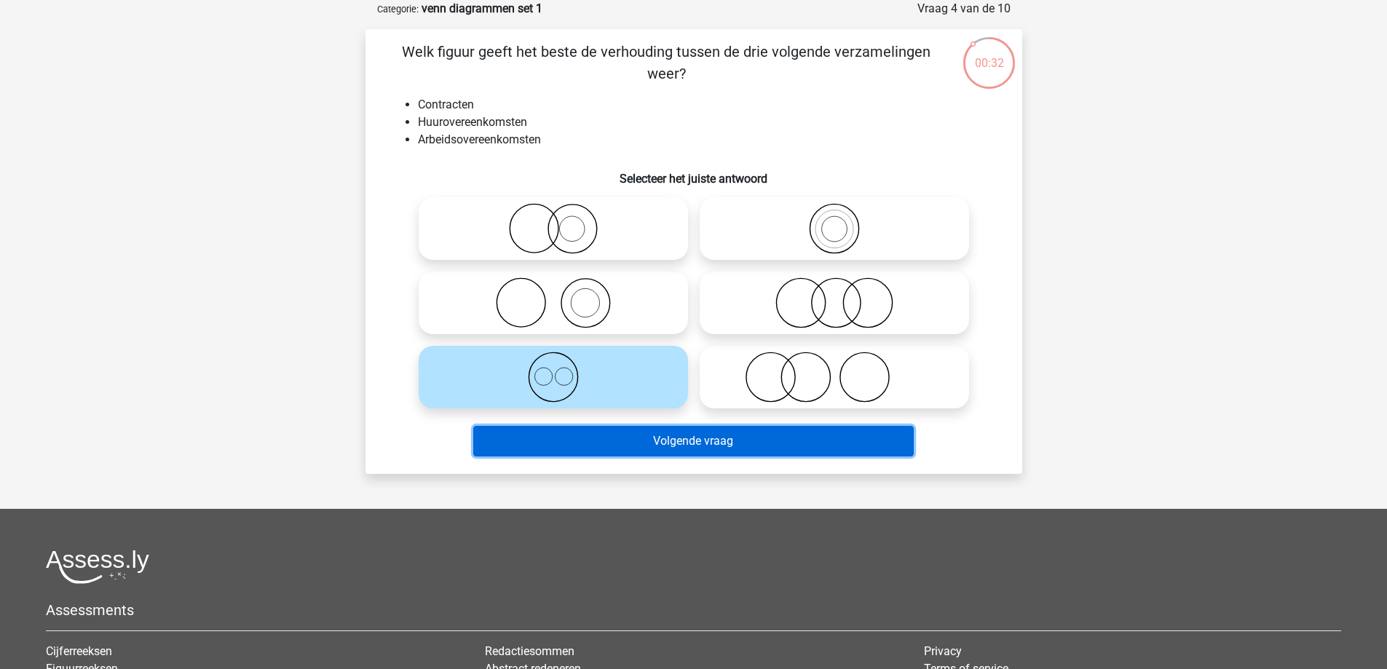
click at [615, 429] on button "Volgende vraag" at bounding box center [693, 441] width 441 height 31
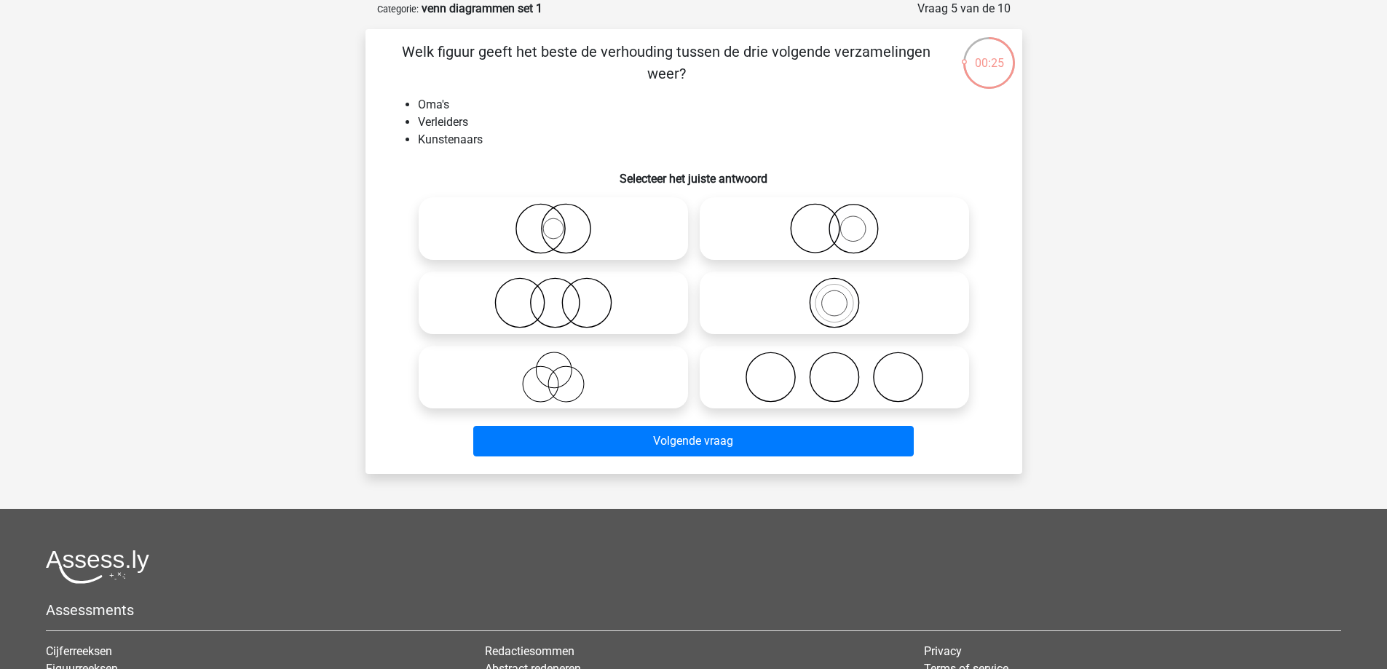
click at [788, 389] on icon at bounding box center [835, 377] width 258 height 51
click at [835, 370] on input "radio" at bounding box center [839, 364] width 9 height 9
radio input "true"
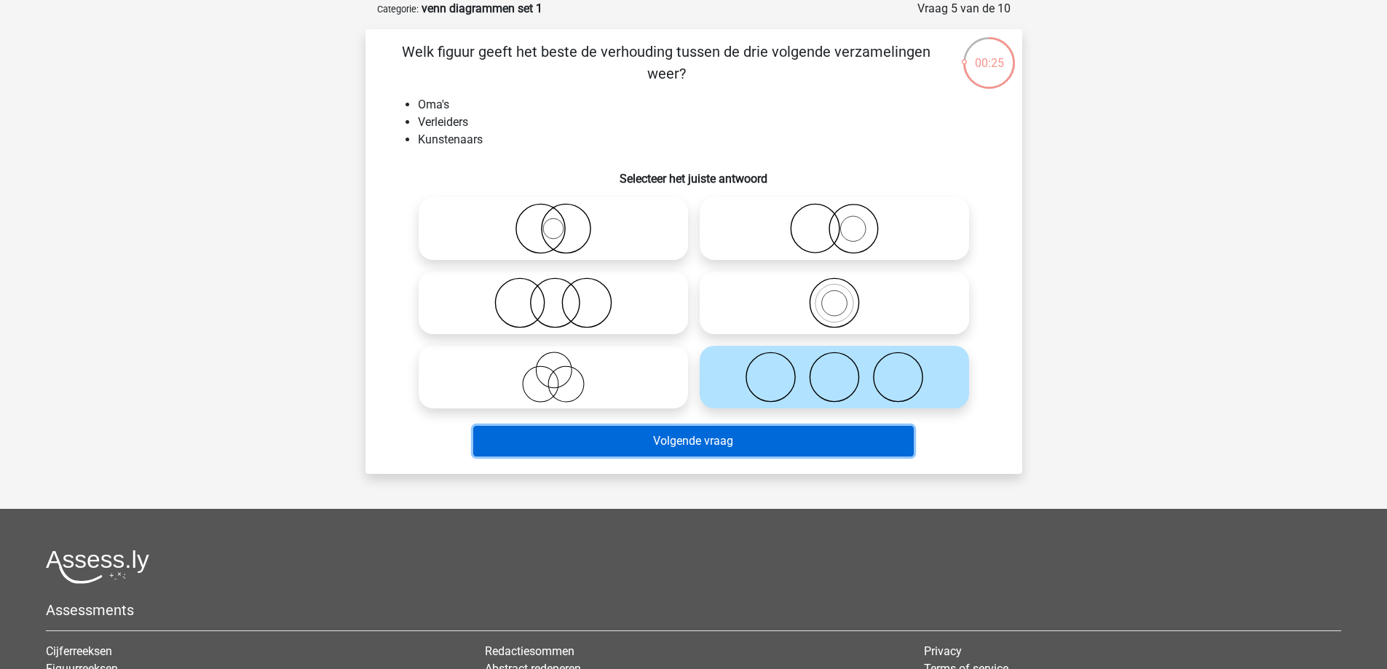
click at [765, 431] on button "Volgende vraag" at bounding box center [693, 441] width 441 height 31
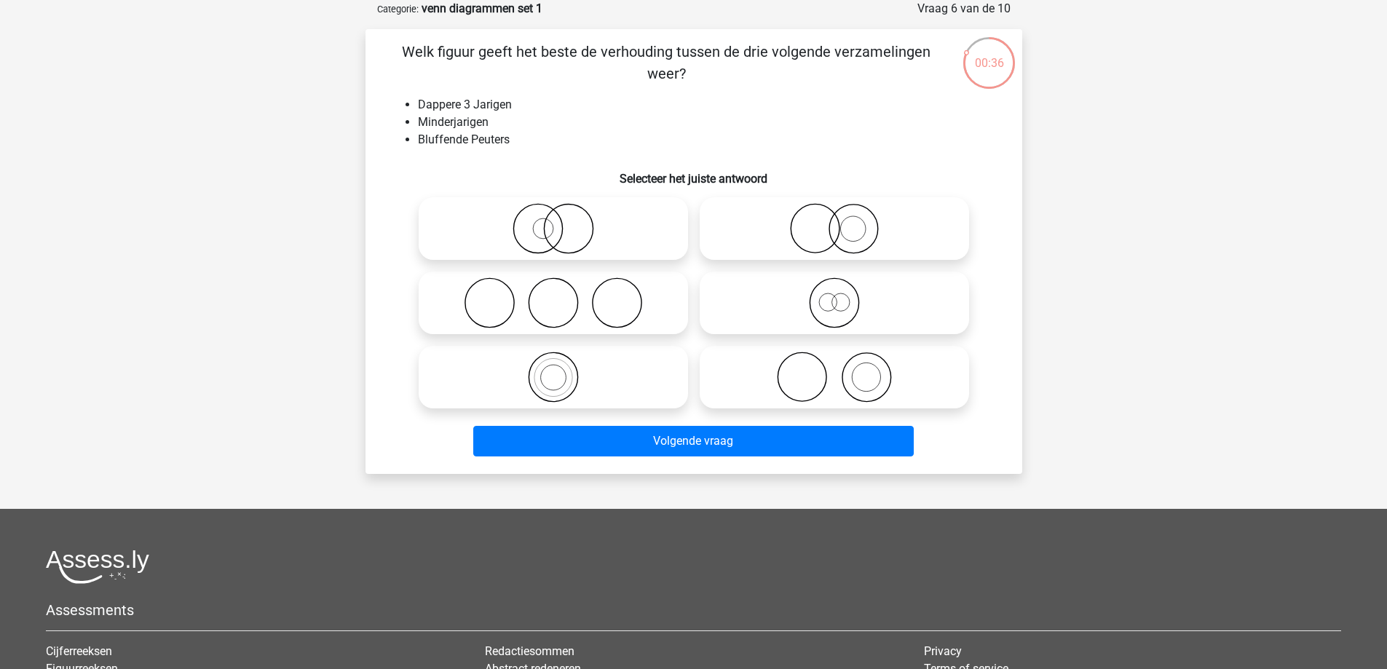
click at [829, 302] on icon at bounding box center [835, 302] width 258 height 51
click at [835, 296] on input "radio" at bounding box center [839, 290] width 9 height 9
radio input "true"
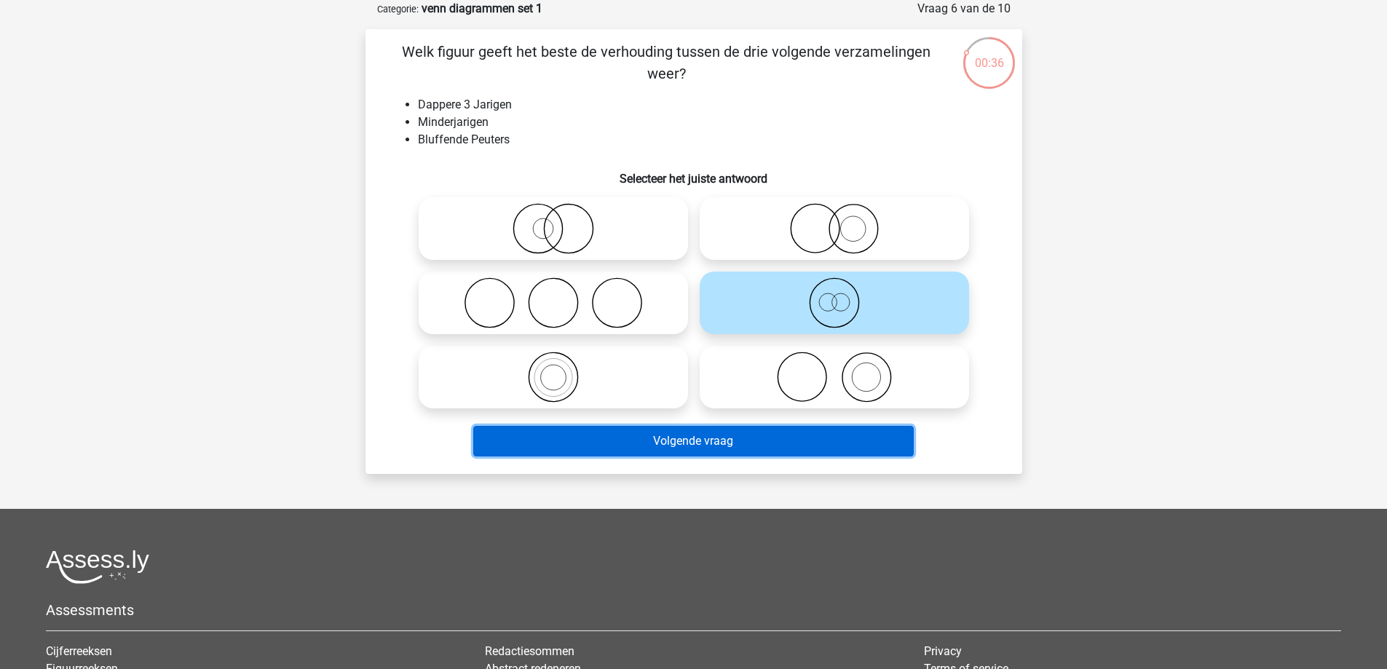
click at [766, 433] on button "Volgende vraag" at bounding box center [693, 441] width 441 height 31
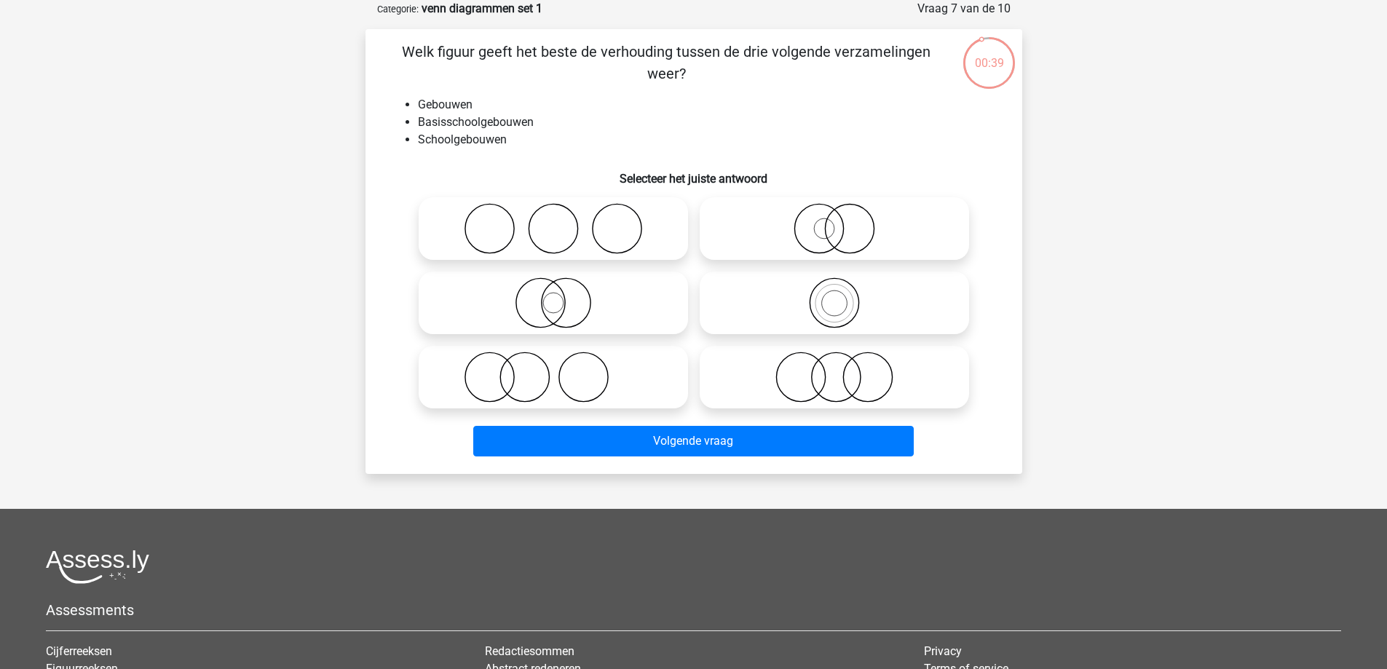
click at [824, 294] on icon at bounding box center [835, 302] width 258 height 51
click at [835, 294] on input "radio" at bounding box center [839, 290] width 9 height 9
radio input "true"
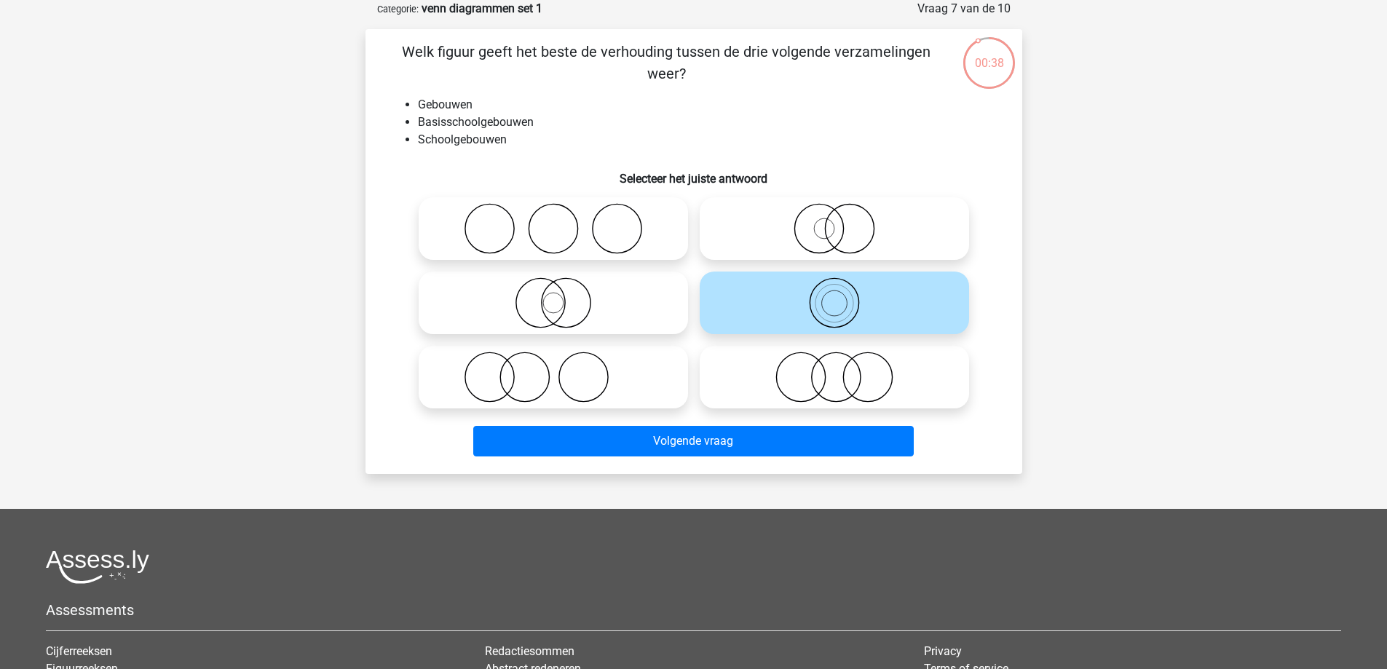
click at [806, 420] on div "Volgende vraag" at bounding box center [694, 438] width 610 height 48
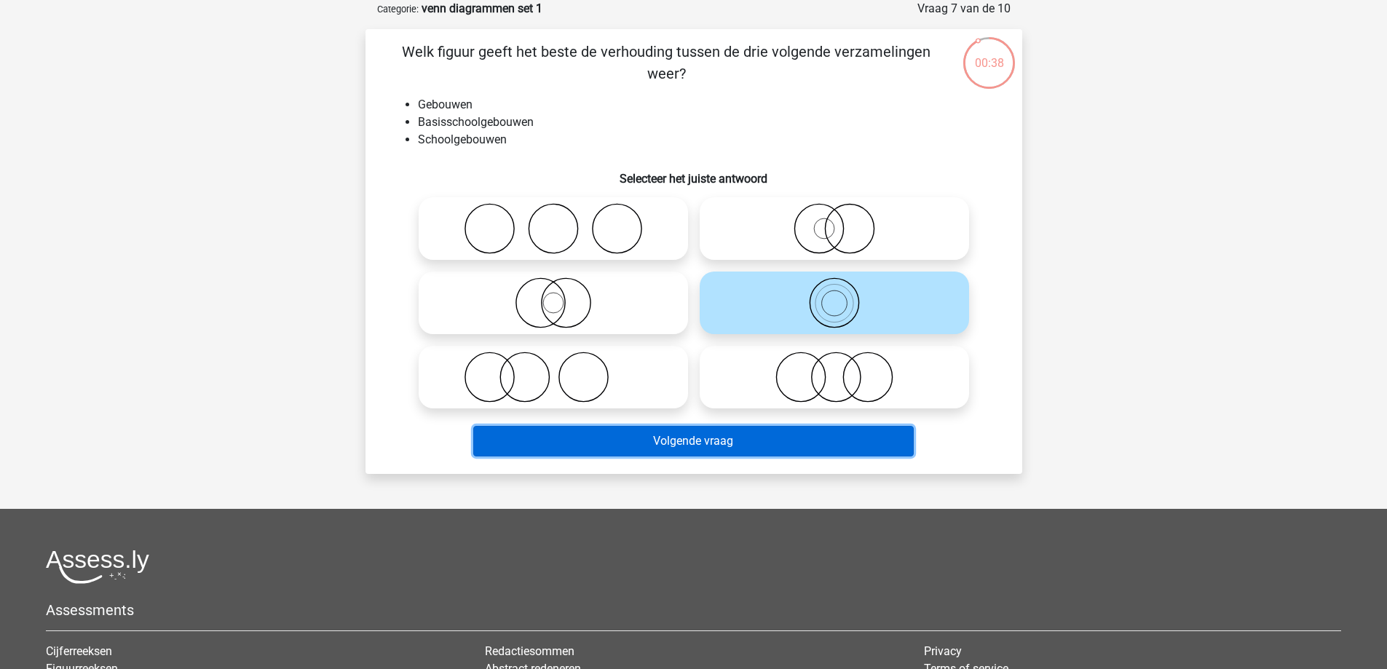
click at [806, 433] on button "Volgende vraag" at bounding box center [693, 441] width 441 height 31
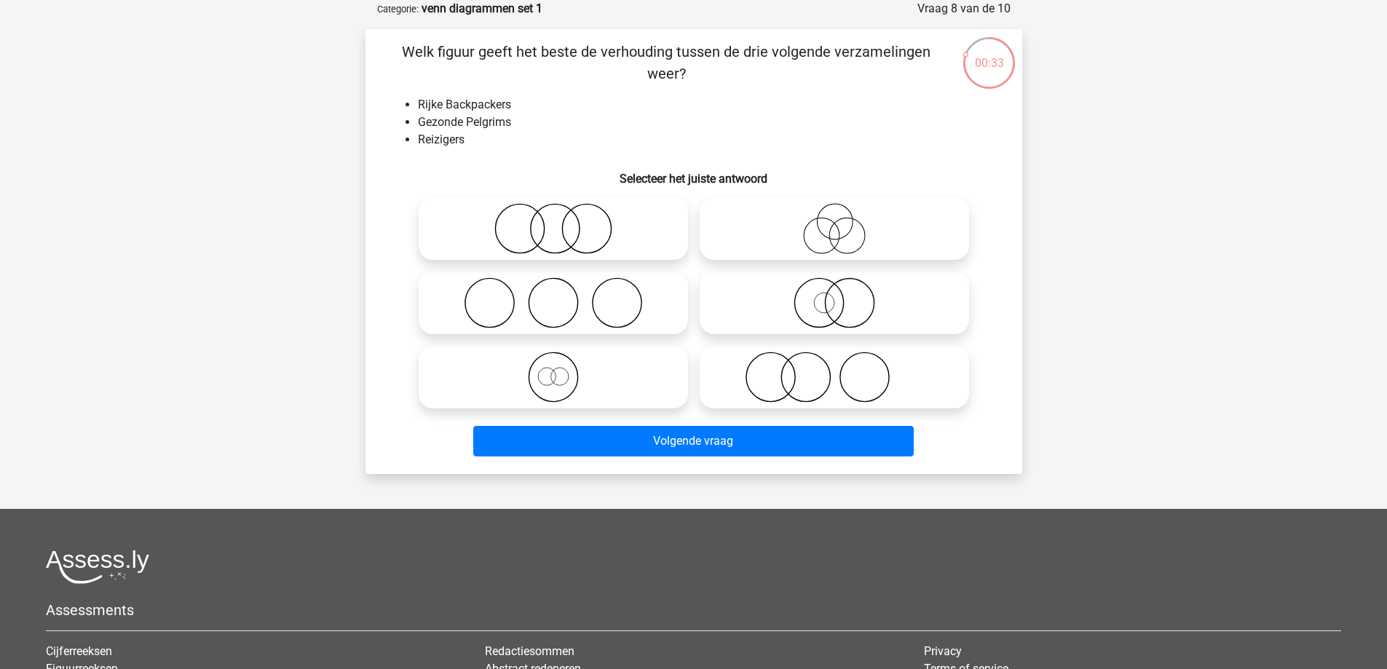
click at [633, 378] on icon at bounding box center [554, 377] width 258 height 51
click at [563, 370] on input "radio" at bounding box center [557, 364] width 9 height 9
radio input "true"
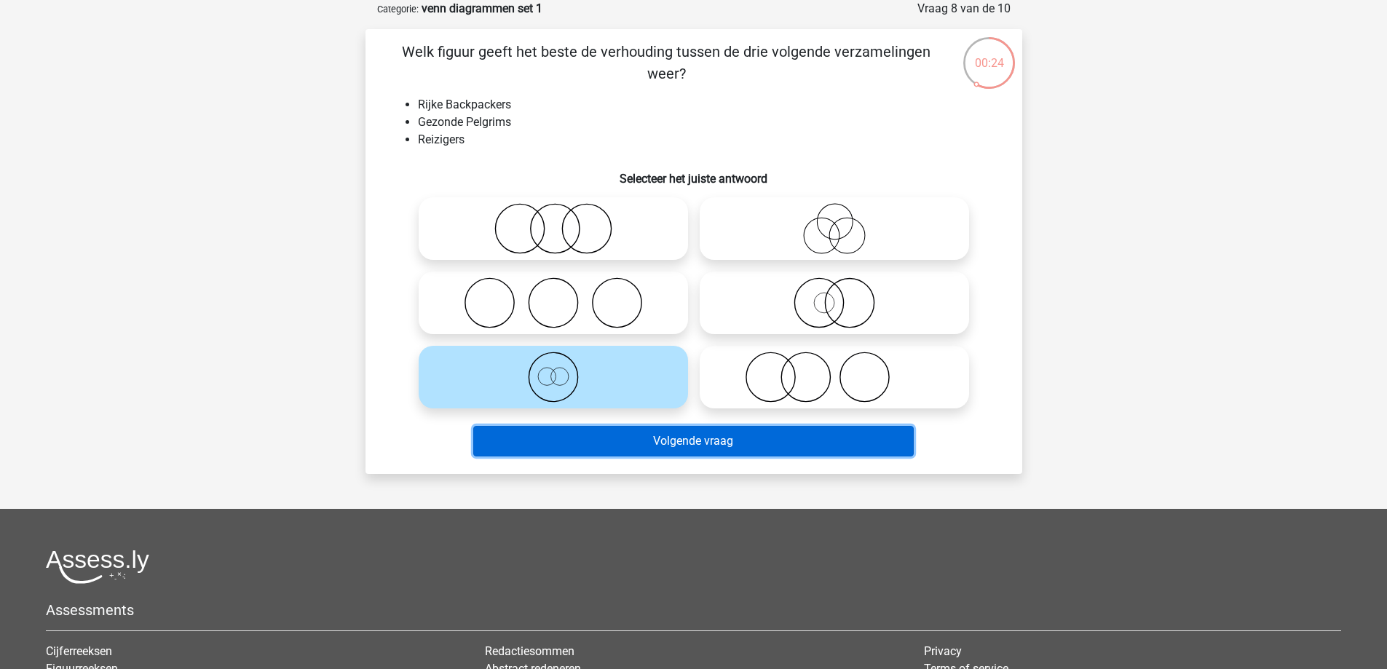
click at [674, 439] on button "Volgende vraag" at bounding box center [693, 441] width 441 height 31
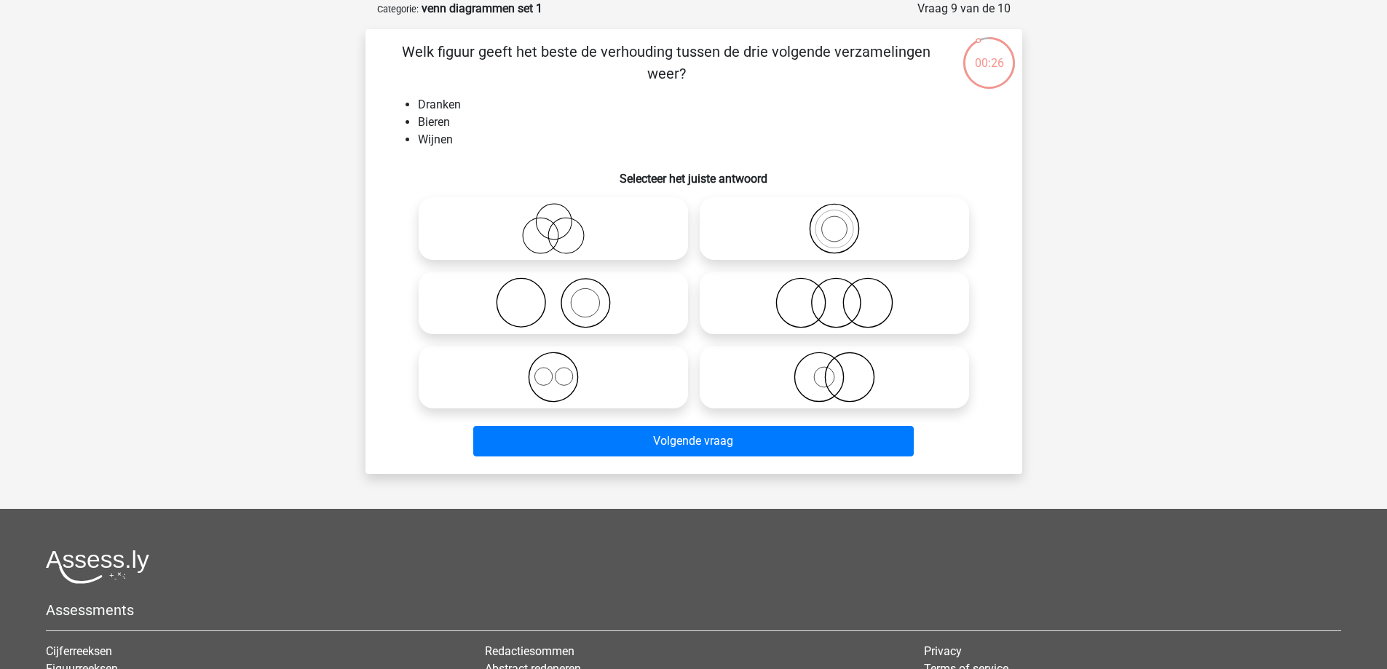
click at [643, 386] on icon at bounding box center [554, 377] width 258 height 51
click at [563, 370] on input "radio" at bounding box center [557, 364] width 9 height 9
radio input "true"
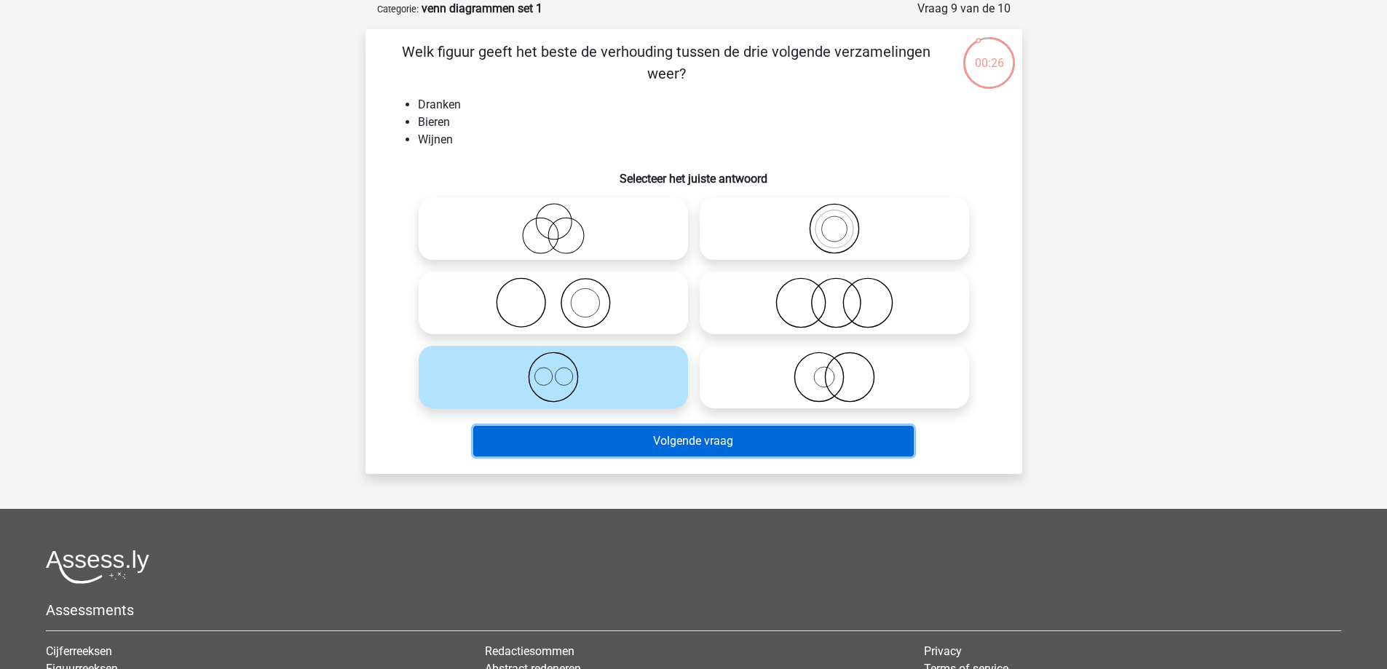
click at [651, 430] on button "Volgende vraag" at bounding box center [693, 441] width 441 height 31
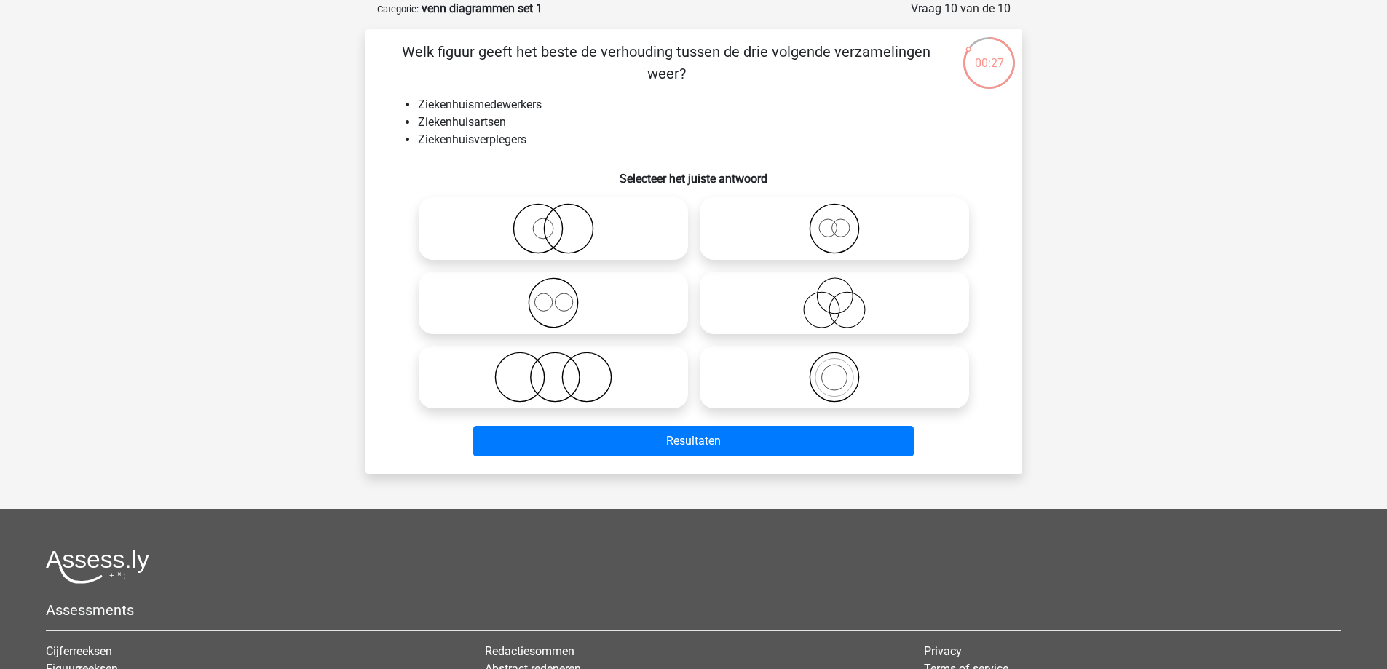
click at [805, 228] on icon at bounding box center [835, 228] width 258 height 51
click at [835, 221] on input "radio" at bounding box center [839, 216] width 9 height 9
radio input "true"
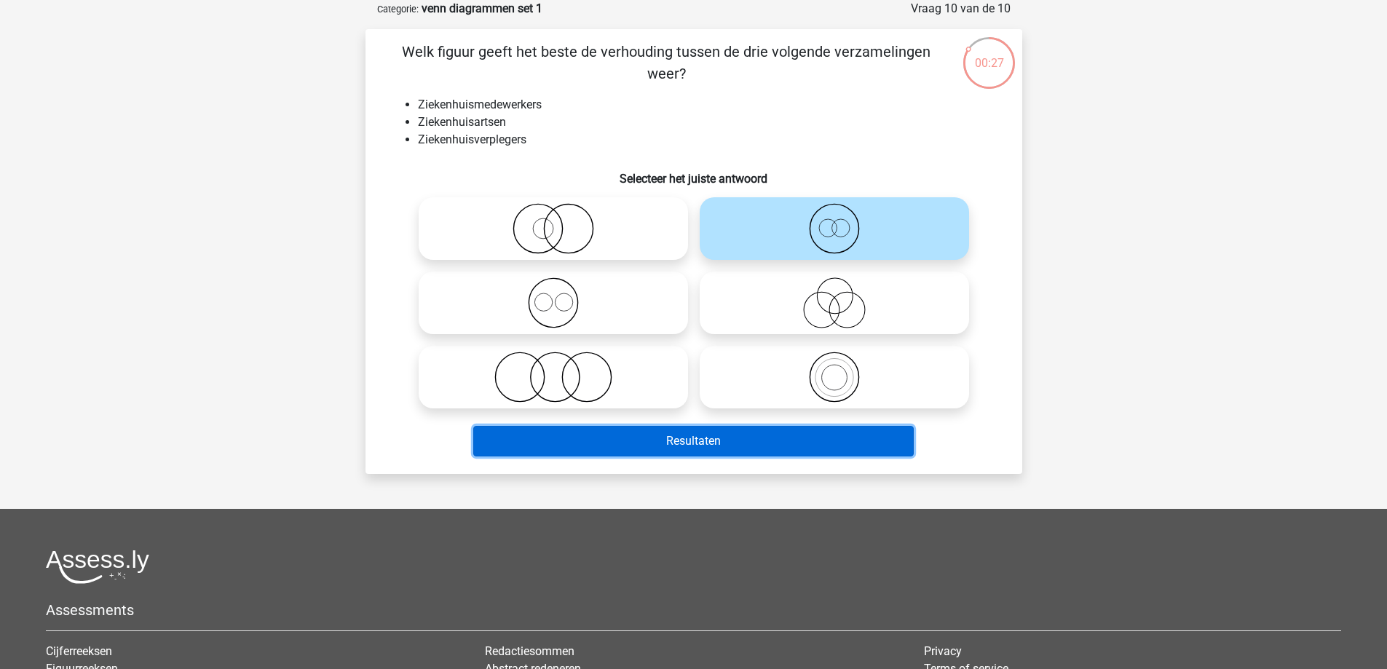
click at [760, 440] on button "Resultaten" at bounding box center [693, 441] width 441 height 31
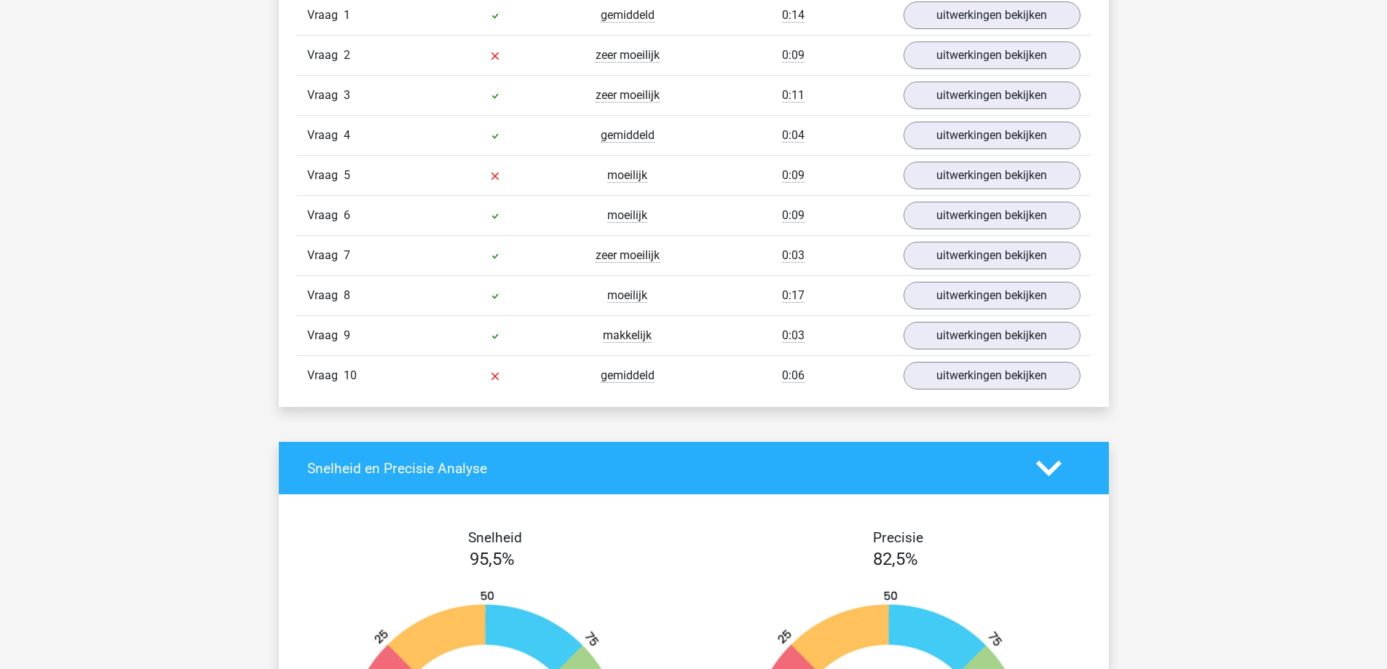
scroll to position [1311, 0]
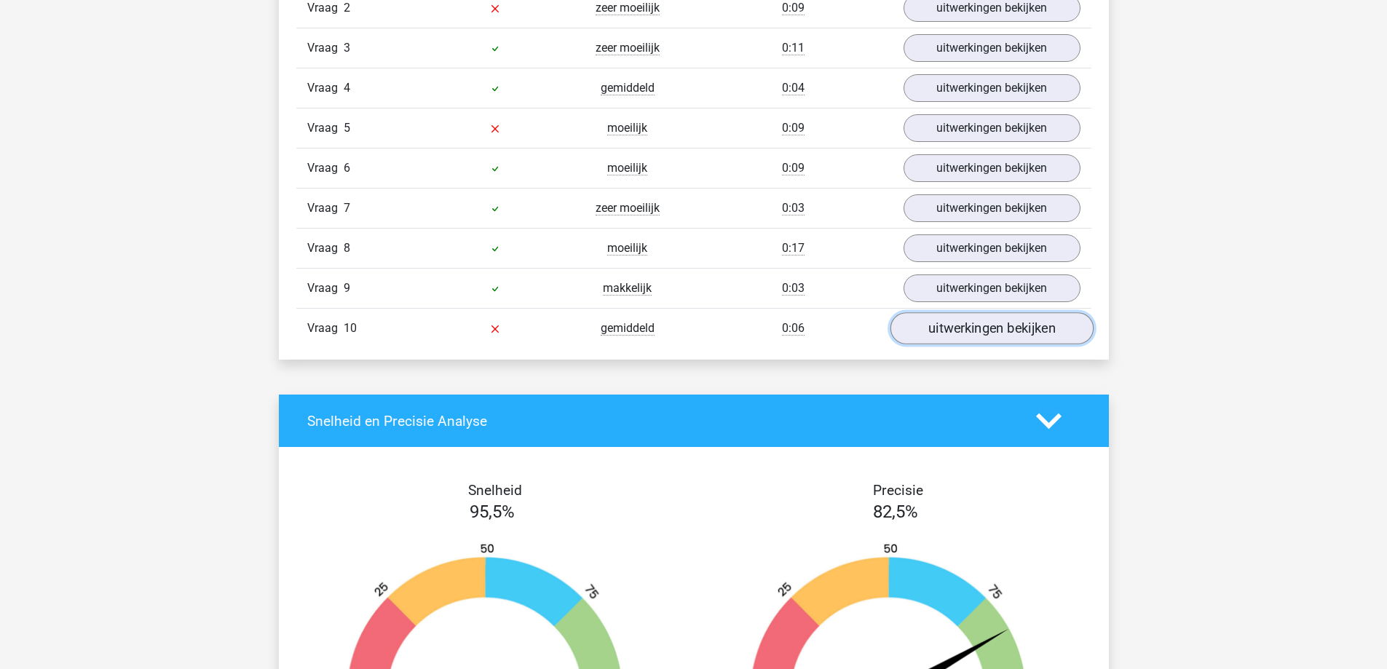
click at [947, 334] on link "uitwerkingen bekijken" at bounding box center [991, 329] width 203 height 32
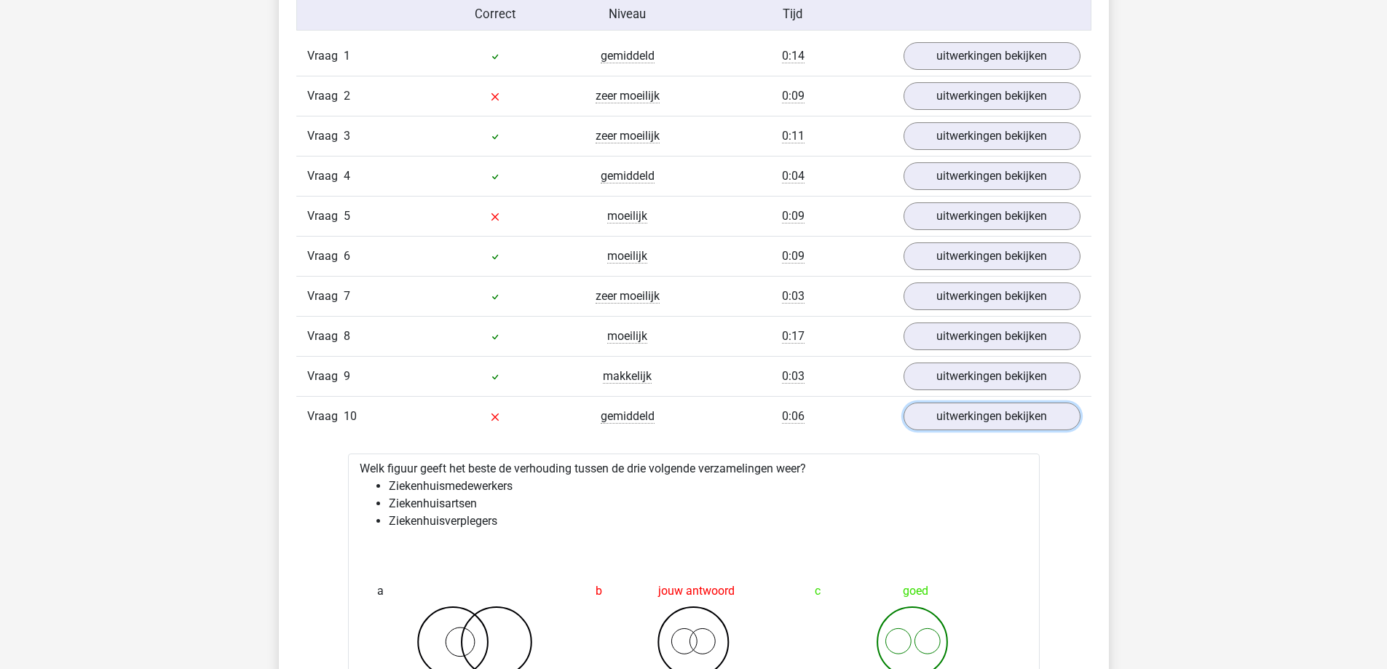
scroll to position [1165, 0]
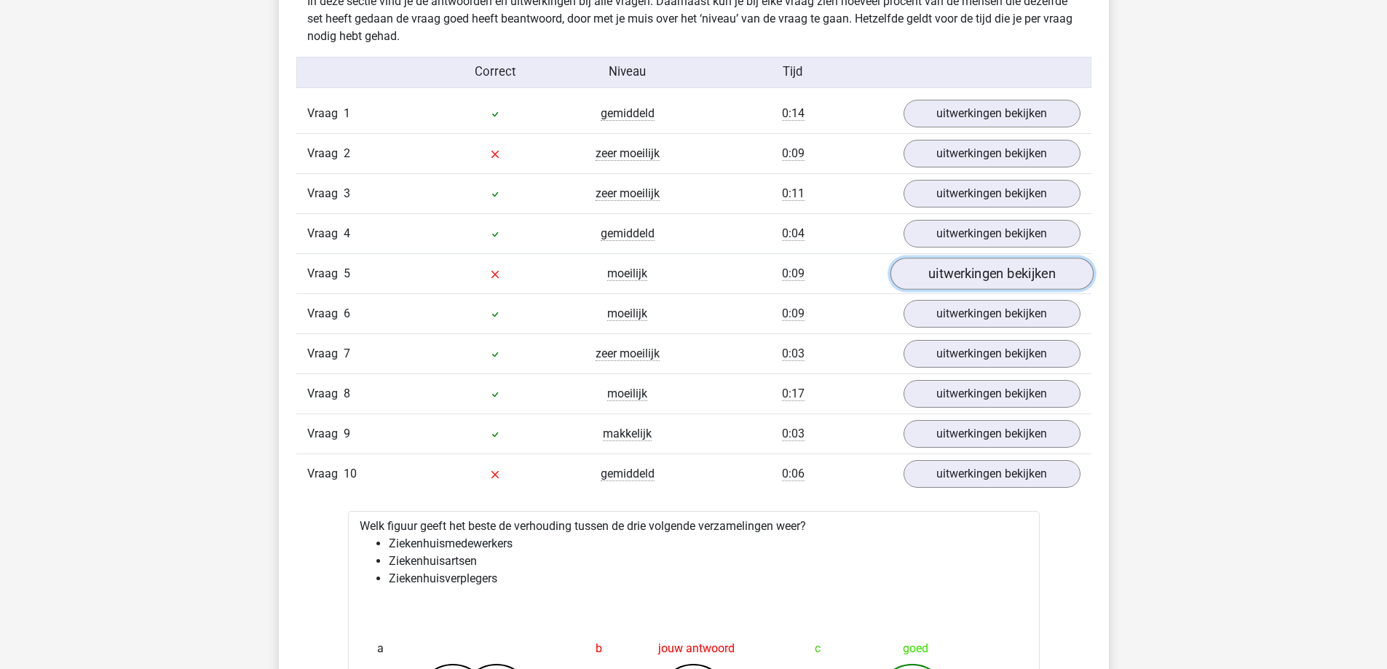
click at [982, 280] on link "uitwerkingen bekijken" at bounding box center [991, 275] width 203 height 32
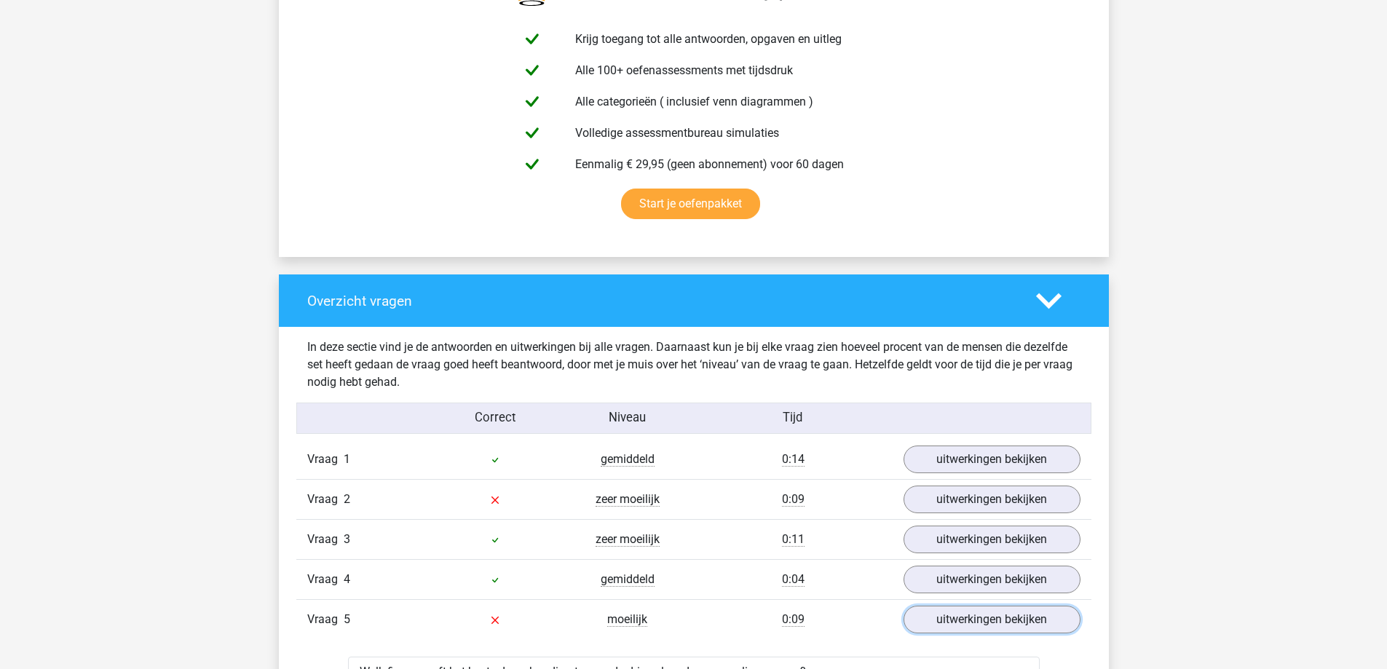
scroll to position [874, 0]
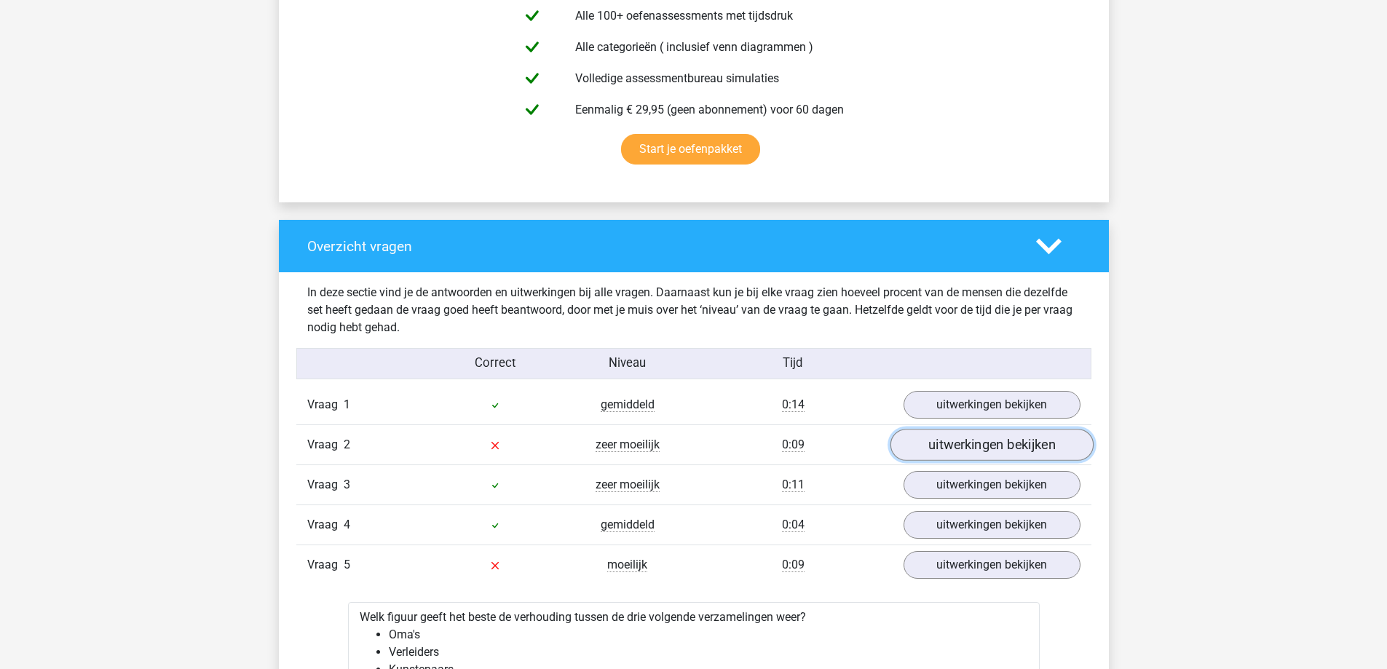
click at [949, 446] on link "uitwerkingen bekijken" at bounding box center [991, 446] width 203 height 32
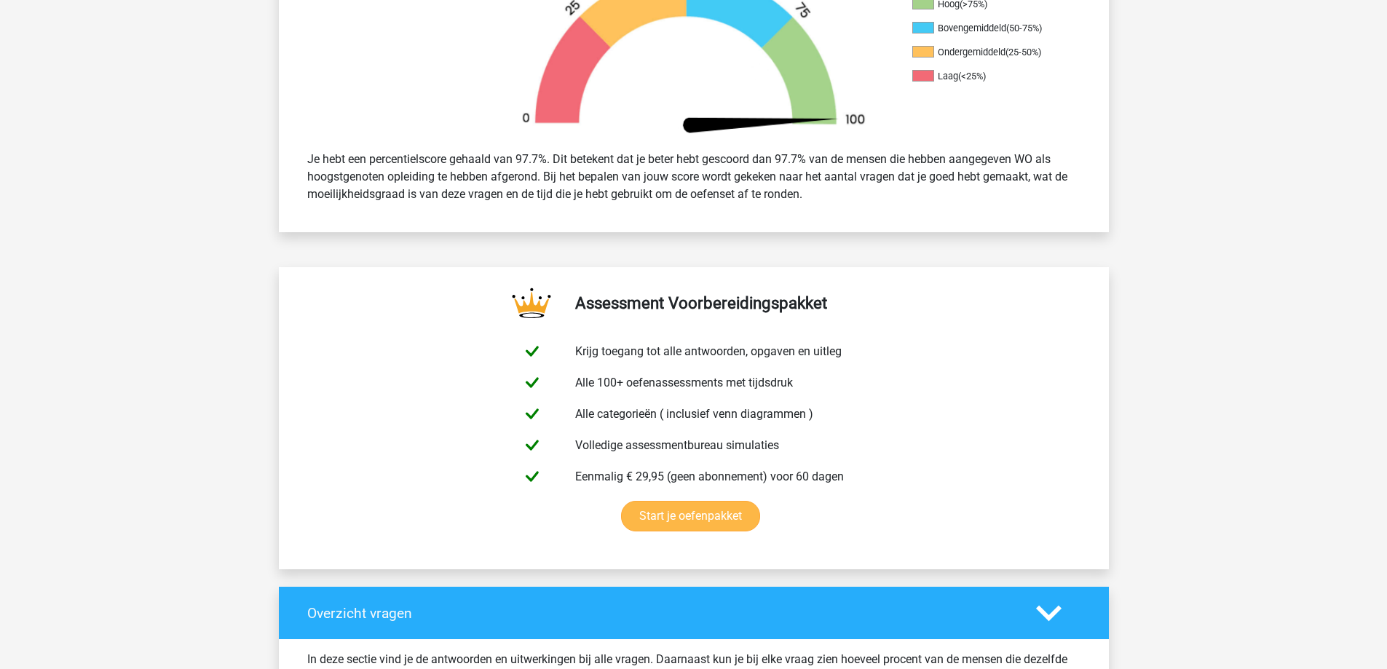
scroll to position [437, 0]
